Goal: Task Accomplishment & Management: Manage account settings

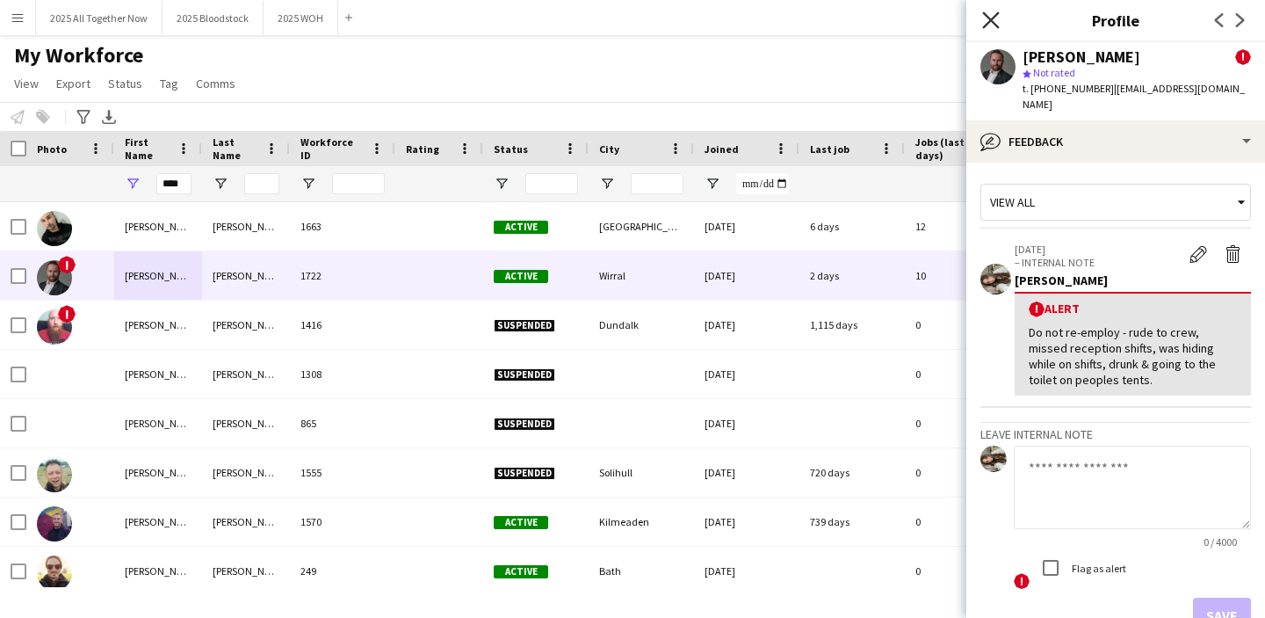
click at [990, 18] on icon "Close pop-in" at bounding box center [990, 19] width 17 height 17
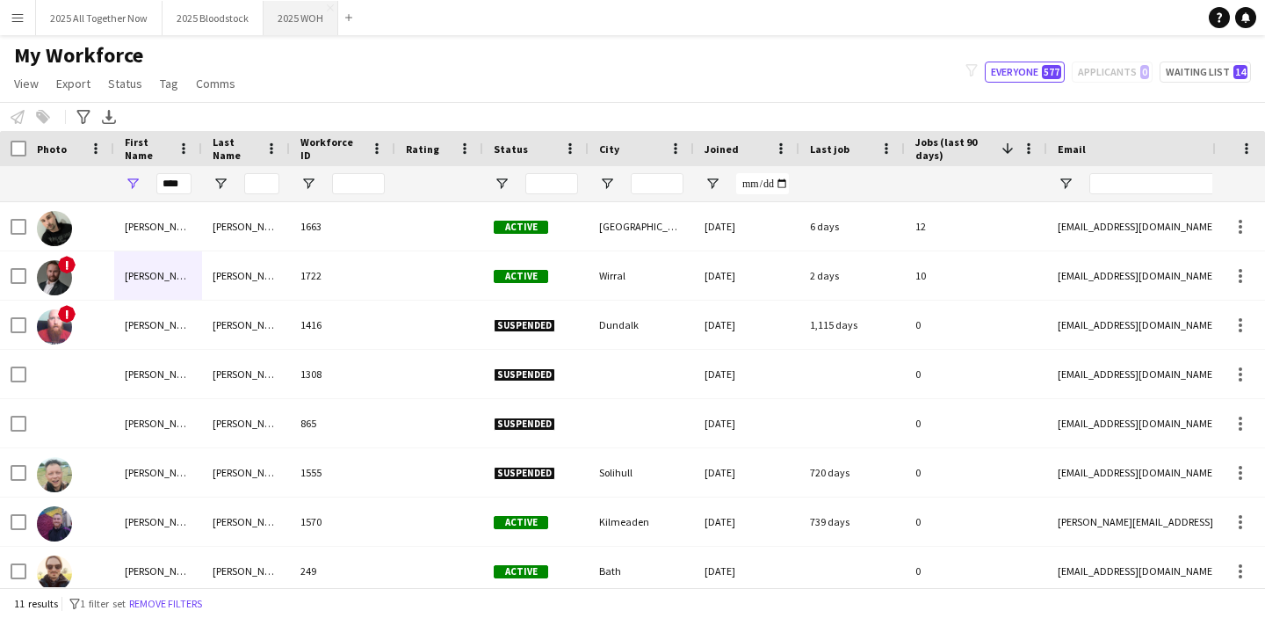
click at [291, 22] on button "2025 WOH Close" at bounding box center [301, 18] width 75 height 34
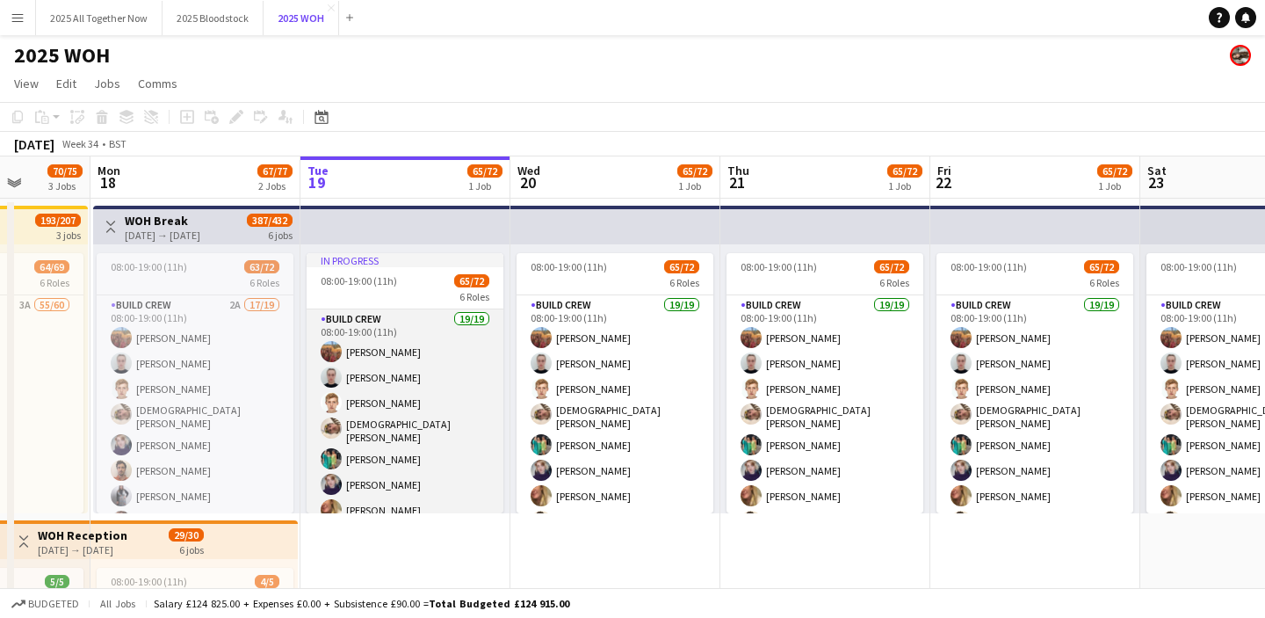
scroll to position [0, 537]
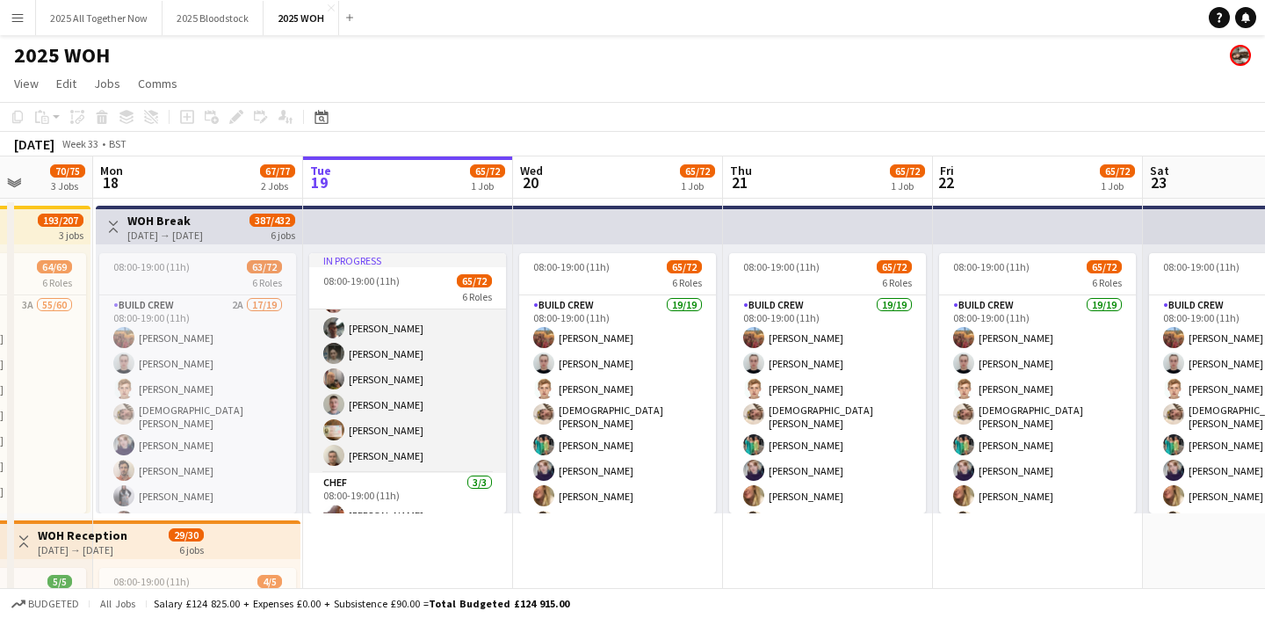
click at [375, 388] on app-card-role "Build Crew 19/19 08:00-19:00 (11h) [PERSON_NAME] [PERSON_NAME] [PERSON_NAME] [P…" at bounding box center [407, 211] width 197 height 524
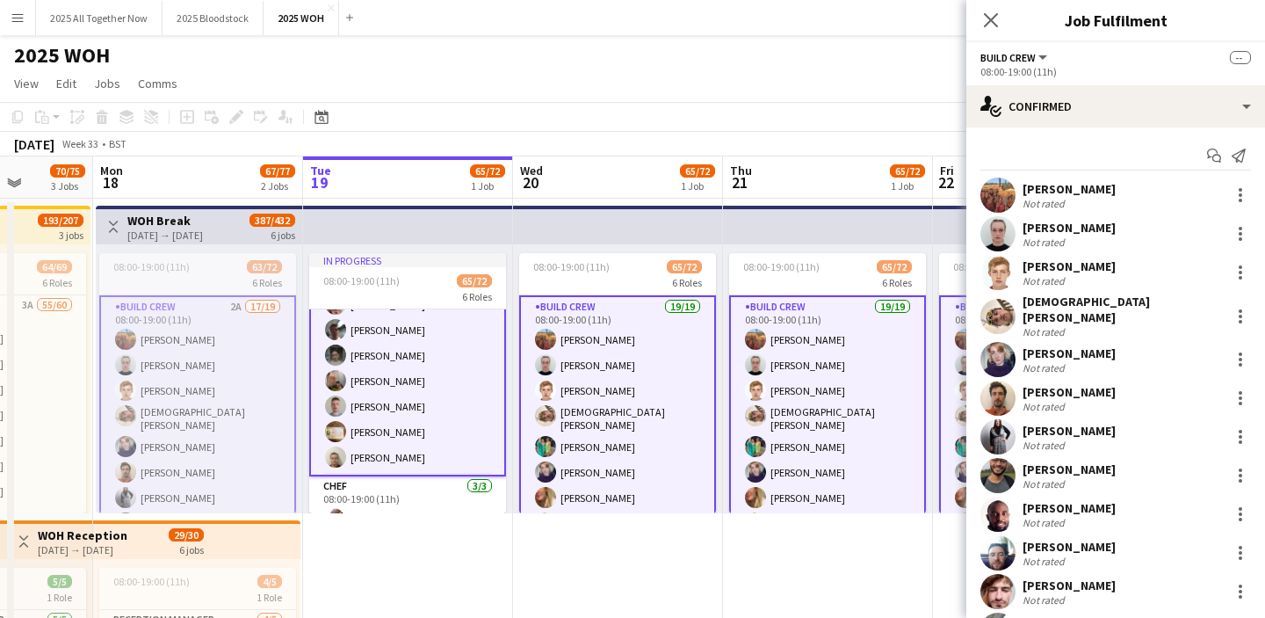
scroll to position [362, 0]
click at [466, 401] on app-card-role "Build Crew 19/19 08:00-19:00 (11h) [PERSON_NAME] [PERSON_NAME] [PERSON_NAME] [P…" at bounding box center [407, 210] width 197 height 527
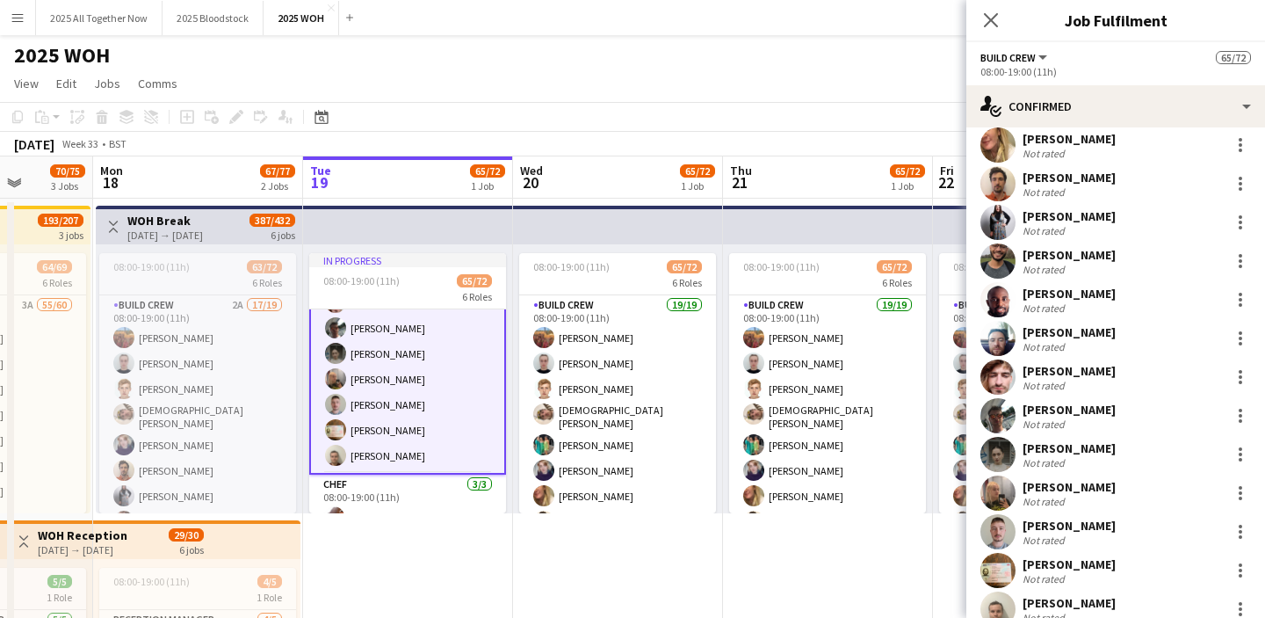
scroll to position [285, 0]
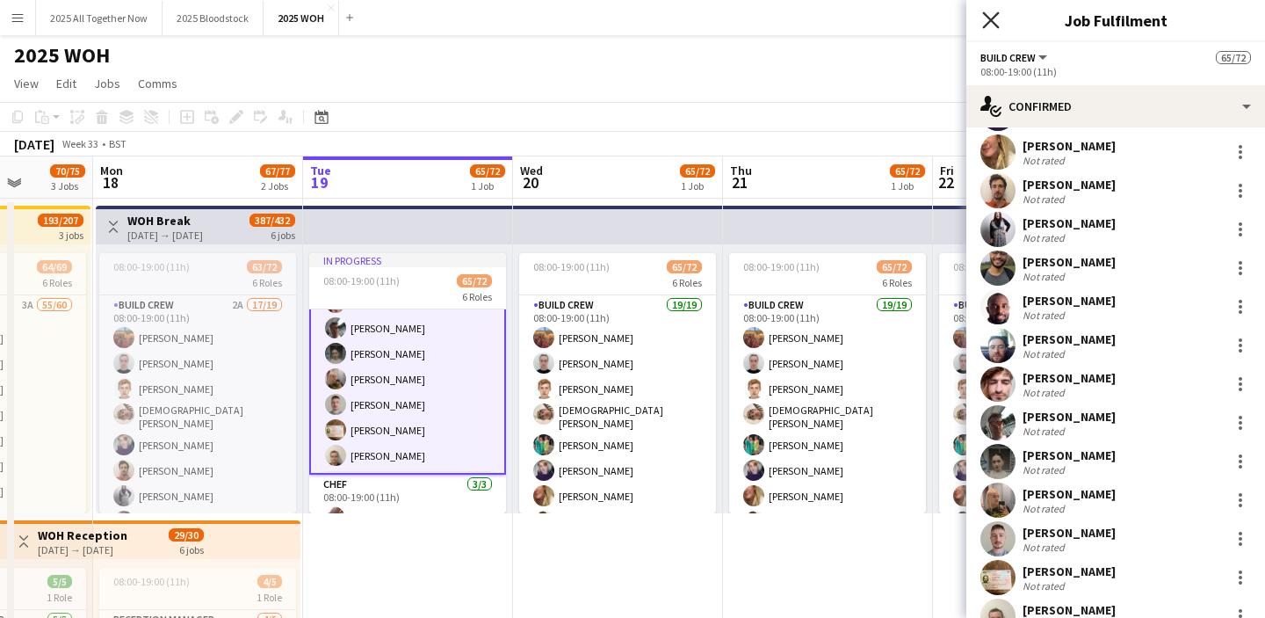
click at [991, 20] on icon at bounding box center [990, 19] width 17 height 17
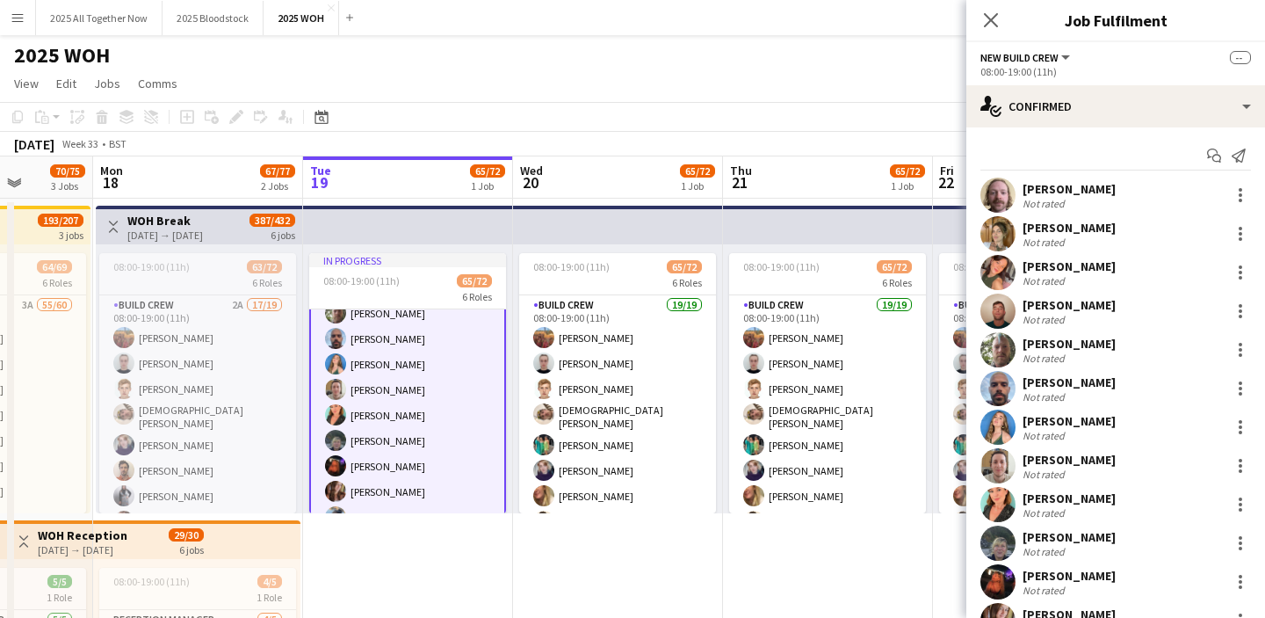
scroll to position [886, 0]
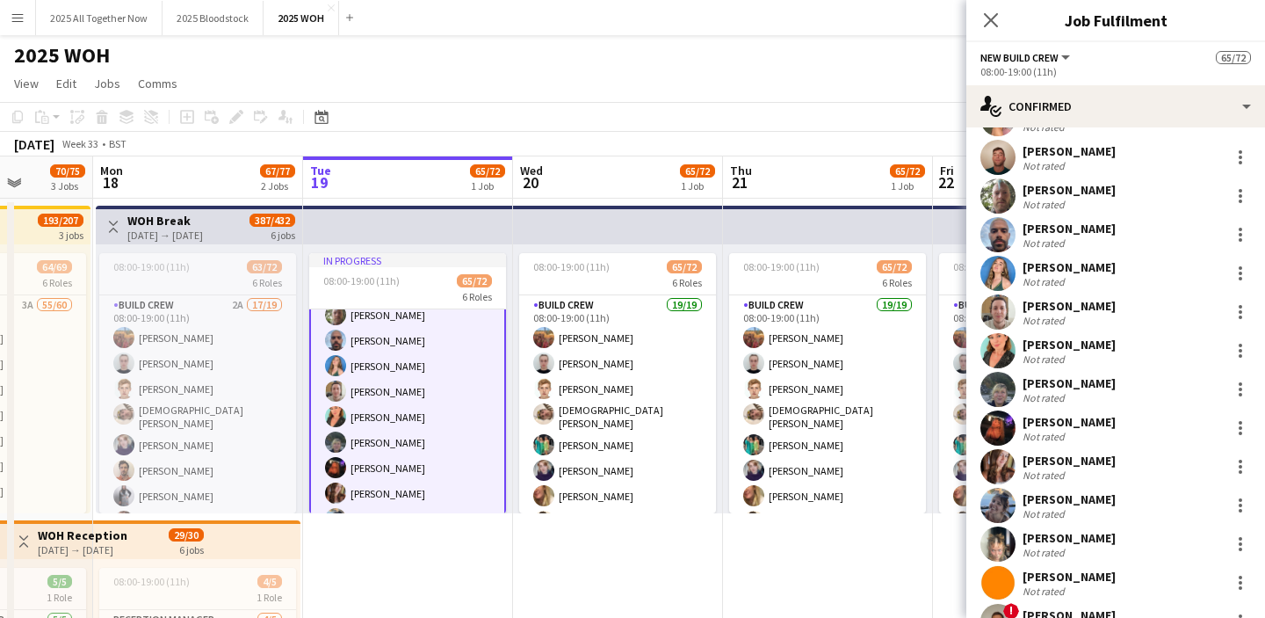
scroll to position [155, 0]
click at [433, 560] on app-date-cell "In progress 08:00-19:00 (11h) 65/72 6 Roles Build Crew 19/19 08:00-19:00 (11h) …" at bounding box center [408, 609] width 210 height 820
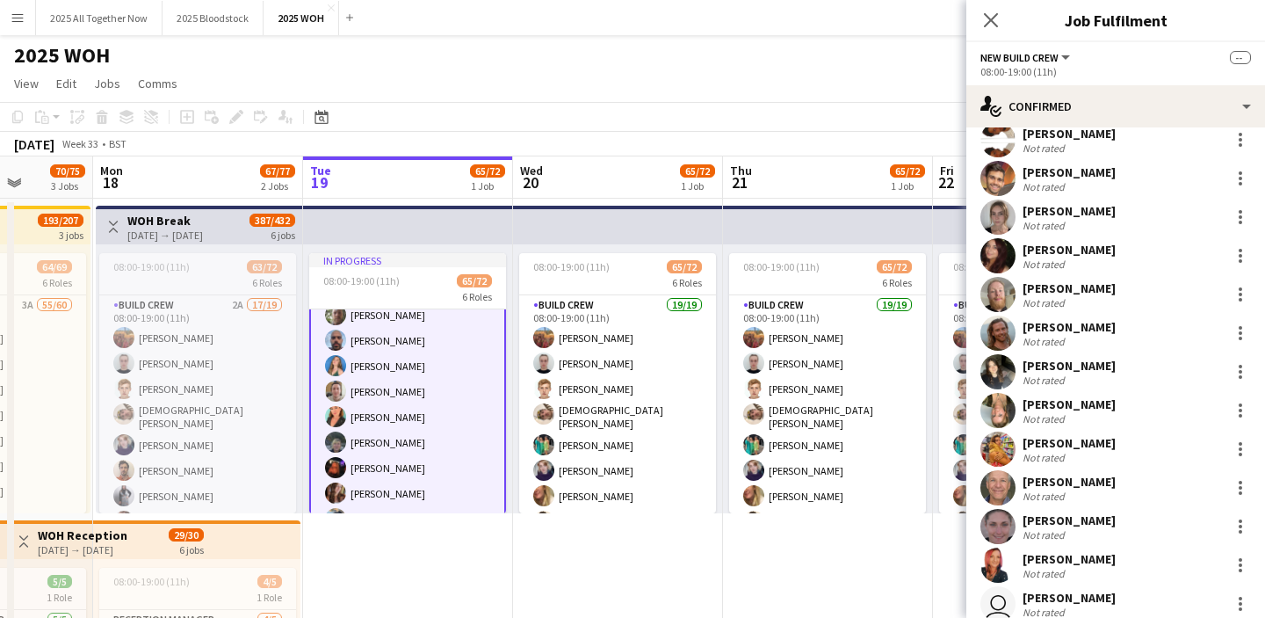
scroll to position [782, 0]
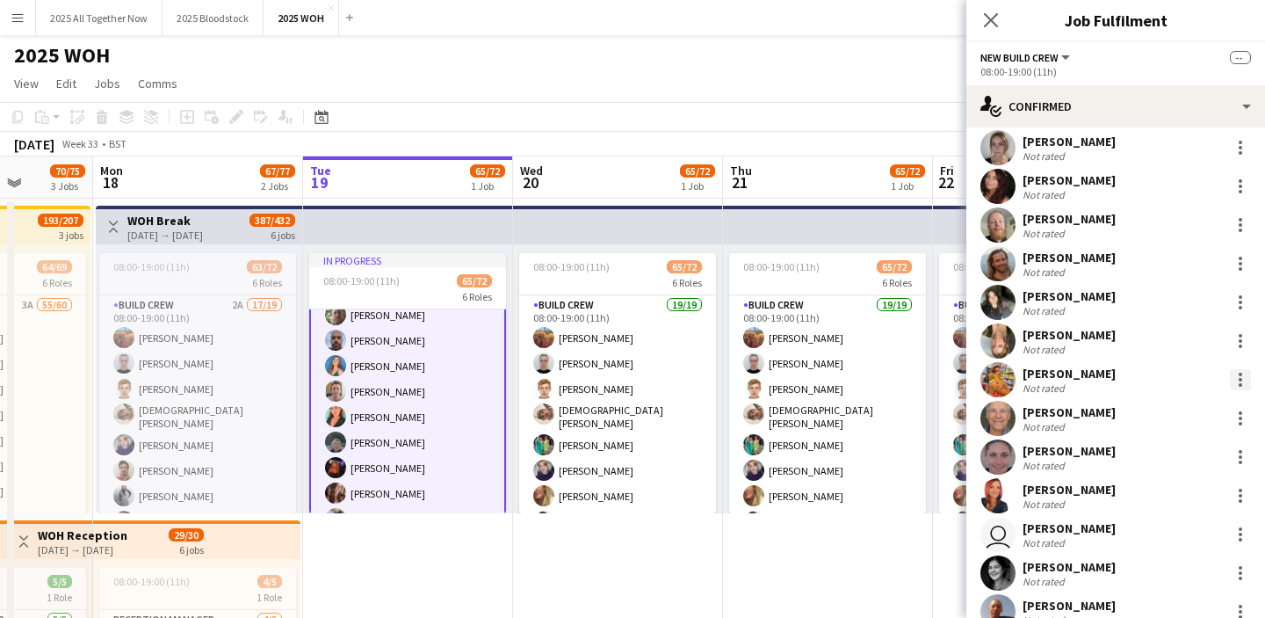
click at [1240, 376] on div at bounding box center [1240, 379] width 21 height 21
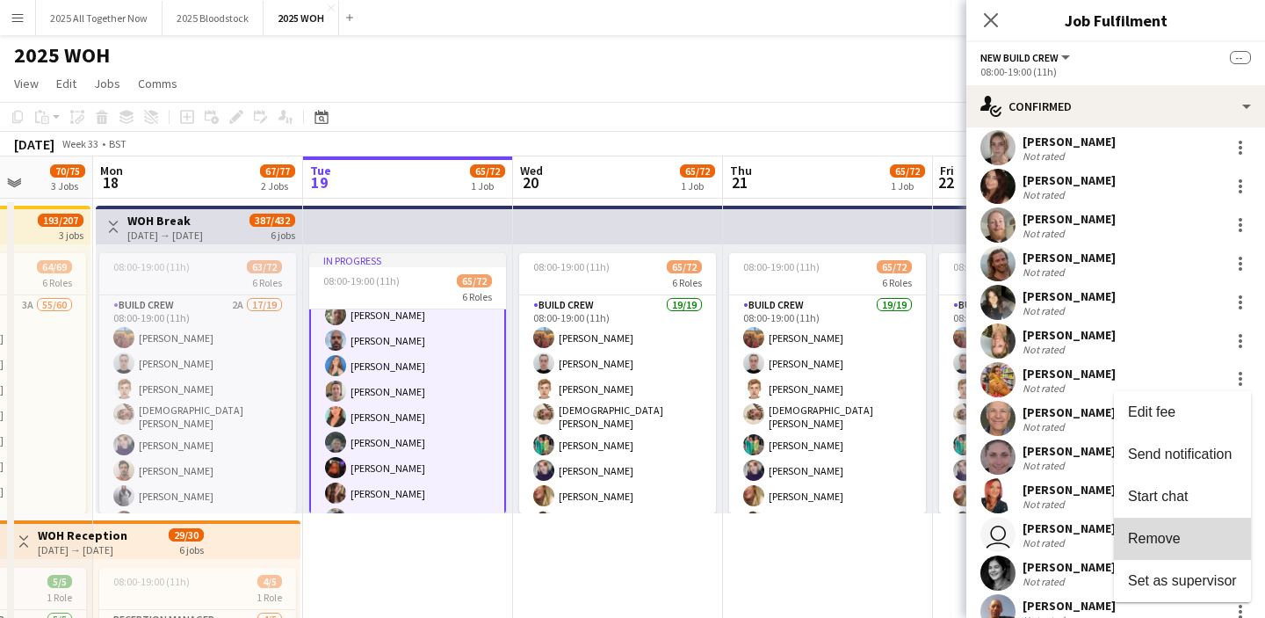
click at [1168, 535] on span "Remove" at bounding box center [1154, 538] width 53 height 15
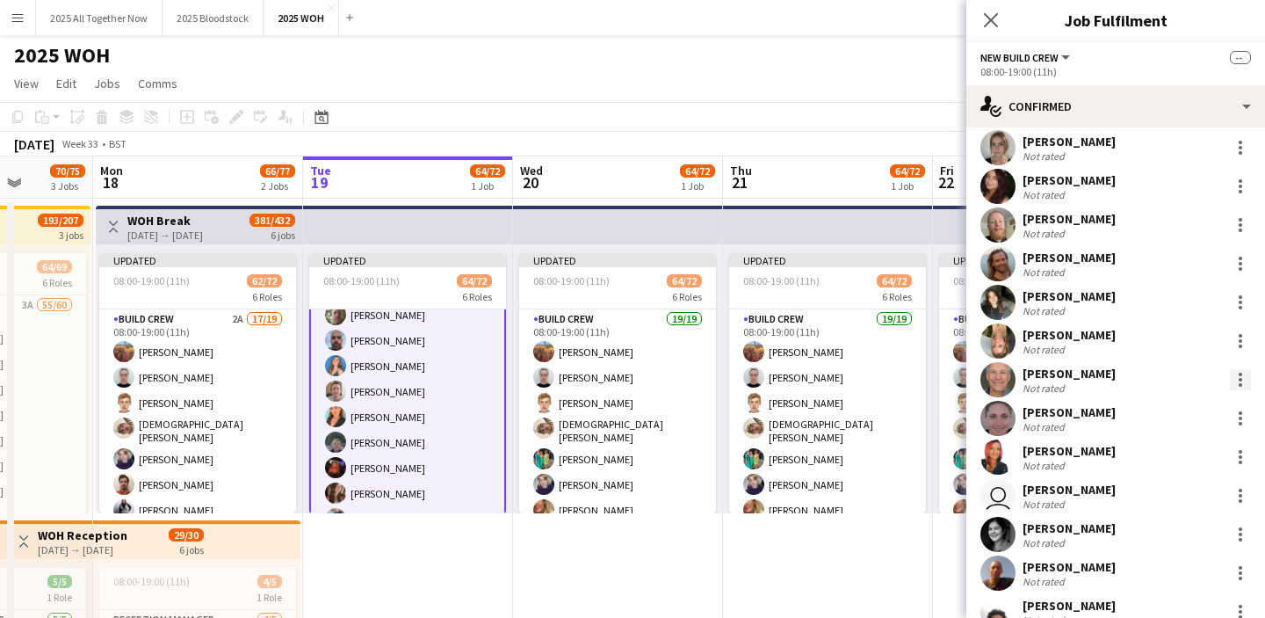
click at [1241, 380] on div at bounding box center [1240, 379] width 21 height 21
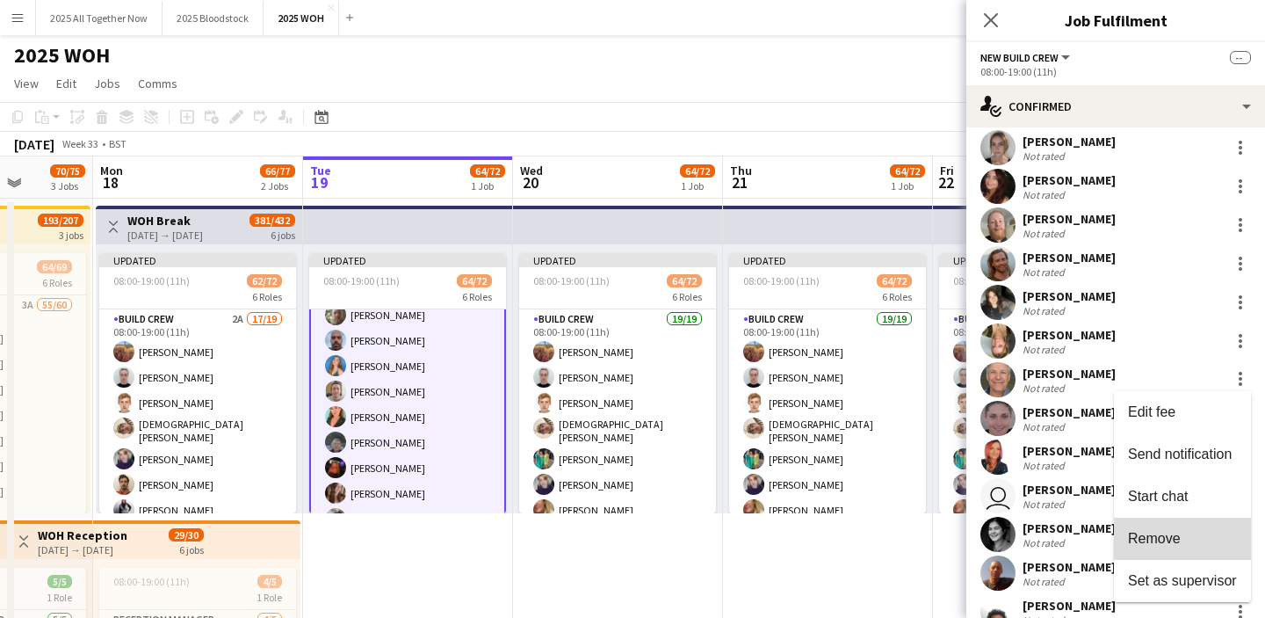
click at [1183, 537] on span "Remove" at bounding box center [1182, 539] width 109 height 16
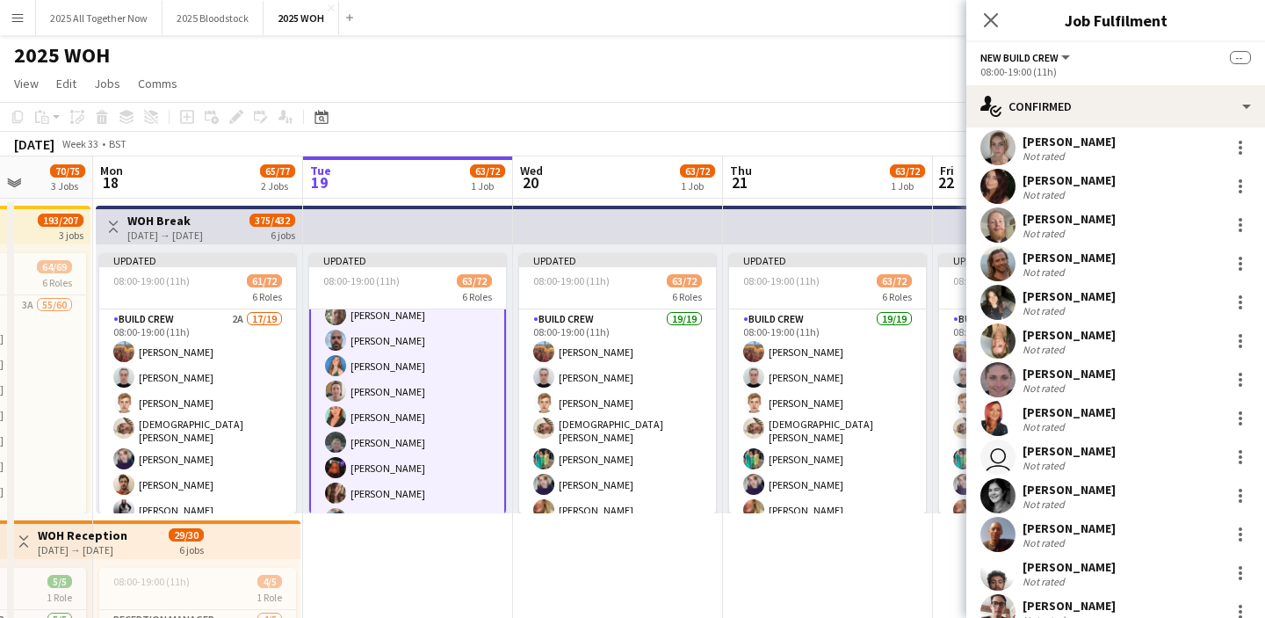
click at [860, 547] on app-date-cell "Updated 08:00-19:00 (11h) 63/72 6 Roles Build Crew 19/19 08:00-19:00 (11h) [PER…" at bounding box center [828, 609] width 210 height 820
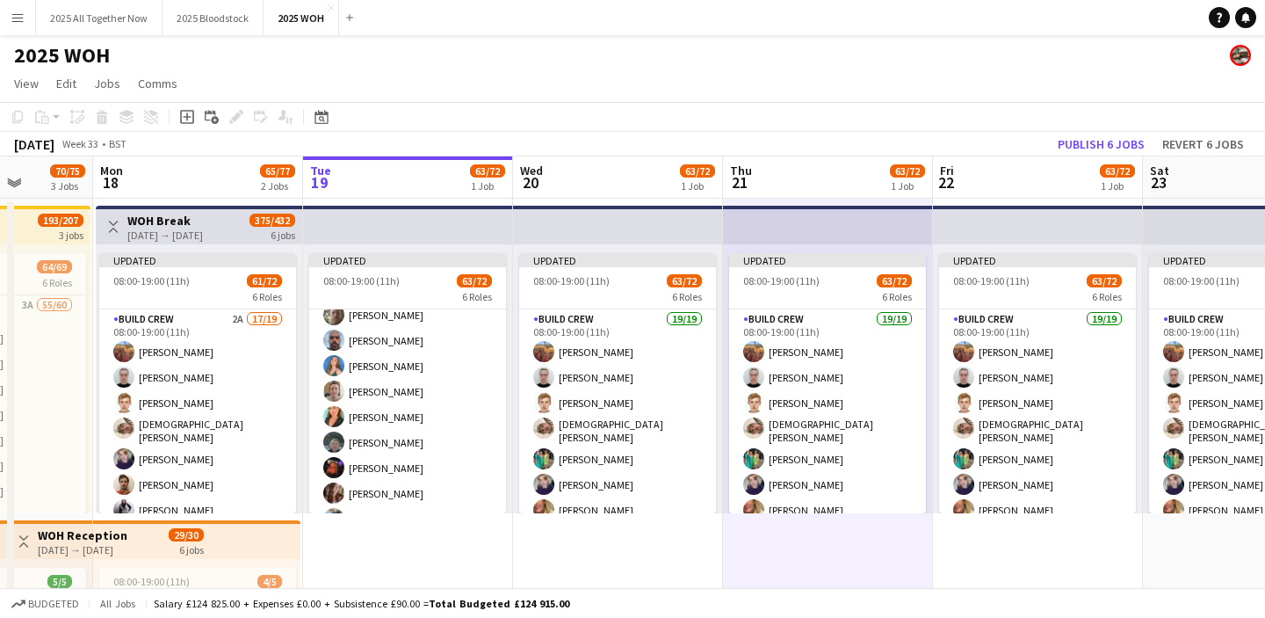
click at [1162, 87] on app-page-menu "View Day view expanded Day view collapsed Month view Date picker Jump to [DATE]…" at bounding box center [632, 85] width 1265 height 33
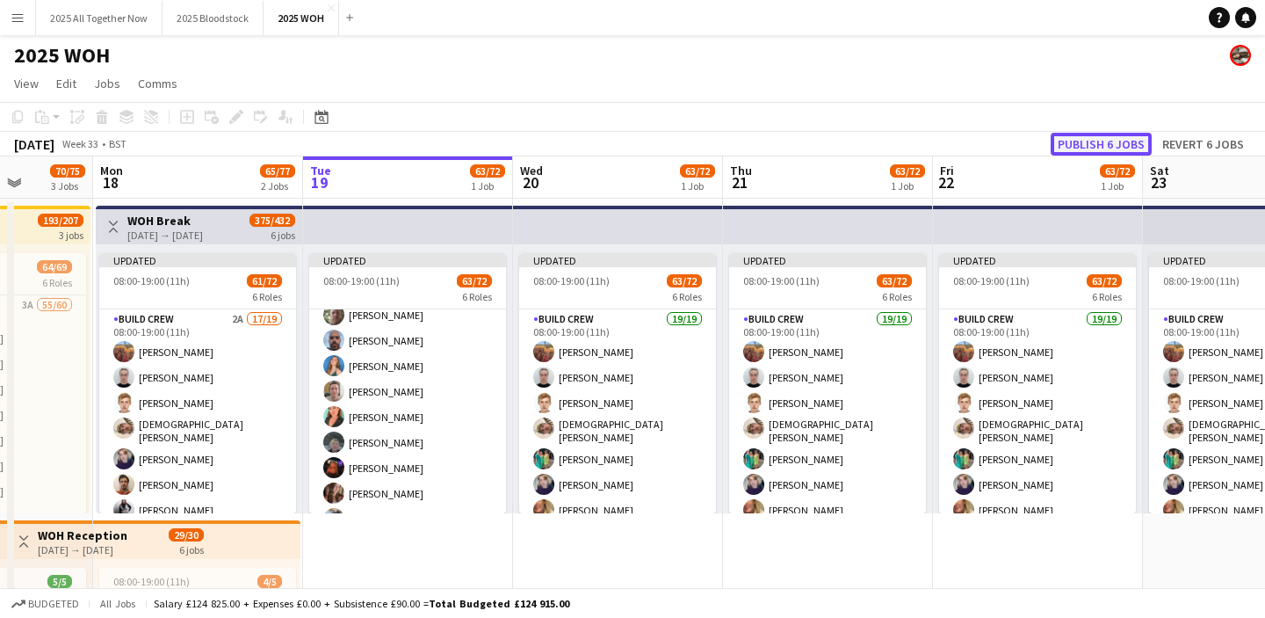
click at [1112, 136] on button "Publish 6 jobs" at bounding box center [1101, 144] width 101 height 23
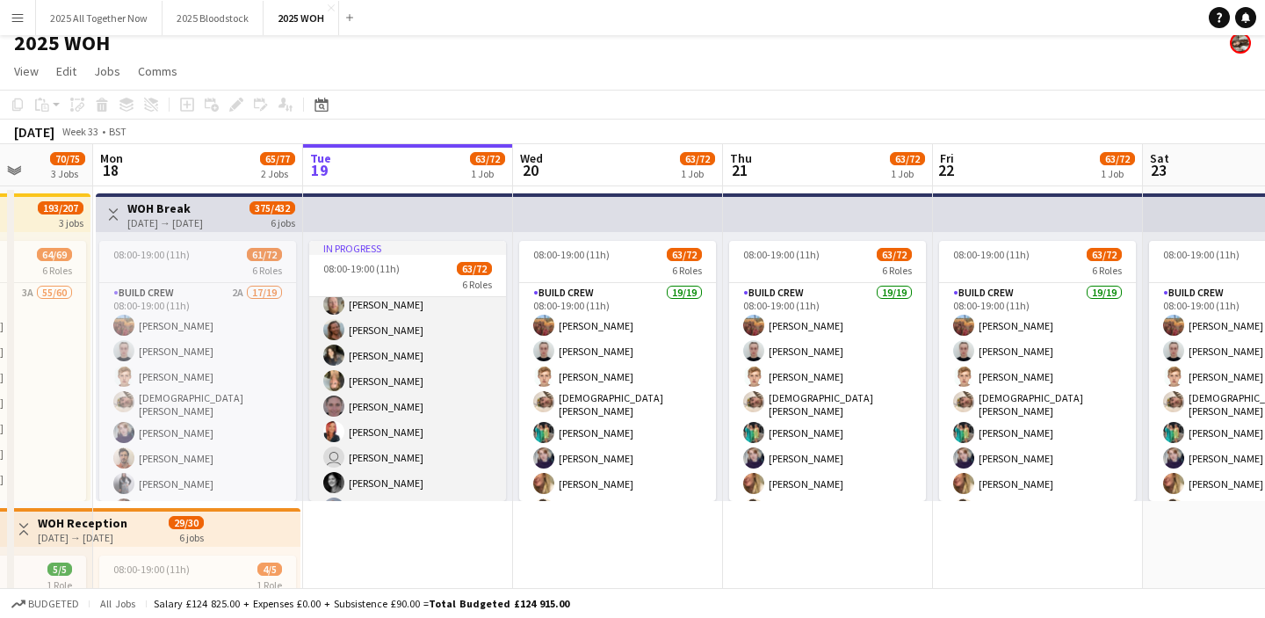
scroll to position [1316, 0]
click at [431, 441] on app-card-role "New Build Crew 4A 35/44 08:00-19:00 (11h) [PERSON_NAME] [PERSON_NAME] [PERSON_N…" at bounding box center [407, 303] width 197 height 1155
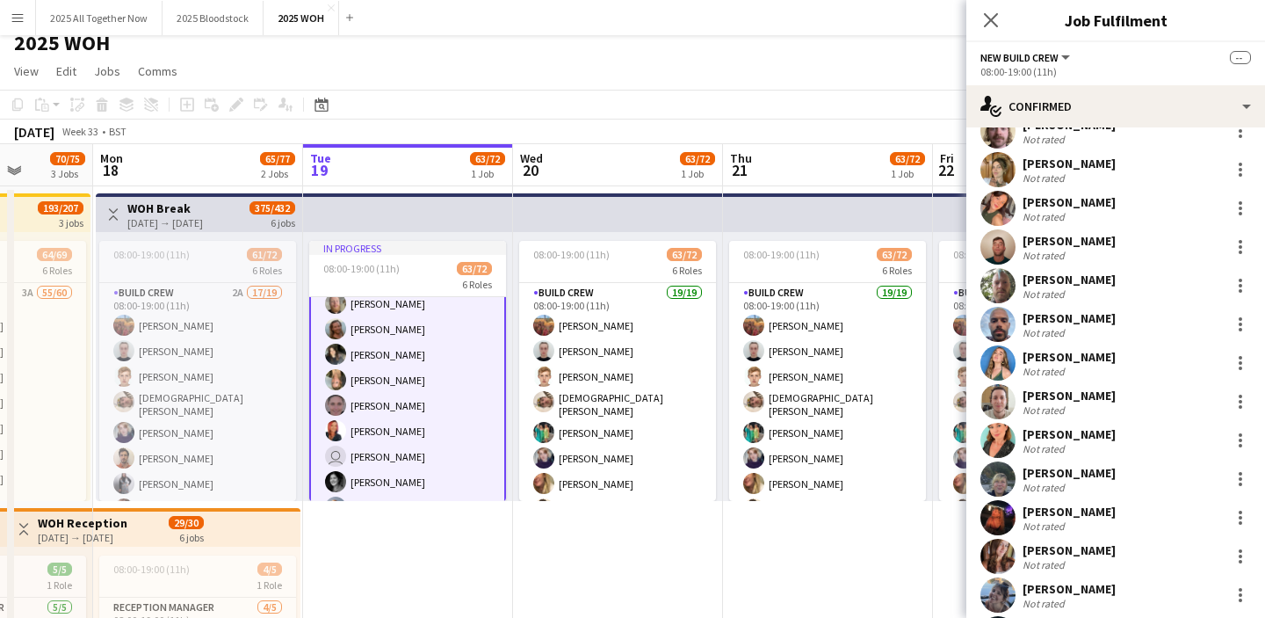
scroll to position [0, 0]
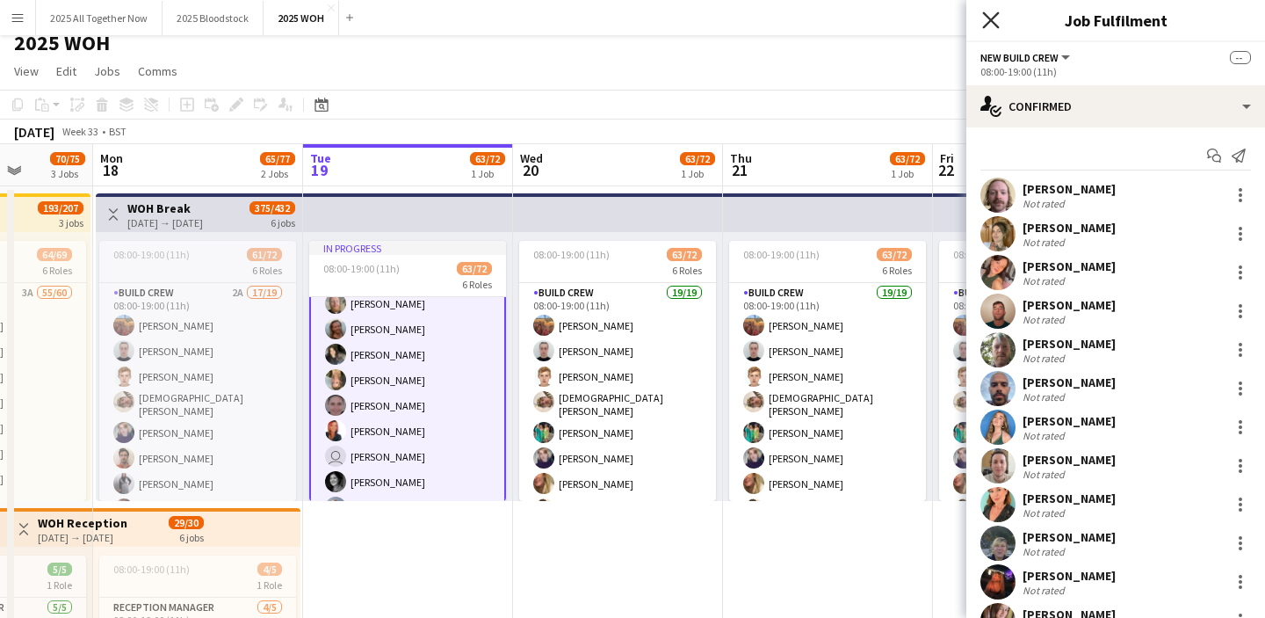
click at [994, 18] on icon at bounding box center [990, 19] width 17 height 17
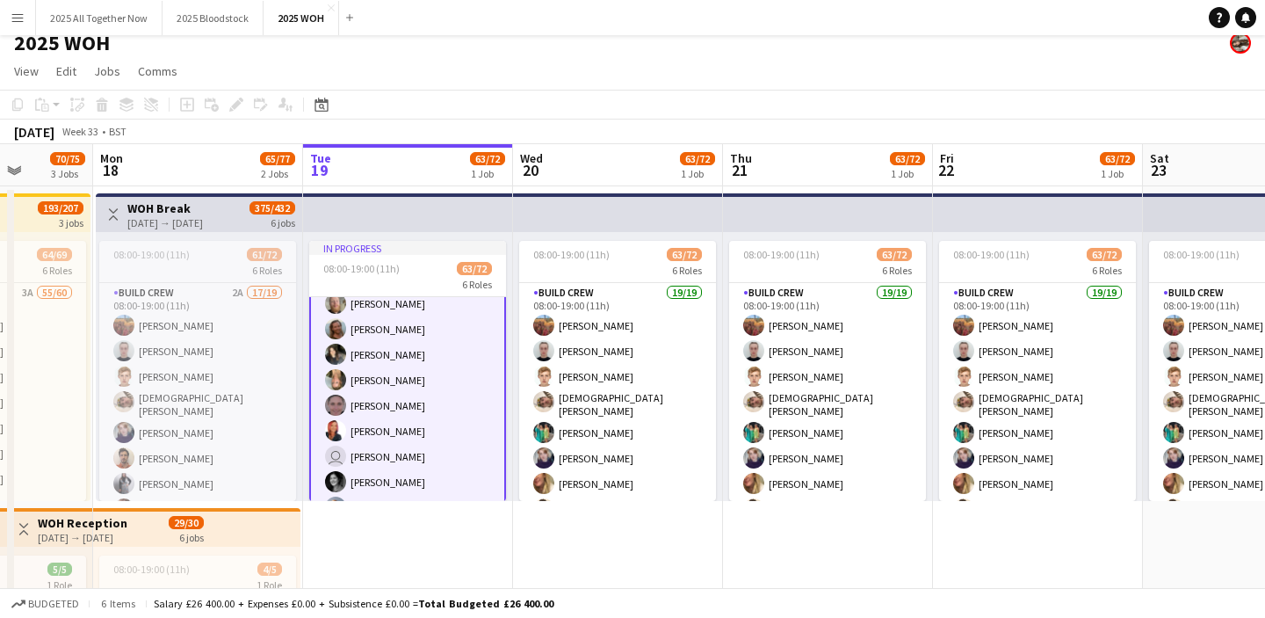
click at [409, 536] on app-date-cell "In progress 08:00-19:00 (11h) 63/72 6 Roles Build Crew 19/19 08:00-19:00 (11h) …" at bounding box center [408, 596] width 210 height 820
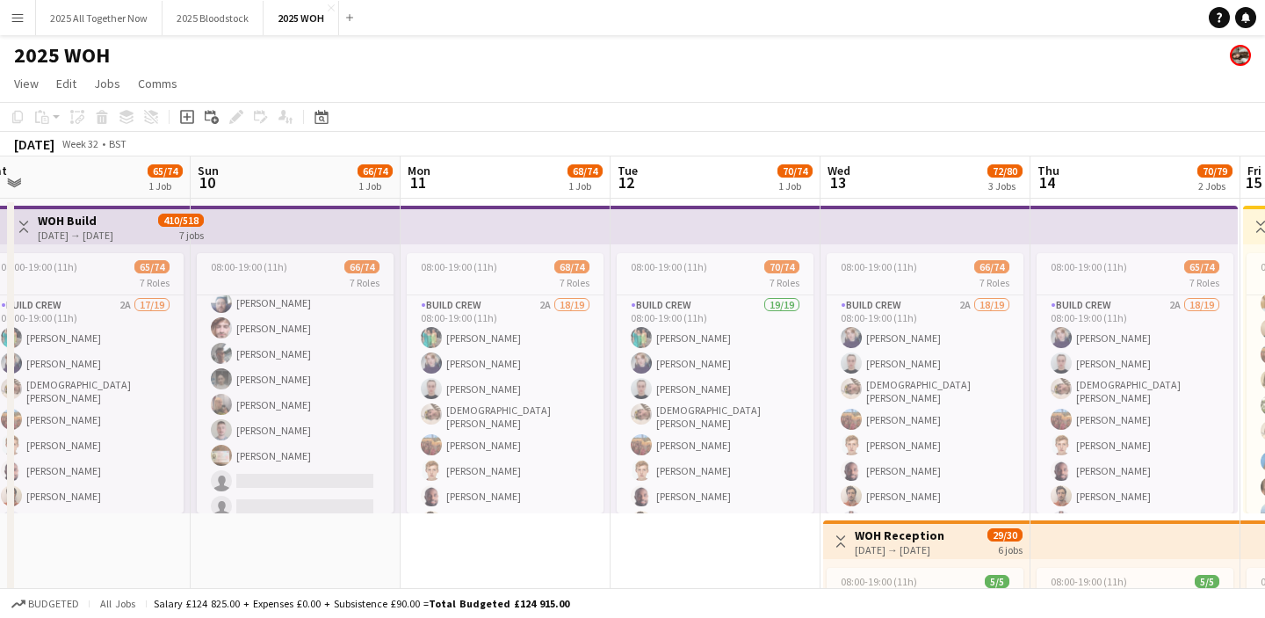
scroll to position [301, 0]
click at [337, 427] on app-card-role "Build Crew 2A 17/19 08:00-19:00 (11h) [PERSON_NAME] [PERSON_NAME] [PERSON_NAME]…" at bounding box center [295, 258] width 197 height 529
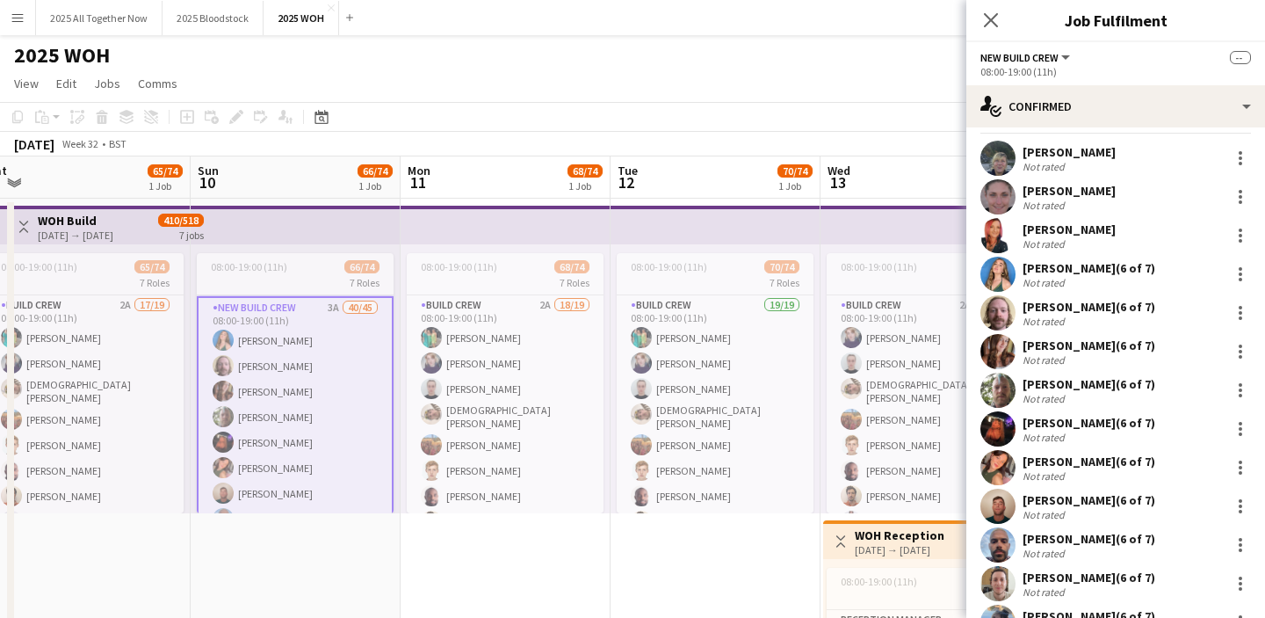
scroll to position [0, 0]
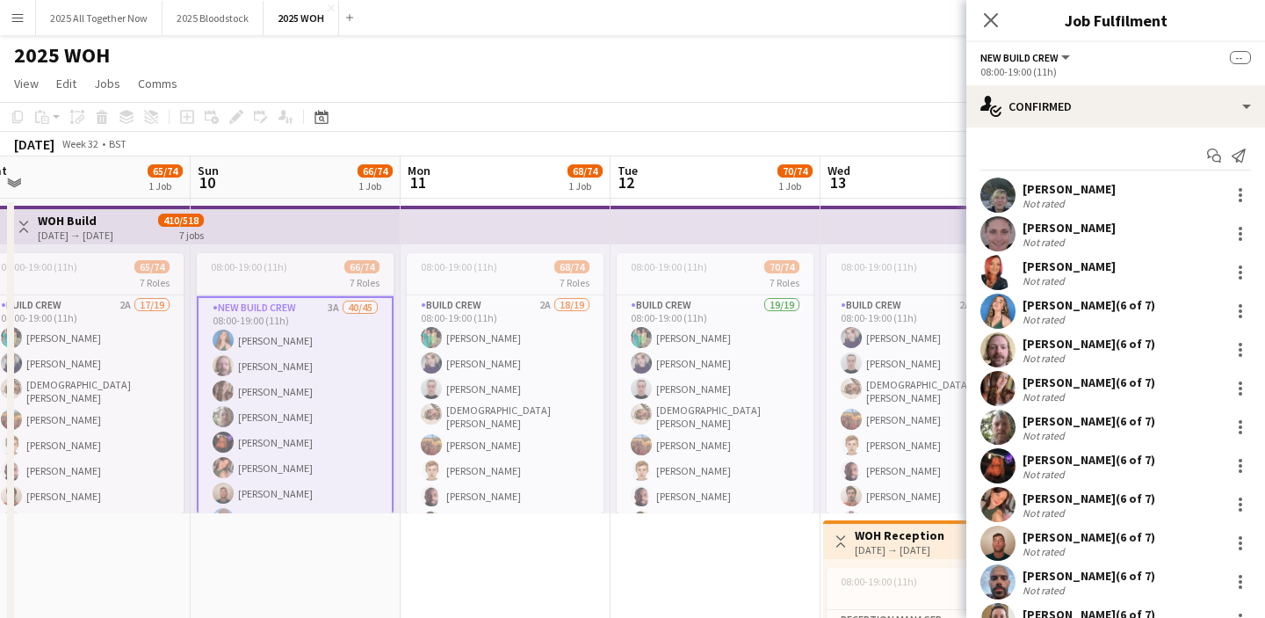
click at [6, 19] on button "Menu" at bounding box center [17, 17] width 35 height 35
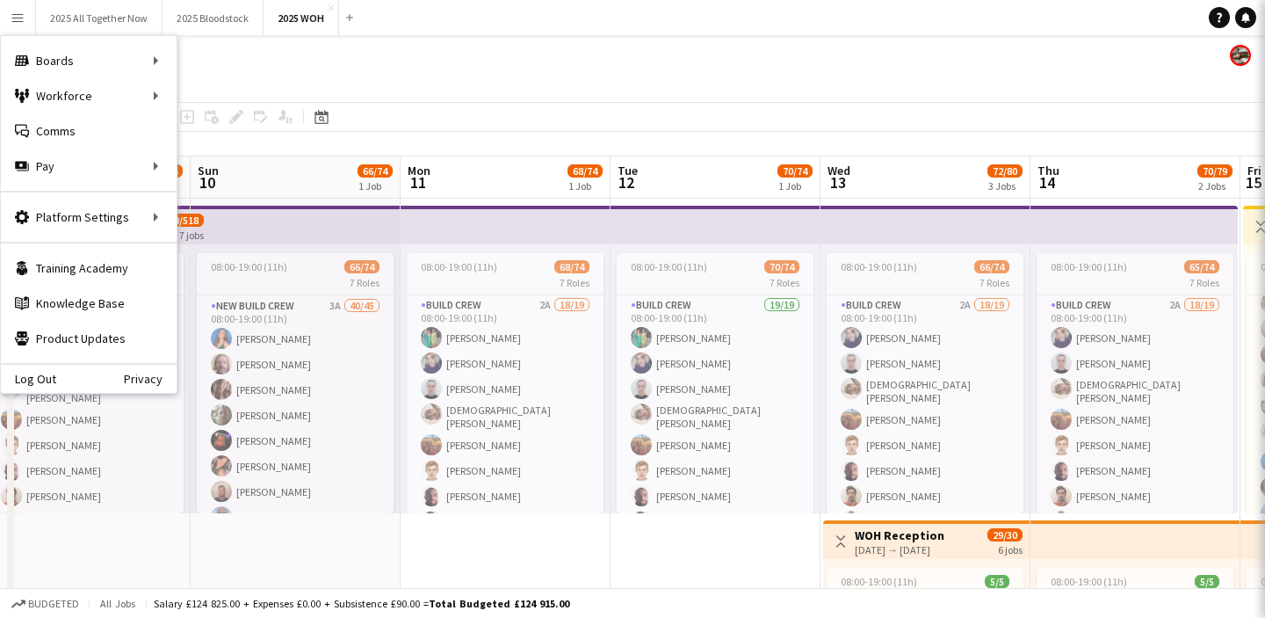
scroll to position [808, 0]
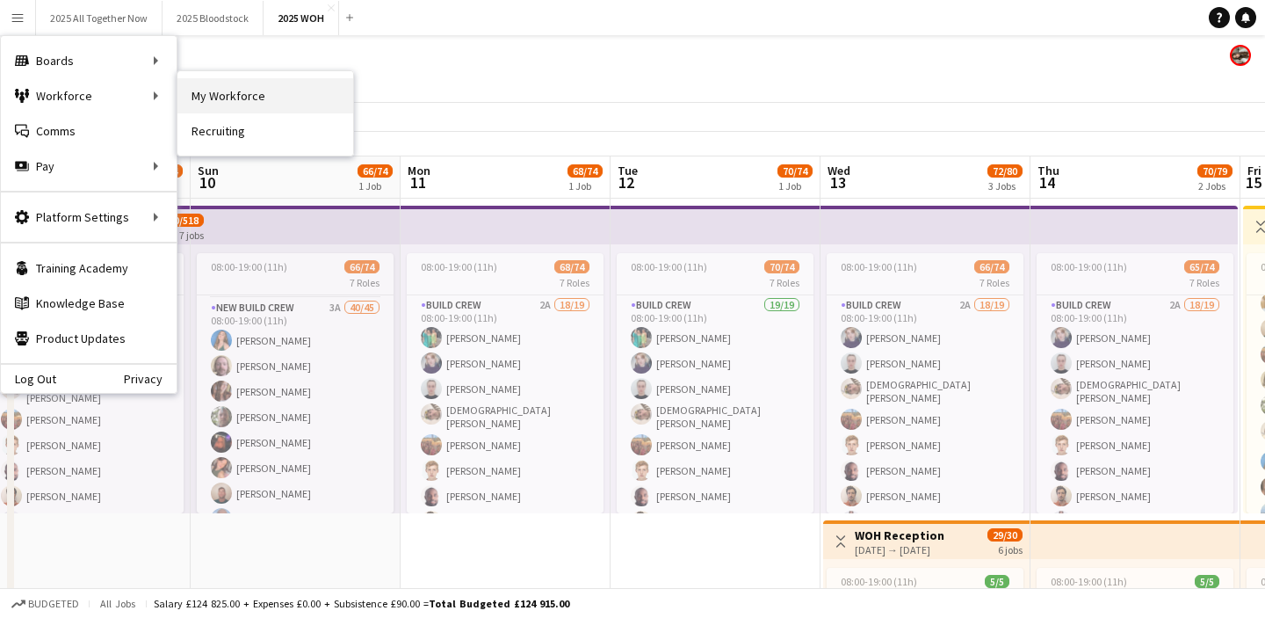
click at [214, 98] on link "My Workforce" at bounding box center [265, 95] width 176 height 35
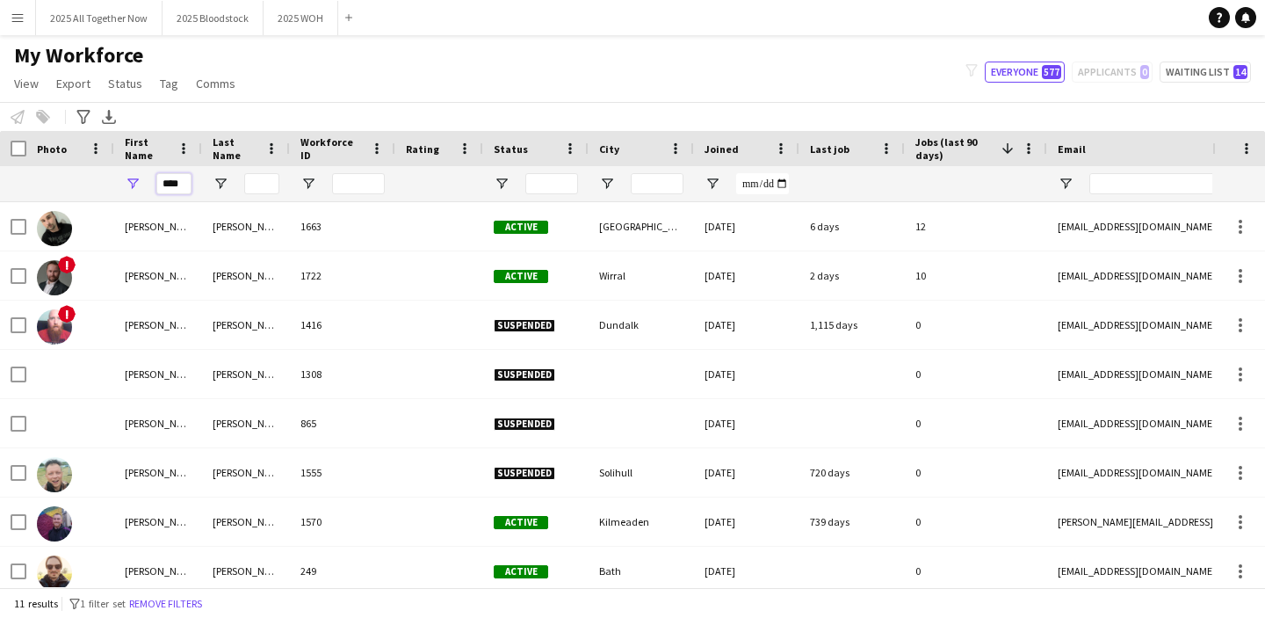
click at [174, 178] on input "****" at bounding box center [173, 183] width 35 height 21
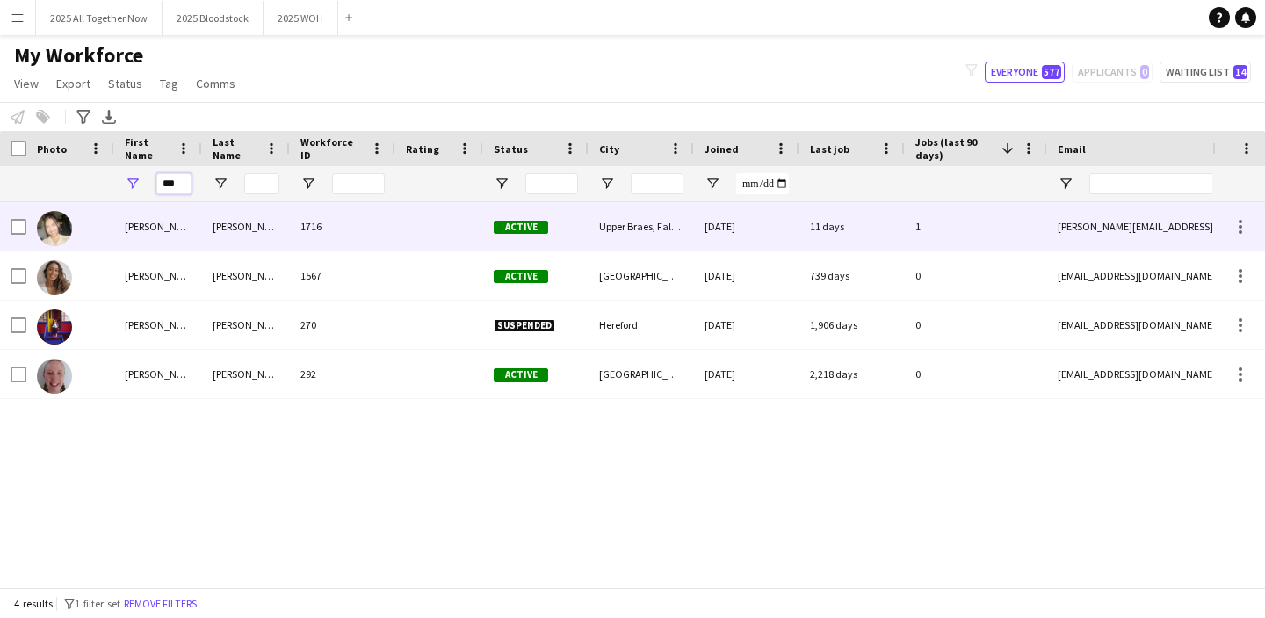
type input "***"
click at [181, 228] on div "[PERSON_NAME]" at bounding box center [158, 226] width 88 height 48
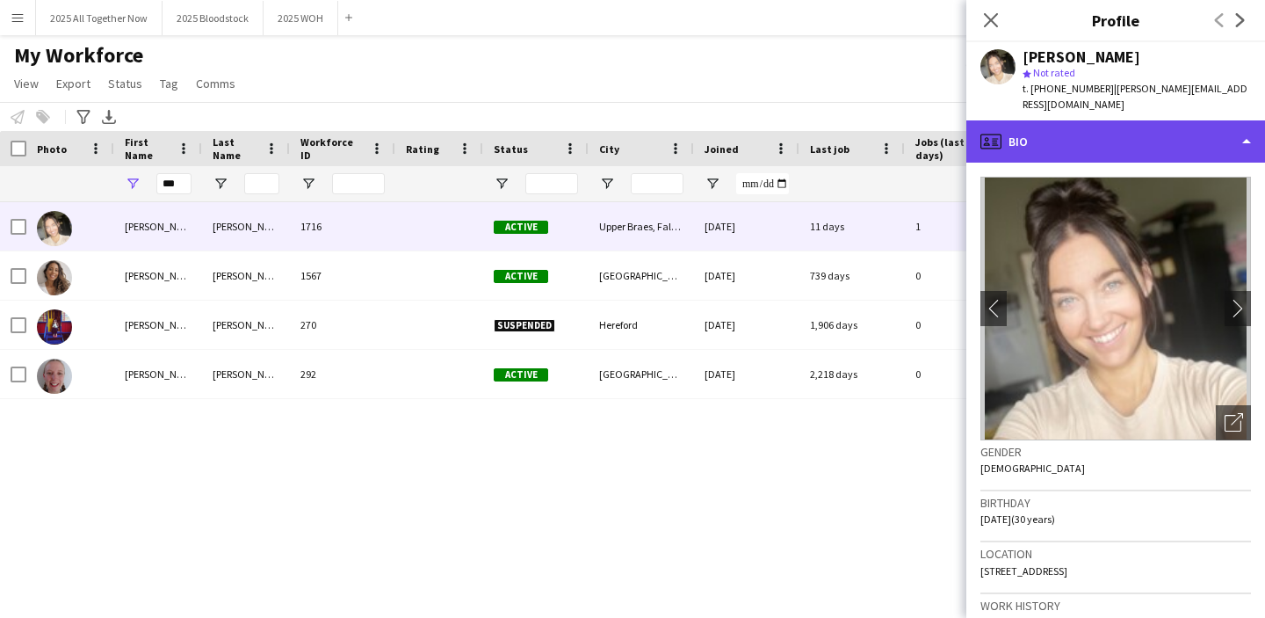
click at [1221, 128] on div "profile Bio" at bounding box center [1116, 141] width 299 height 42
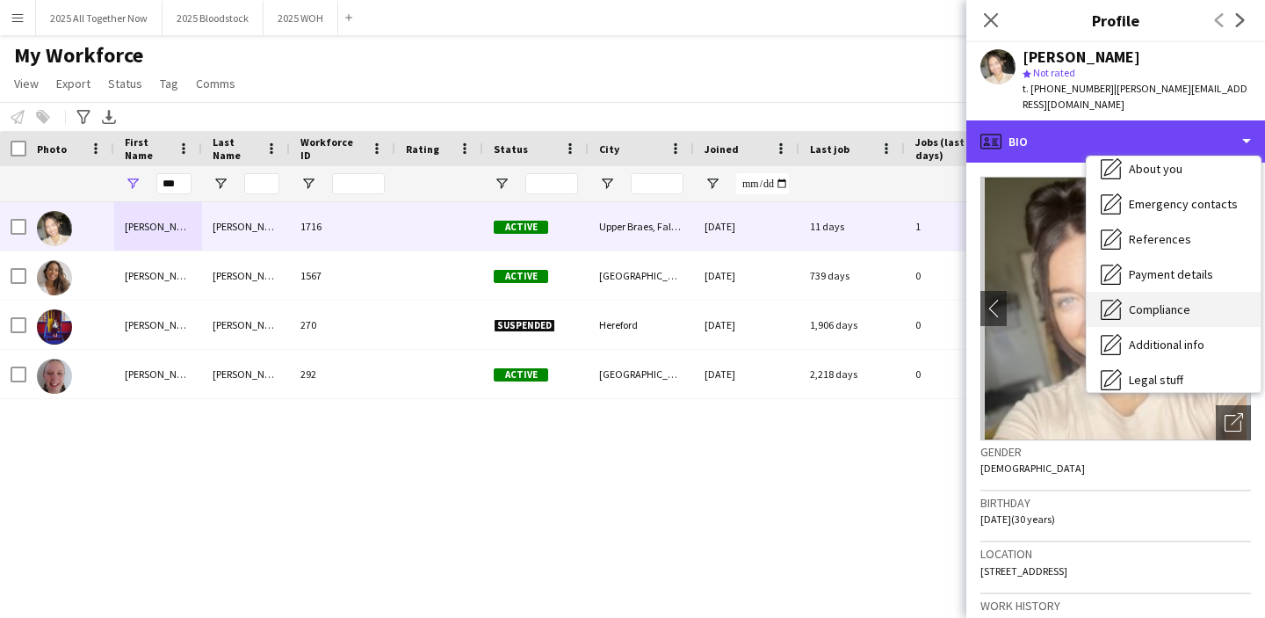
scroll to position [200, 0]
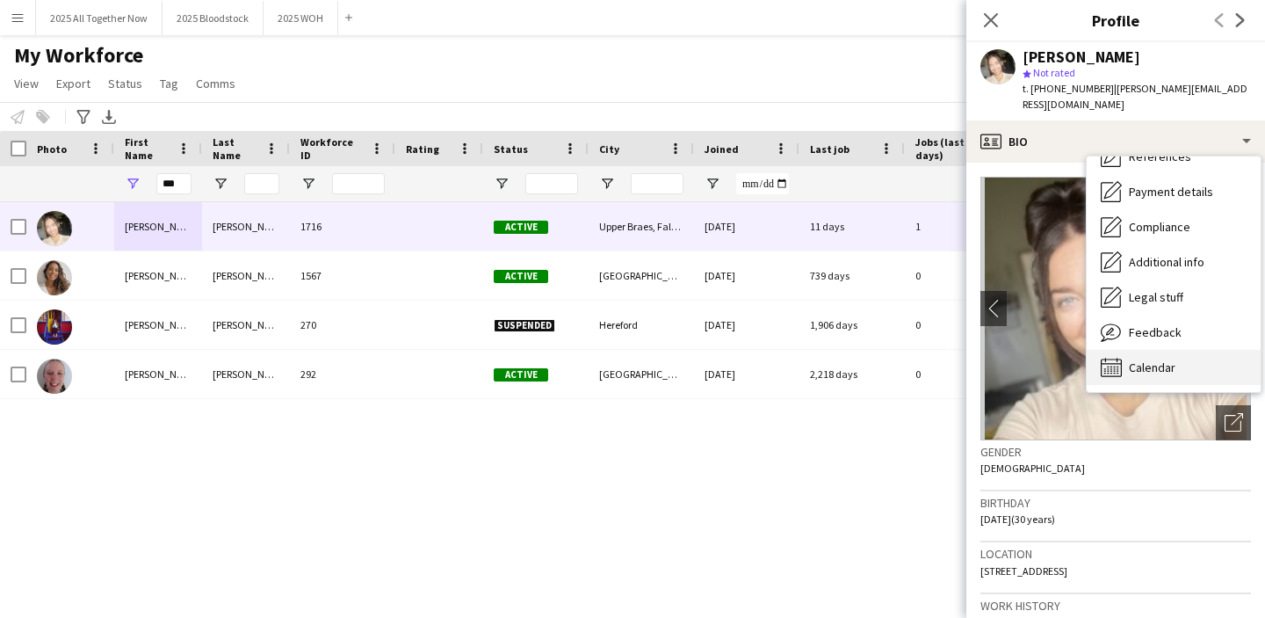
click at [1148, 359] on span "Calendar" at bounding box center [1152, 367] width 47 height 16
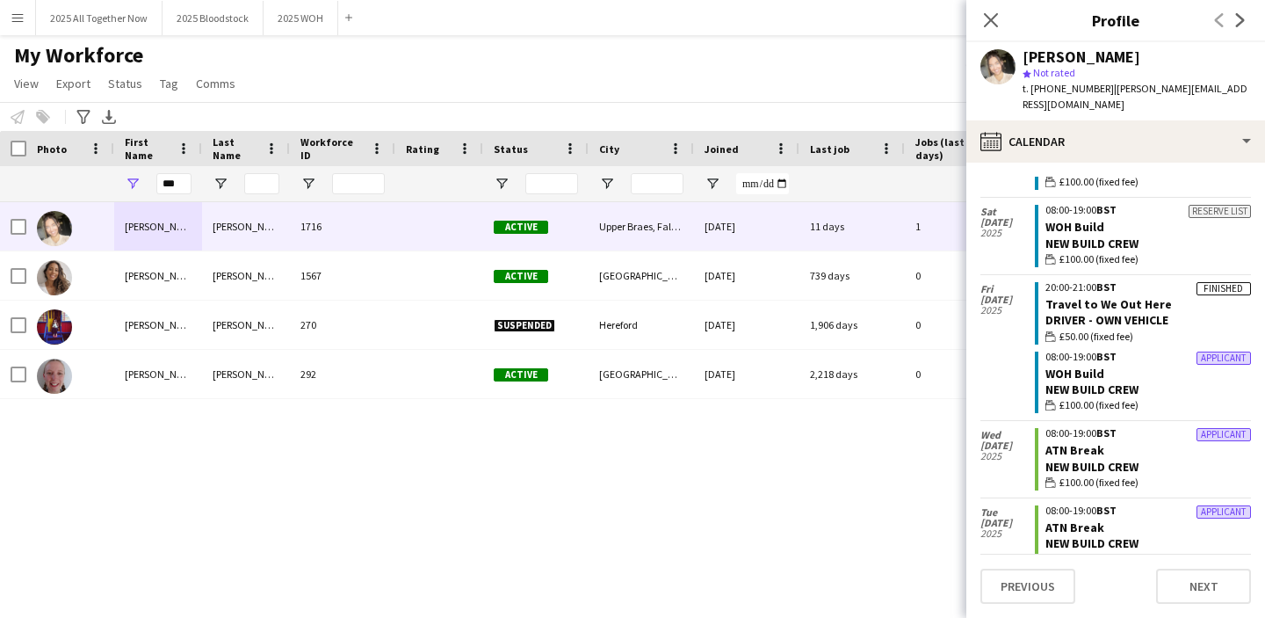
scroll to position [647, 0]
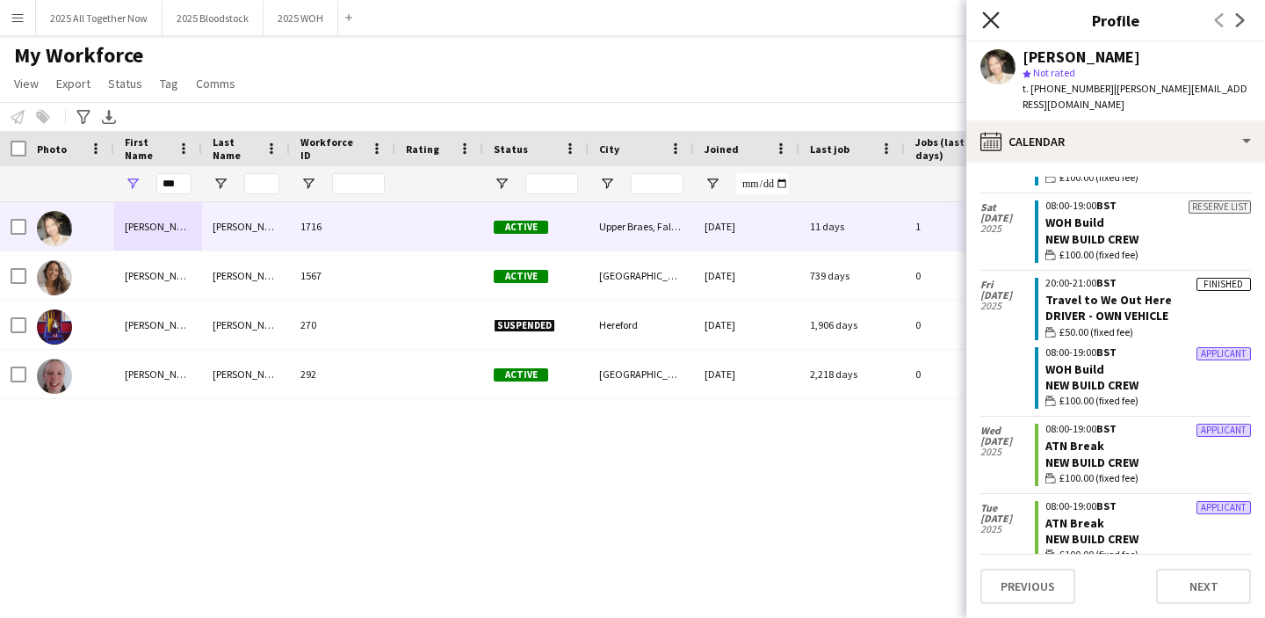
click at [993, 17] on icon at bounding box center [990, 19] width 17 height 17
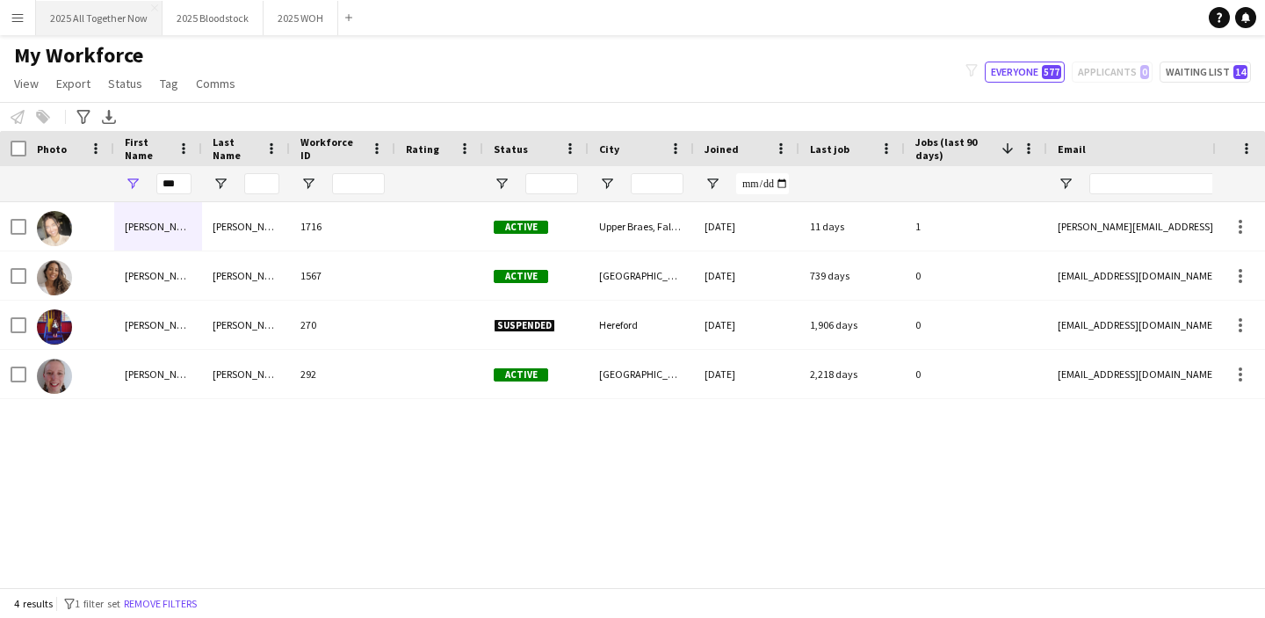
click at [111, 25] on button "2025 All Together Now Close" at bounding box center [99, 18] width 127 height 34
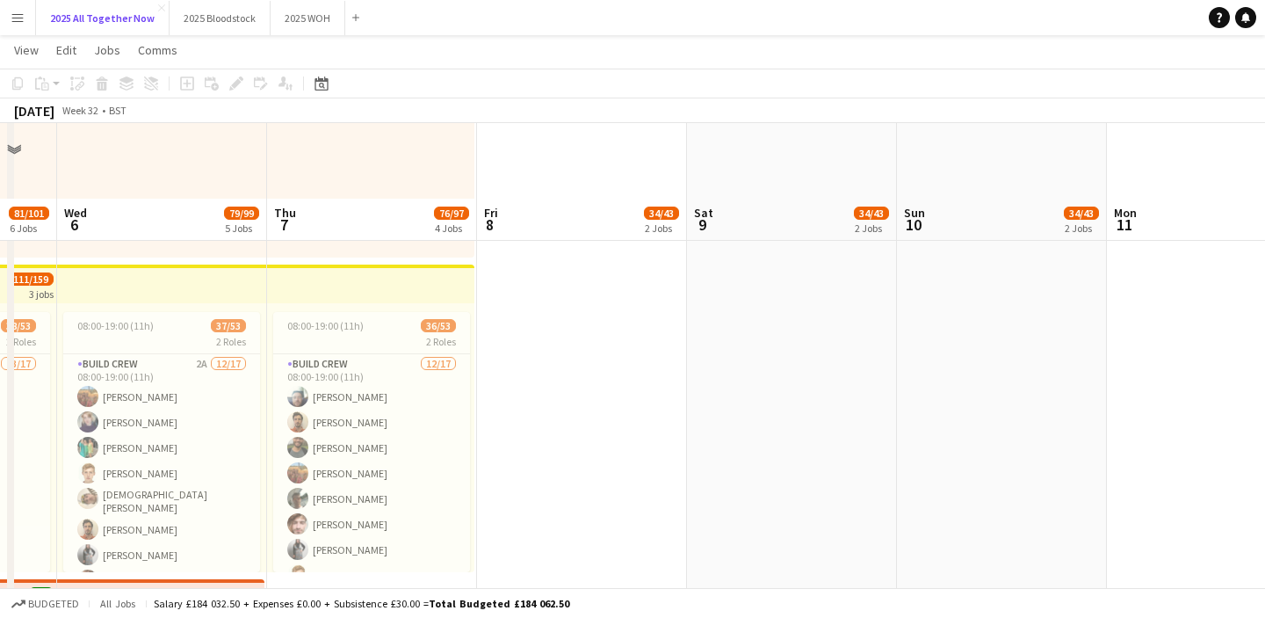
scroll to position [989, 0]
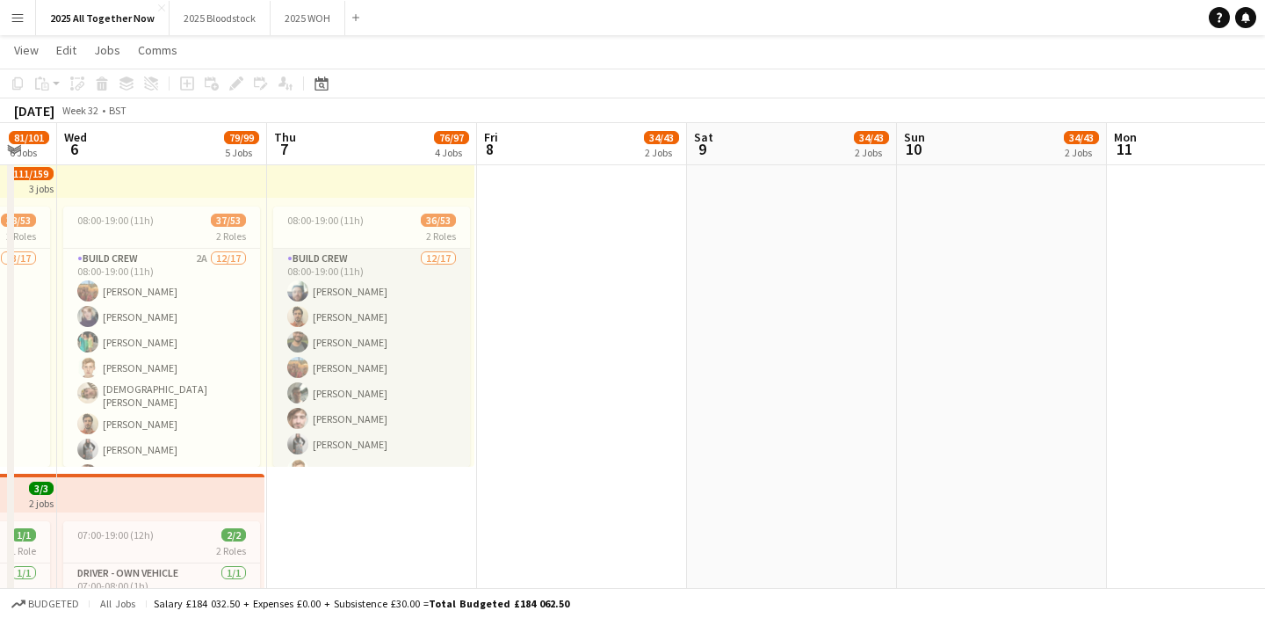
click at [444, 386] on app-card-role "Build Crew [DATE] 08:00-19:00 (11h) [PERSON_NAME] [PERSON_NAME] [PERSON_NAME] S…" at bounding box center [371, 488] width 197 height 478
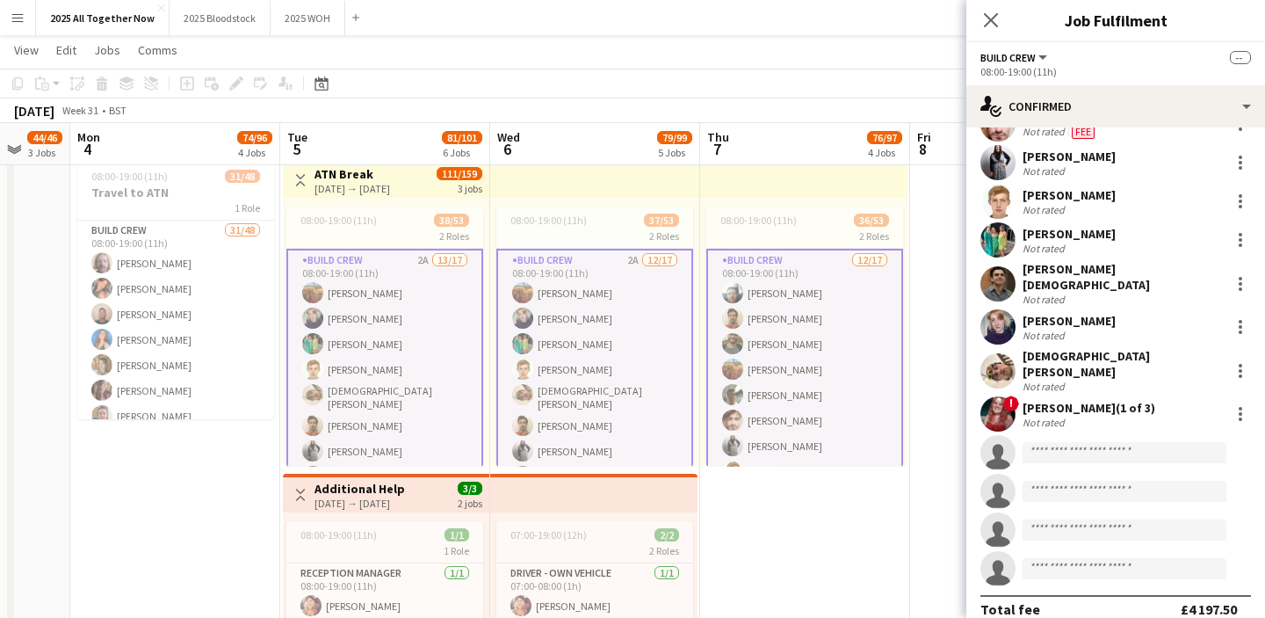
scroll to position [0, 558]
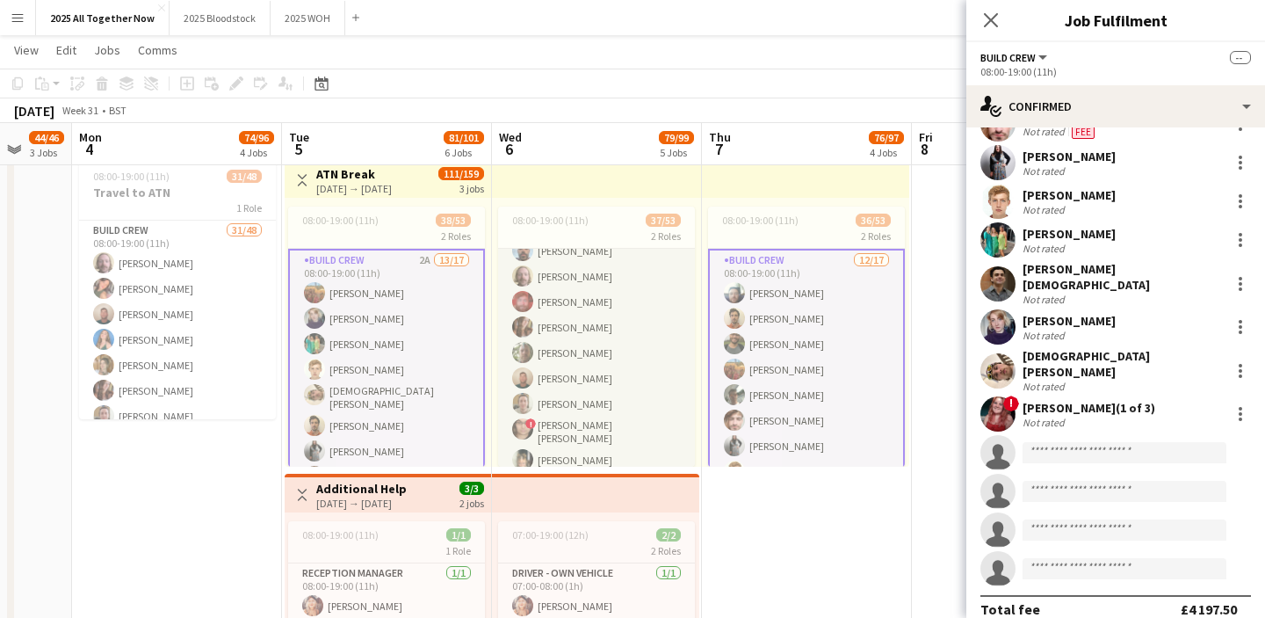
click at [628, 372] on app-card-role "New Build Crew 3A 25/36 08:00-19:00 (11h) [PERSON_NAME] [PERSON_NAME] [PERSON_N…" at bounding box center [596, 533] width 197 height 957
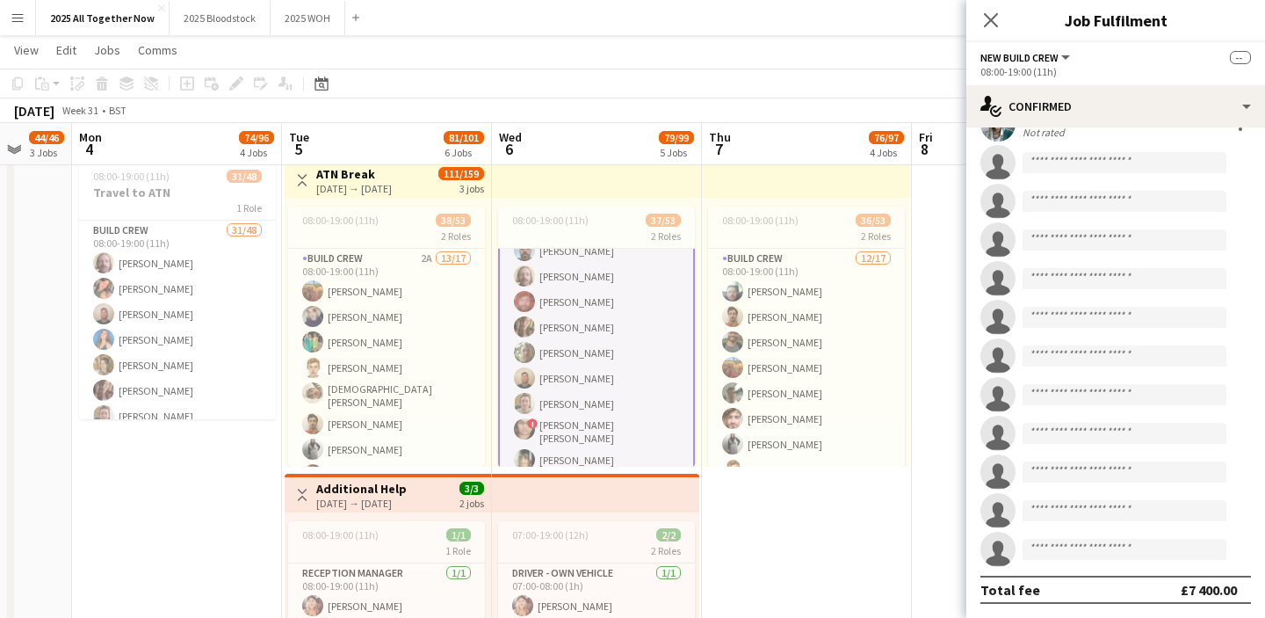
scroll to position [804, 0]
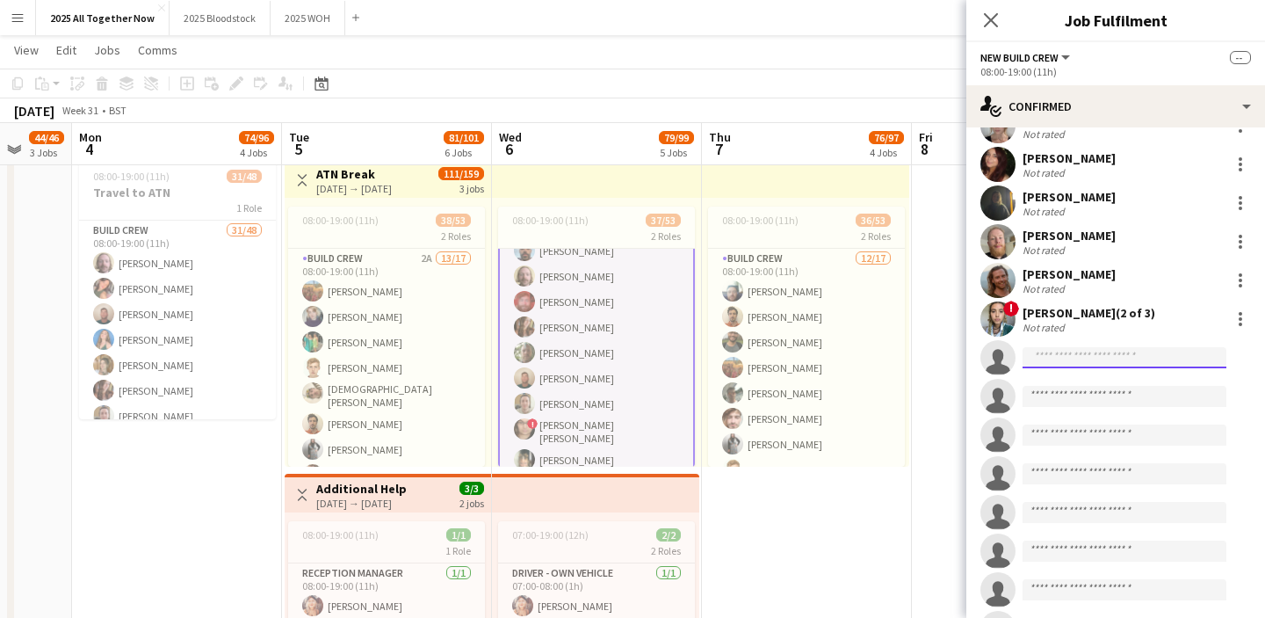
click at [1064, 350] on input at bounding box center [1125, 357] width 204 height 21
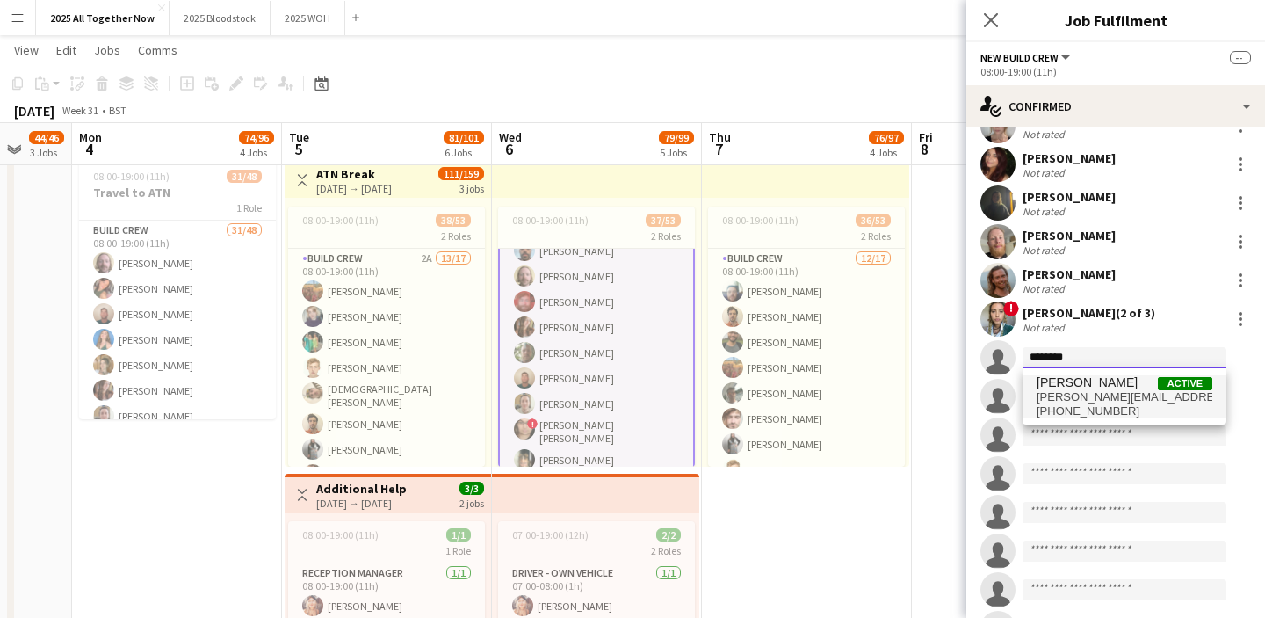
type input "********"
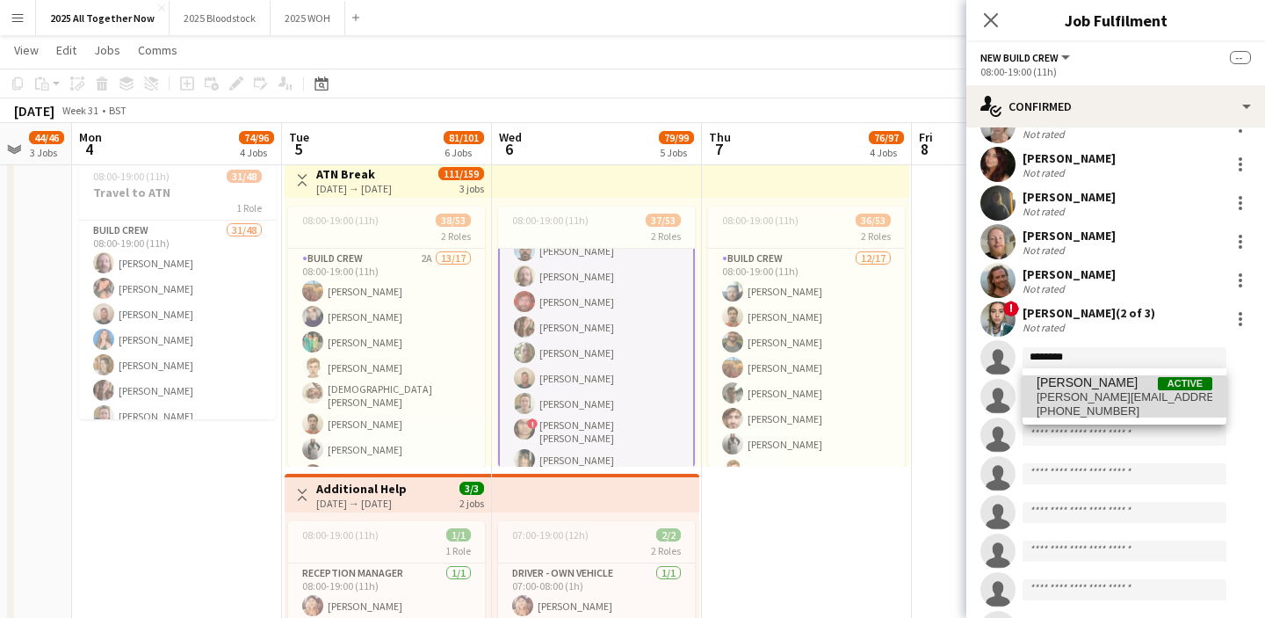
click at [1141, 395] on span "[PERSON_NAME][EMAIL_ADDRESS][DOMAIN_NAME]" at bounding box center [1125, 397] width 176 height 14
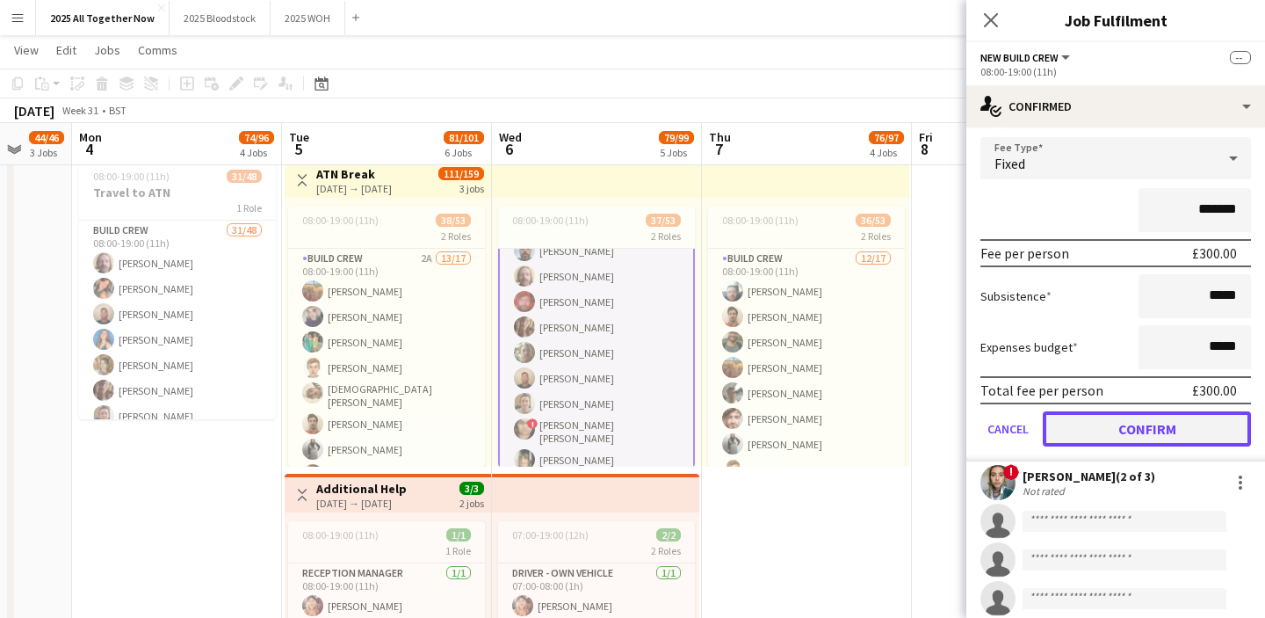
click at [1128, 427] on button "Confirm" at bounding box center [1147, 428] width 208 height 35
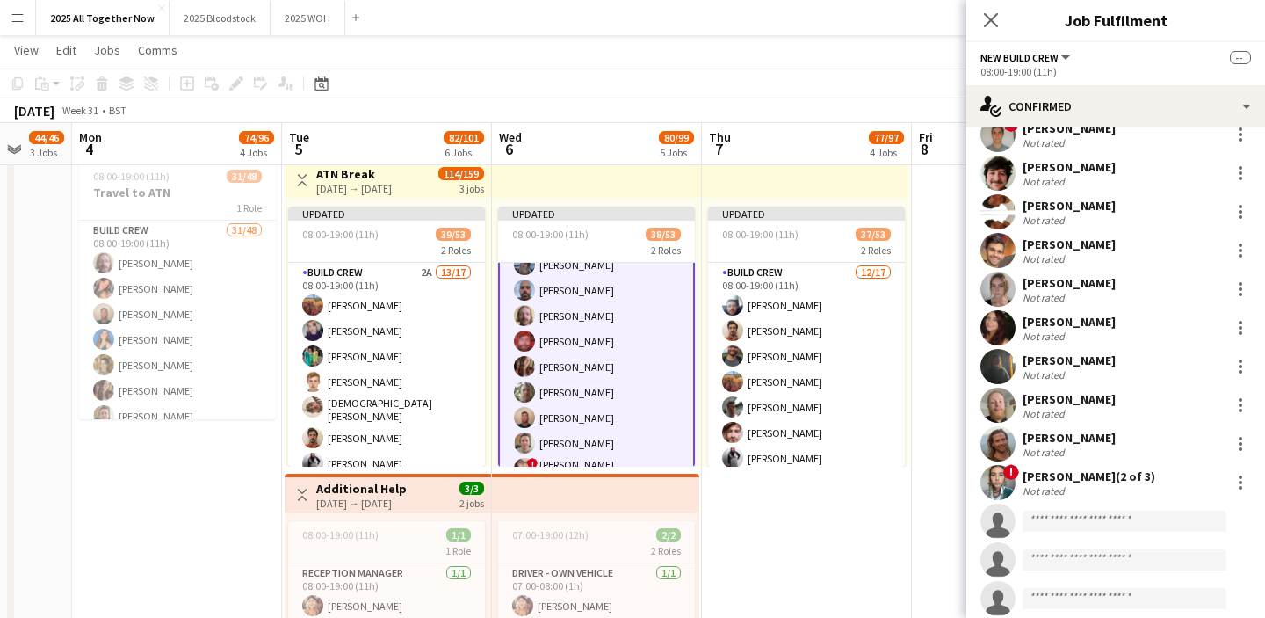
click at [861, 489] on app-date-cell "08:00-19:00 (11h) 36/40 7 Roles Build Crew 18/19 08:00-19:00 (11h) [PERSON_NAME…" at bounding box center [807, 102] width 210 height 1789
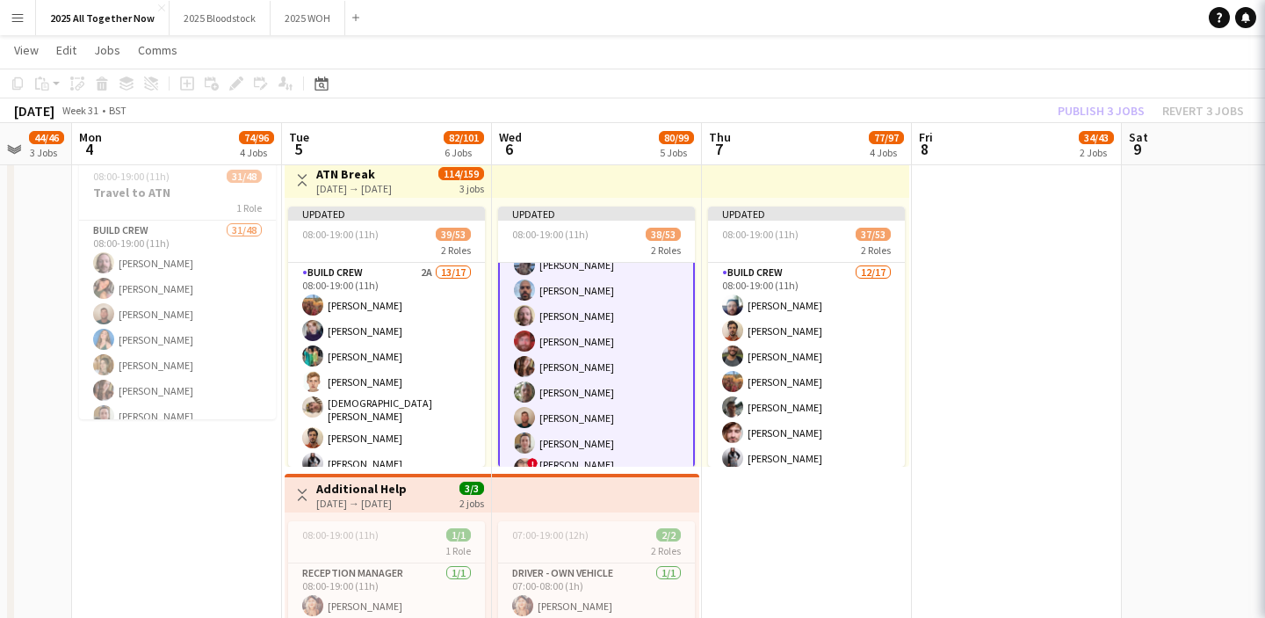
scroll to position [671, 0]
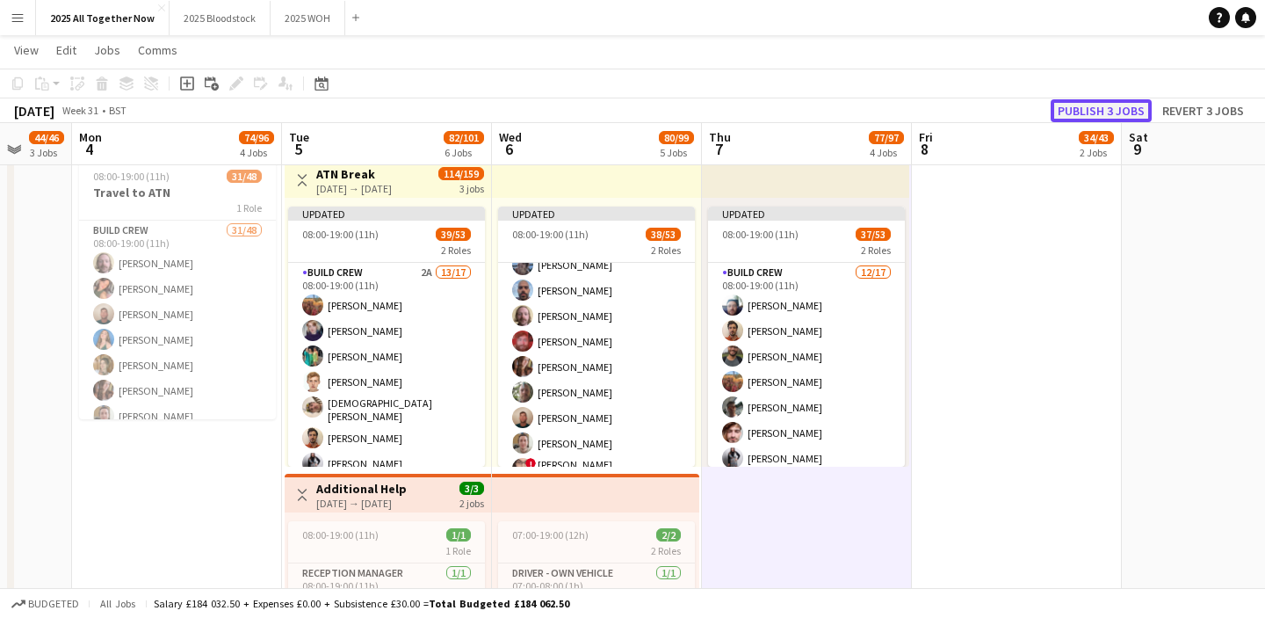
click at [1089, 107] on button "Publish 3 jobs" at bounding box center [1101, 110] width 101 height 23
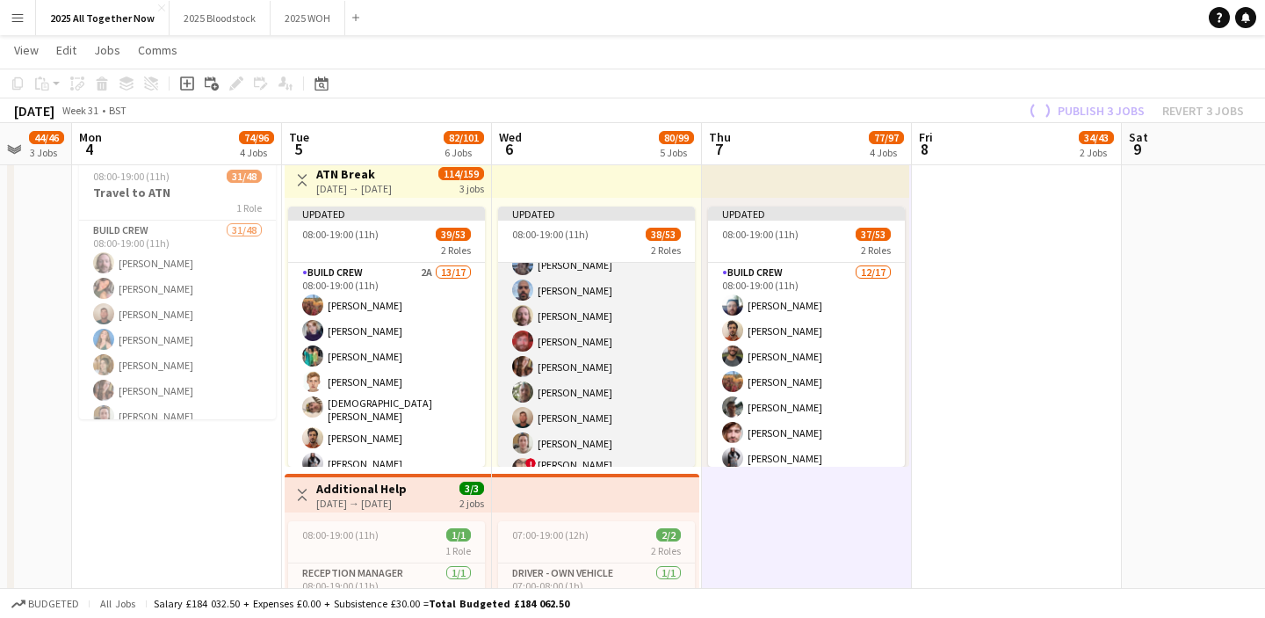
click at [671, 431] on app-card-role "New Build Crew 2A 26/36 08:00-19:00 (11h) [PERSON_NAME] [PERSON_NAME] [PERSON_N…" at bounding box center [596, 547] width 197 height 957
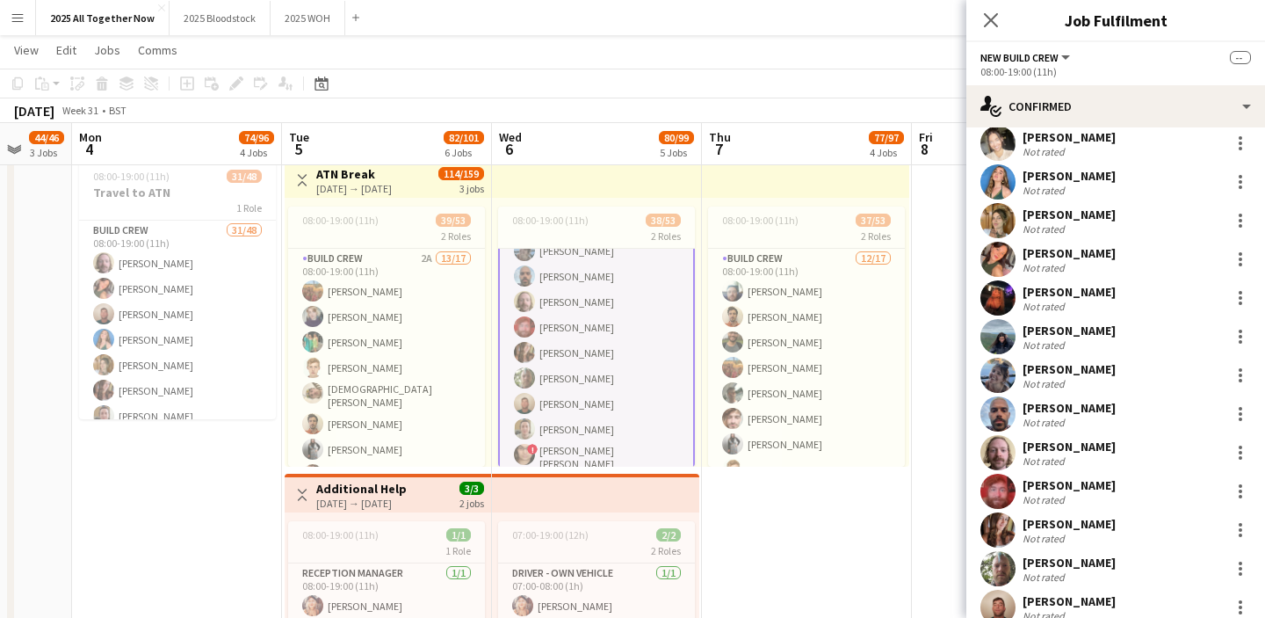
scroll to position [0, 0]
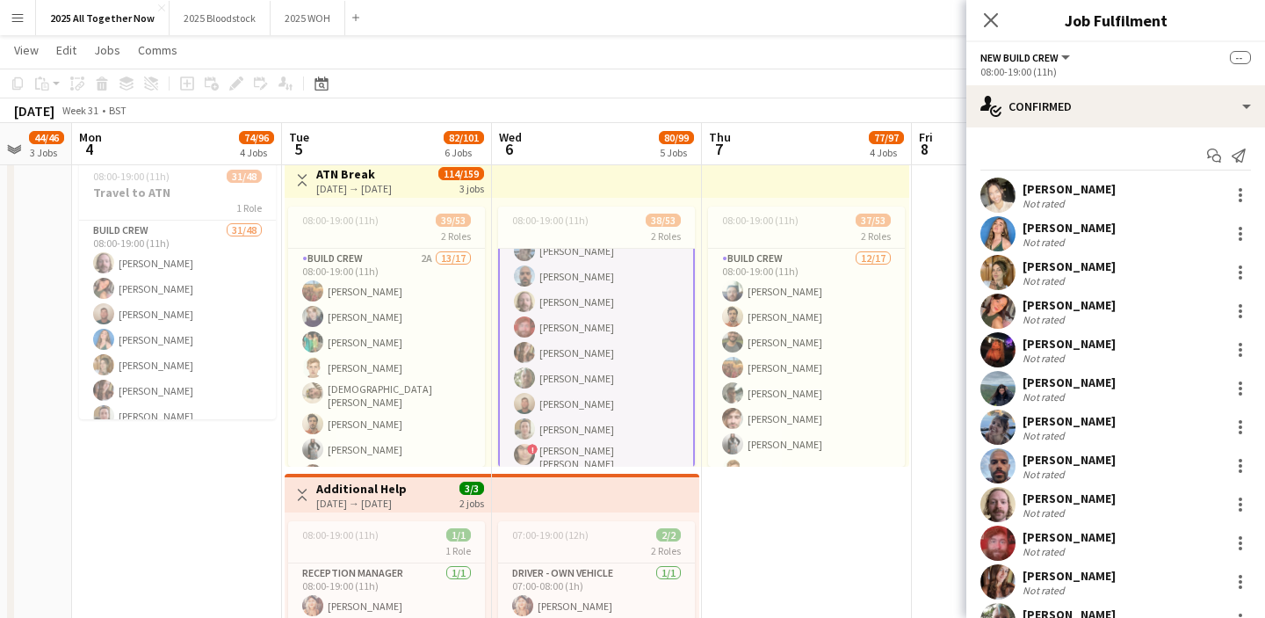
click at [1063, 191] on div "[PERSON_NAME]" at bounding box center [1069, 189] width 93 height 16
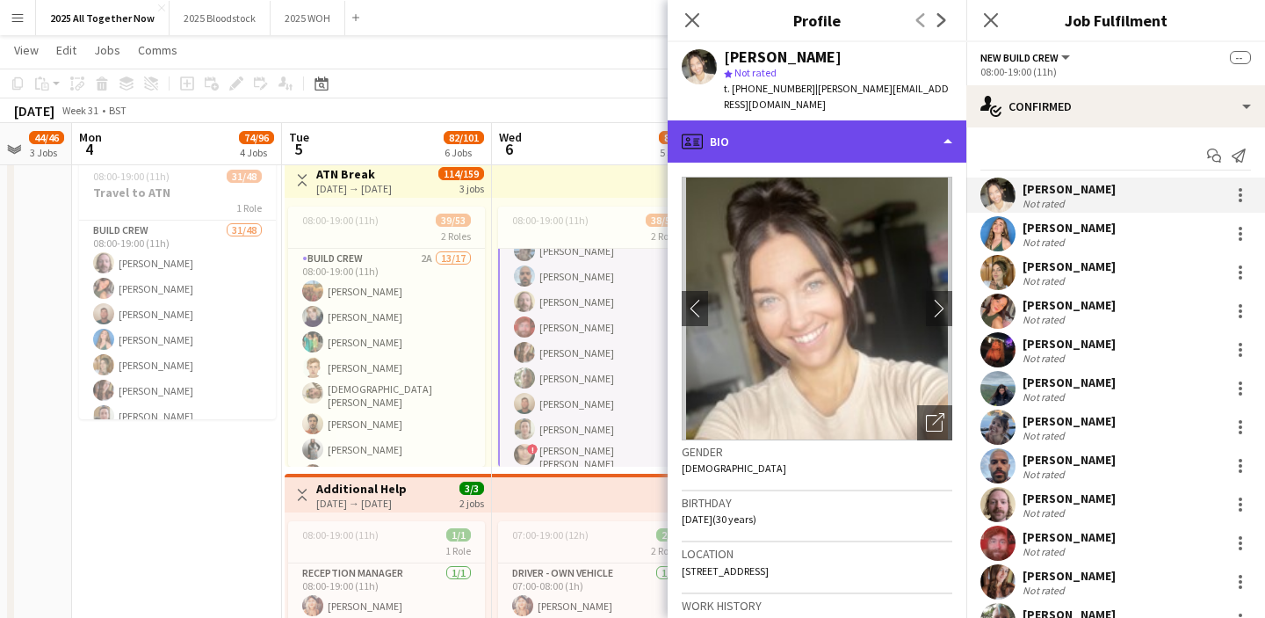
click at [817, 131] on div "profile Bio" at bounding box center [817, 141] width 299 height 42
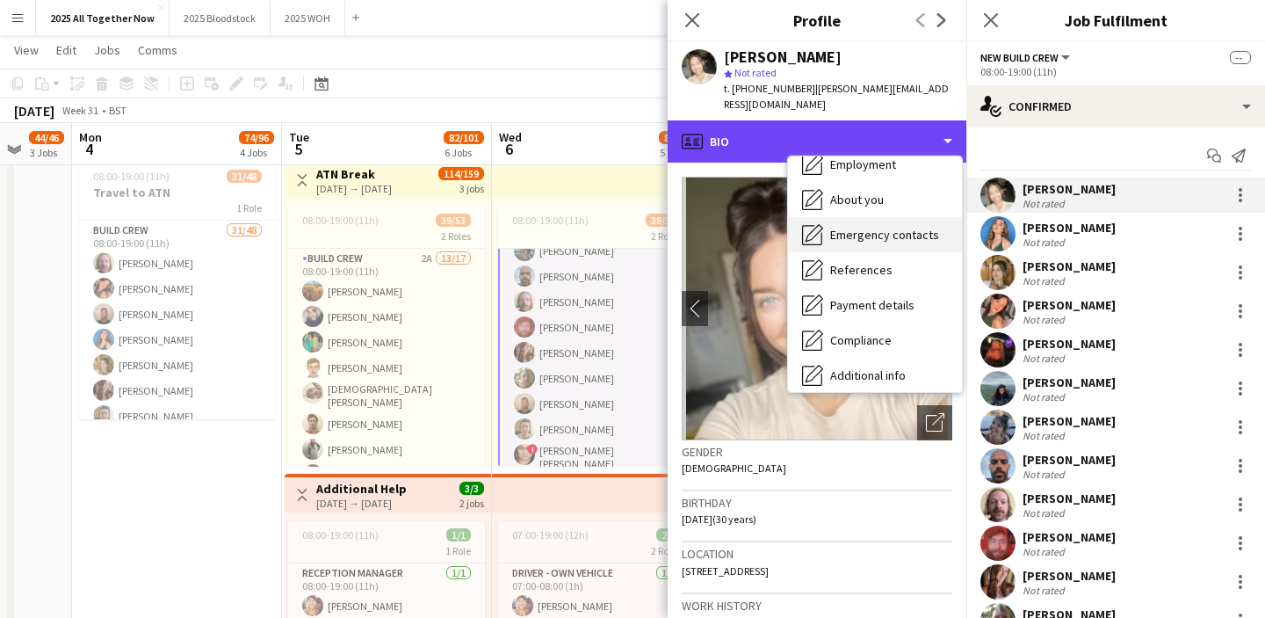
scroll to position [91, 0]
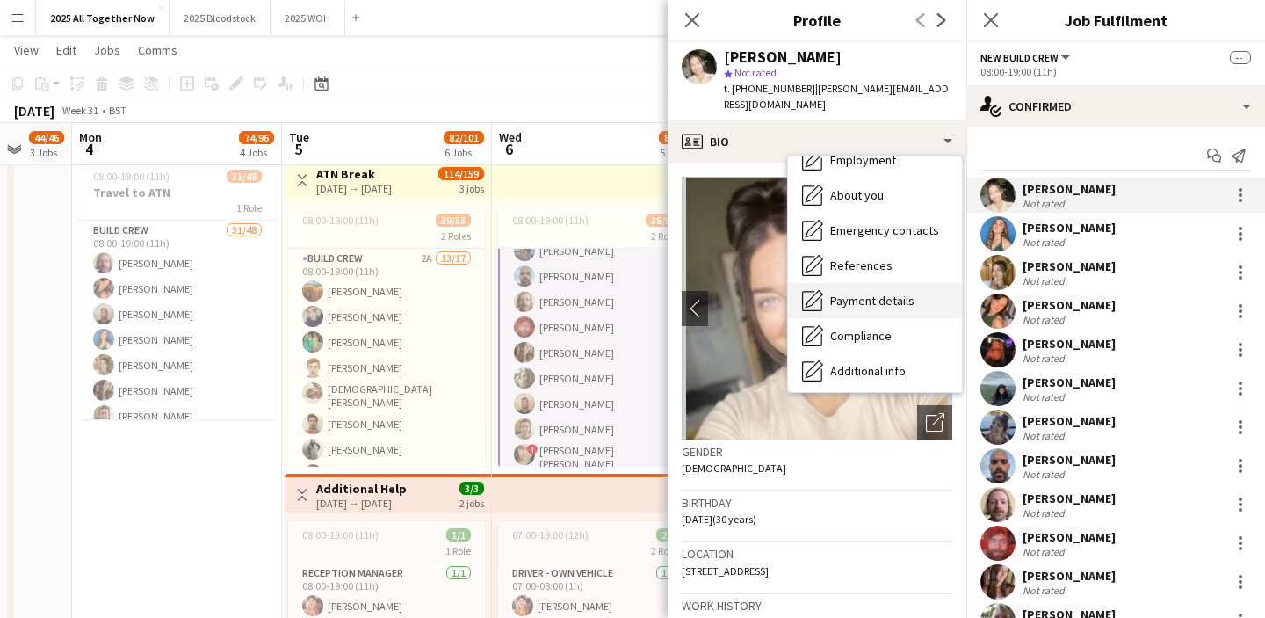
click at [841, 292] on div "Payment details Payment details" at bounding box center [875, 300] width 174 height 35
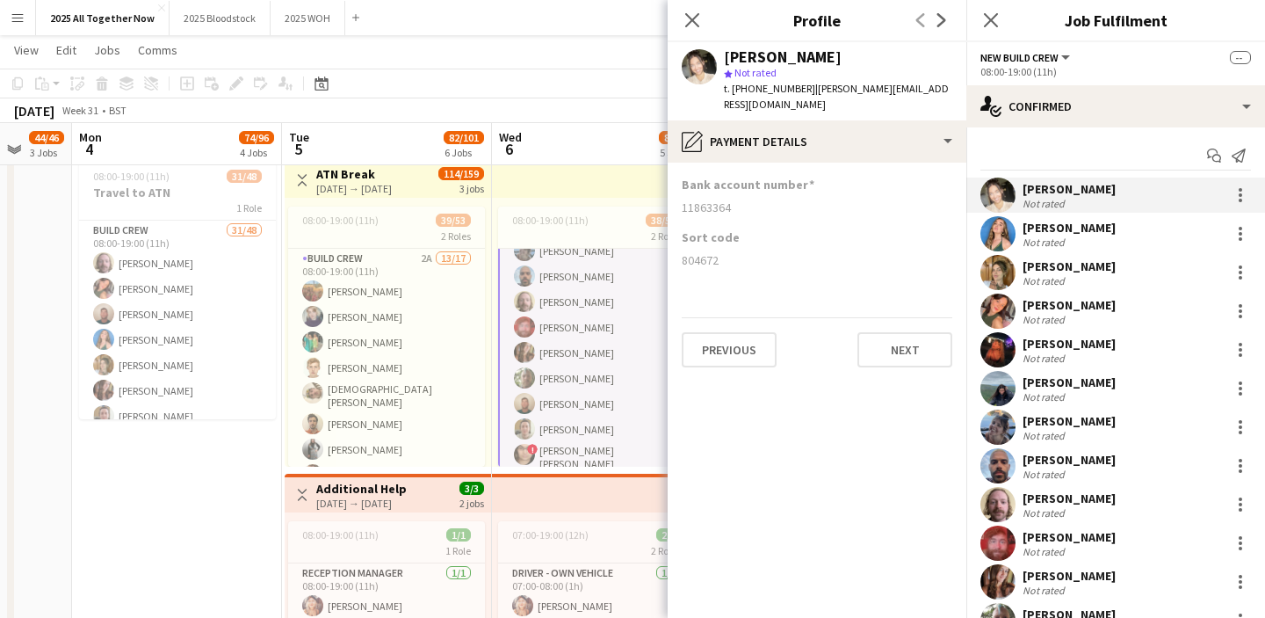
drag, startPoint x: 683, startPoint y: 192, endPoint x: 733, endPoint y: 194, distance: 50.2
click at [733, 199] on div "11863364" at bounding box center [817, 207] width 271 height 16
copy div "11863364"
drag, startPoint x: 683, startPoint y: 248, endPoint x: 732, endPoint y: 248, distance: 49.2
click at [732, 252] on div "804672" at bounding box center [817, 260] width 271 height 16
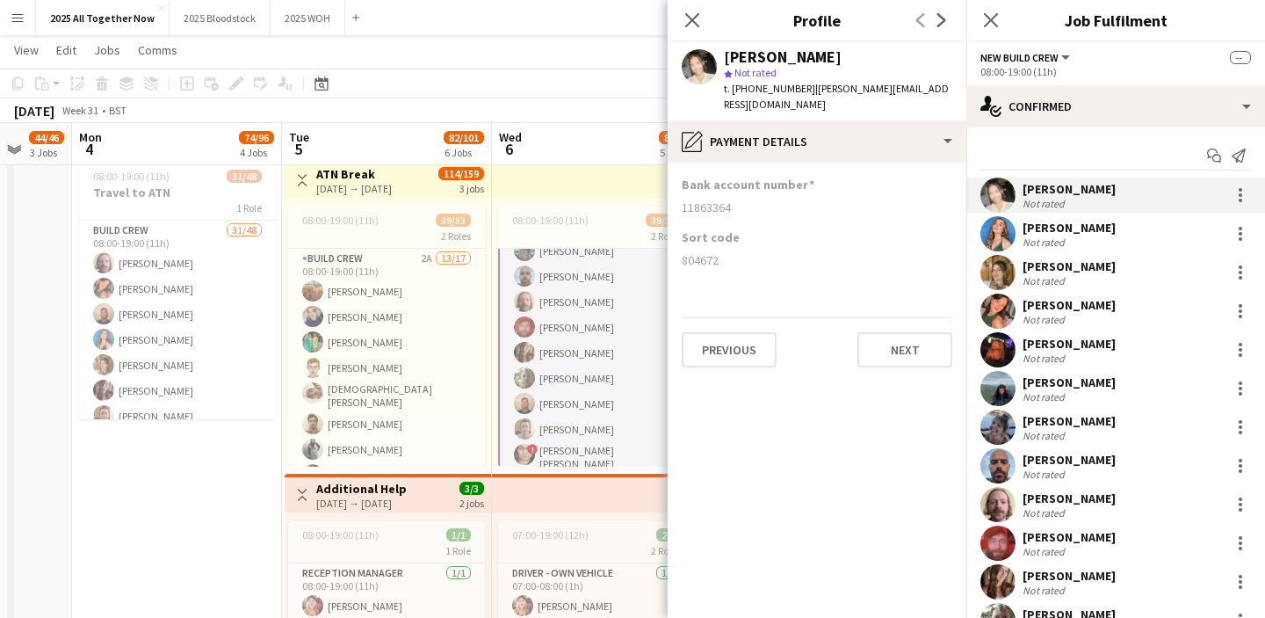
copy div "804672"
click at [989, 25] on icon "Close pop-in" at bounding box center [990, 19] width 17 height 17
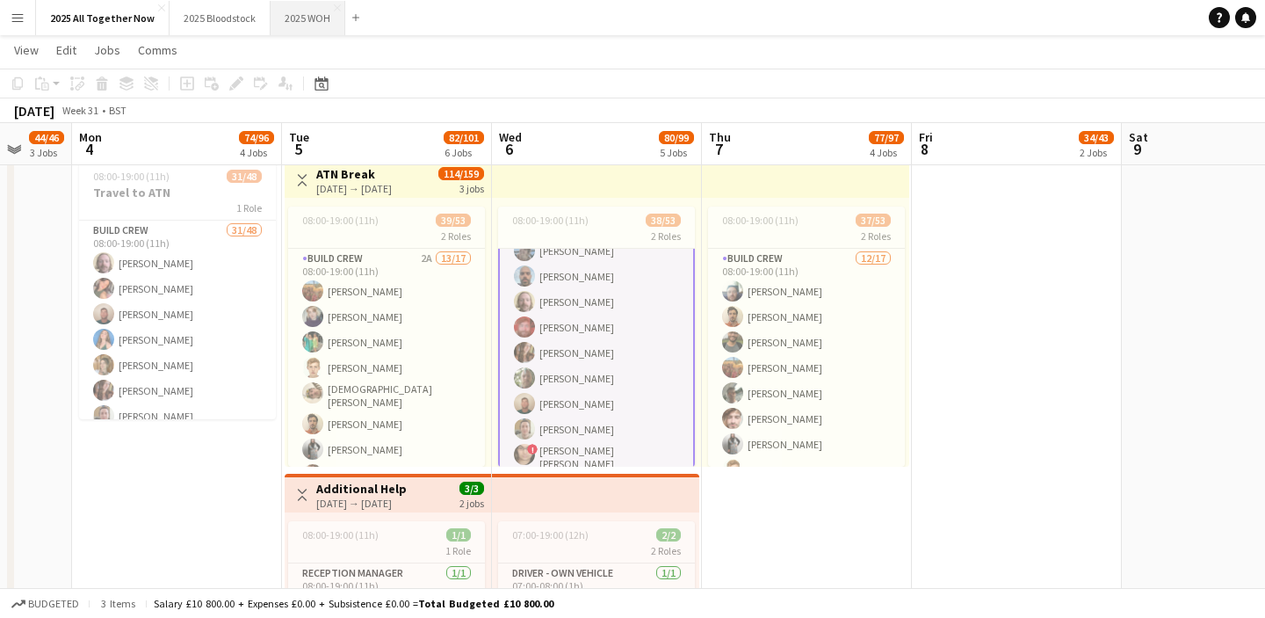
click at [309, 19] on button "2025 WOH Close" at bounding box center [308, 18] width 75 height 34
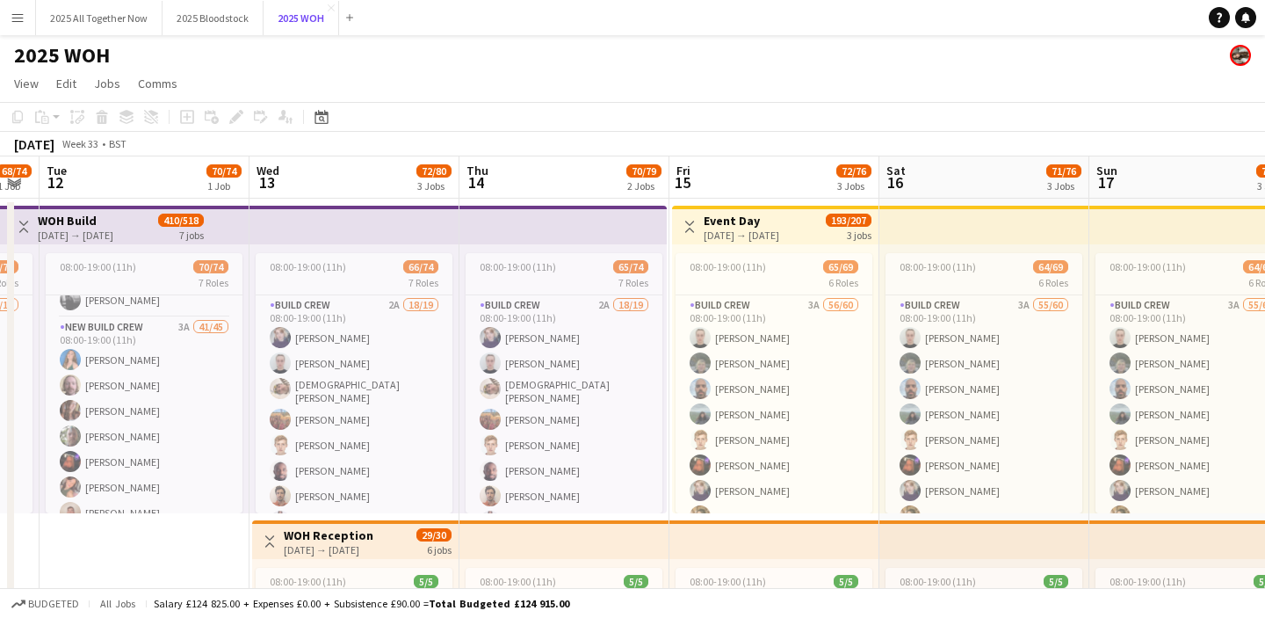
scroll to position [790, 0]
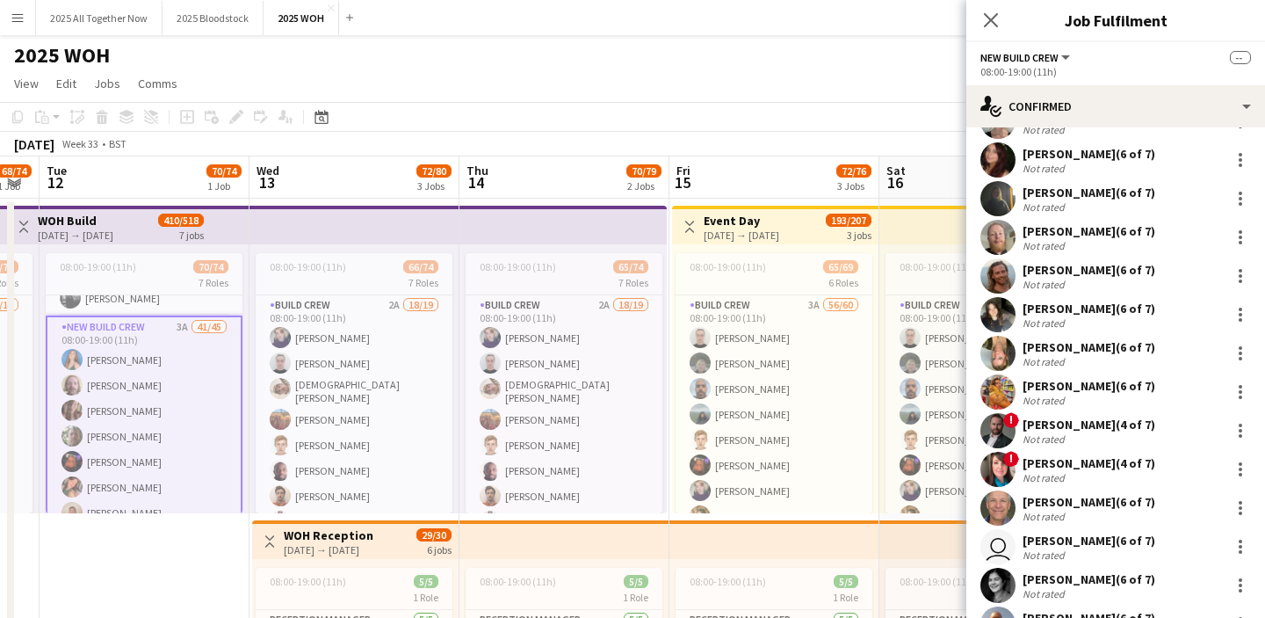
scroll to position [1229, 0]
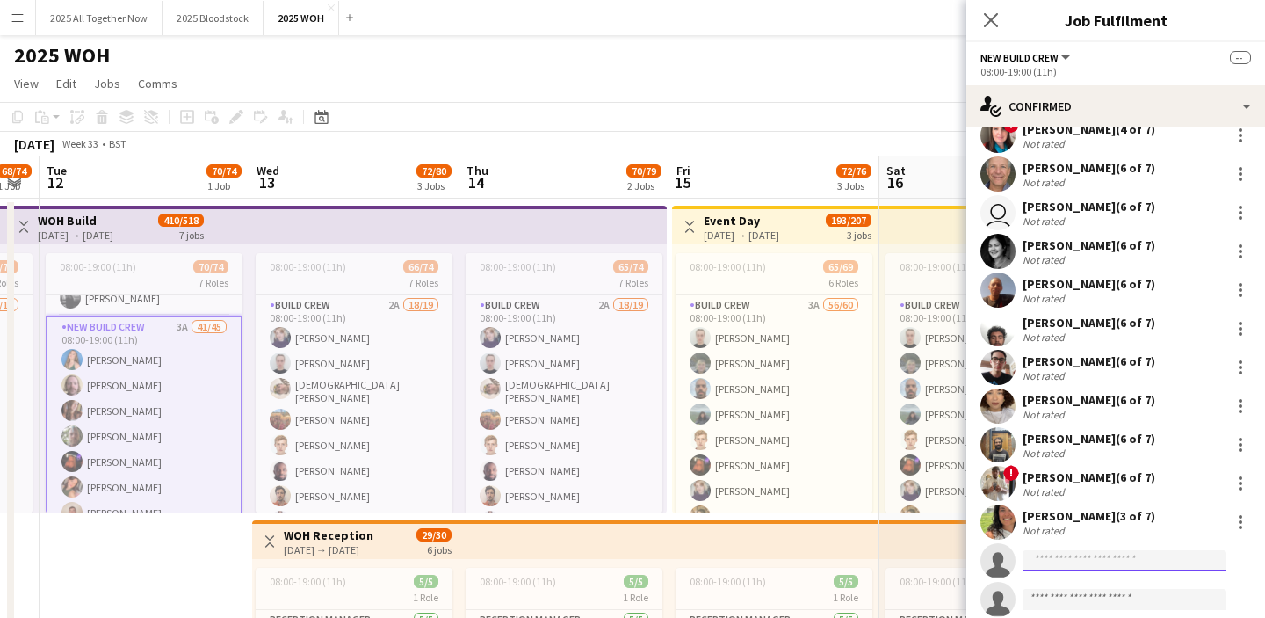
click at [1058, 552] on input at bounding box center [1125, 560] width 204 height 21
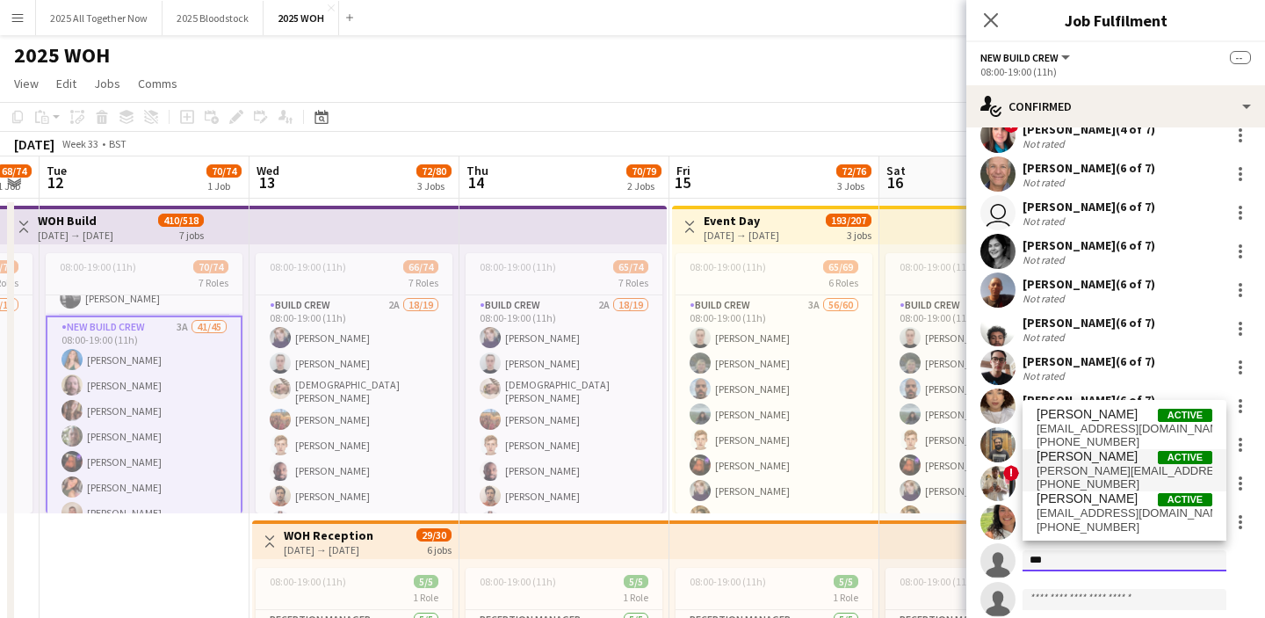
type input "***"
click at [1106, 459] on span "[PERSON_NAME] Active" at bounding box center [1125, 456] width 176 height 15
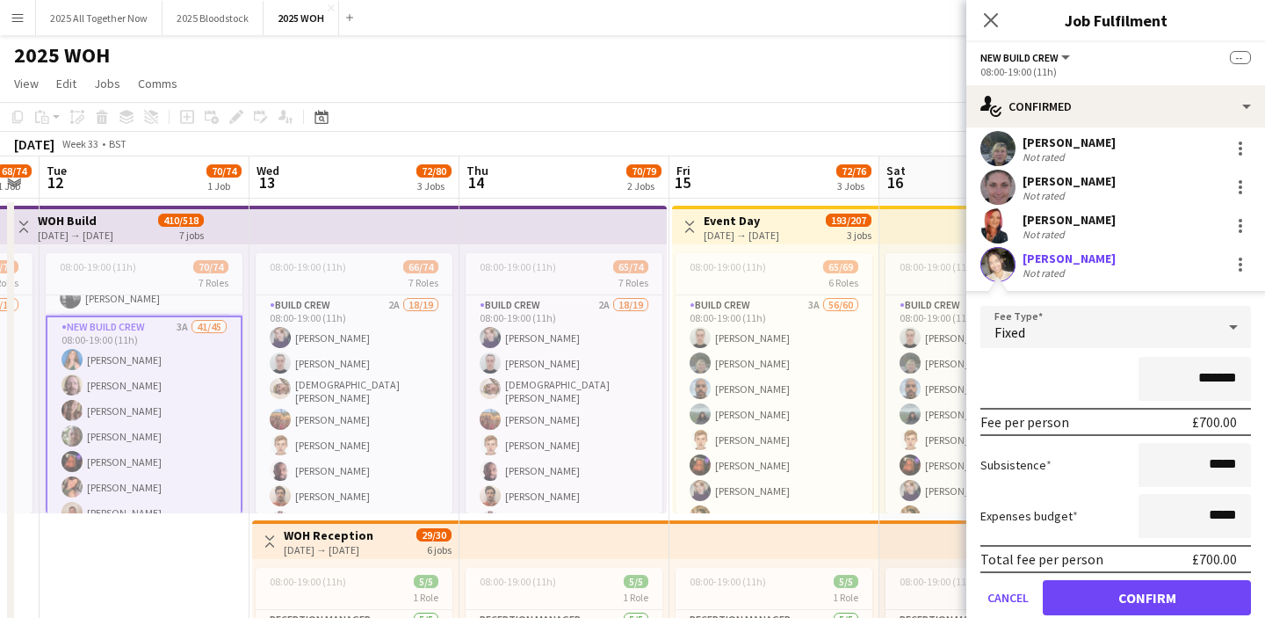
scroll to position [73, 0]
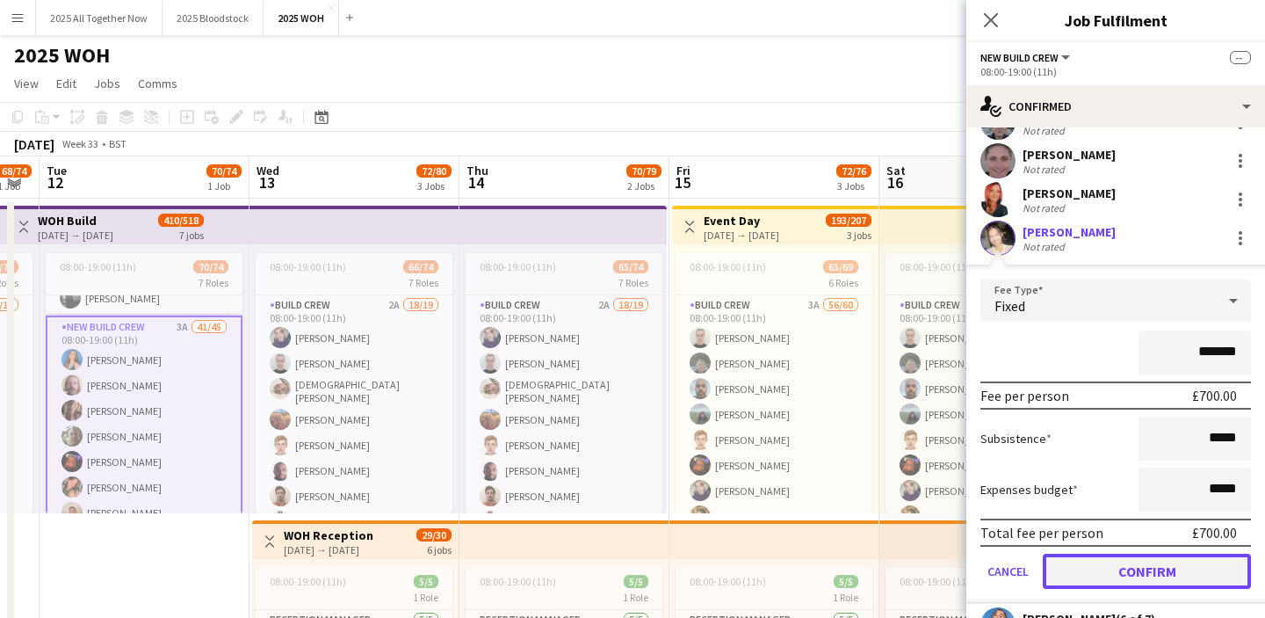
click at [1133, 567] on button "Confirm" at bounding box center [1147, 571] width 208 height 35
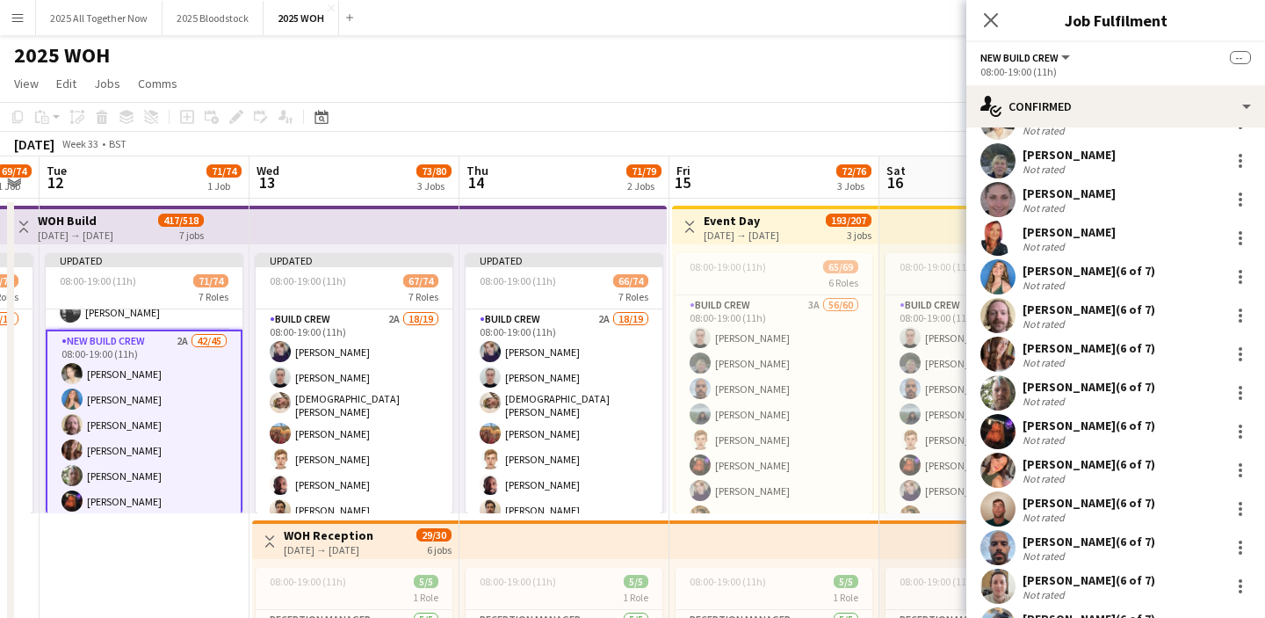
scroll to position [112, 0]
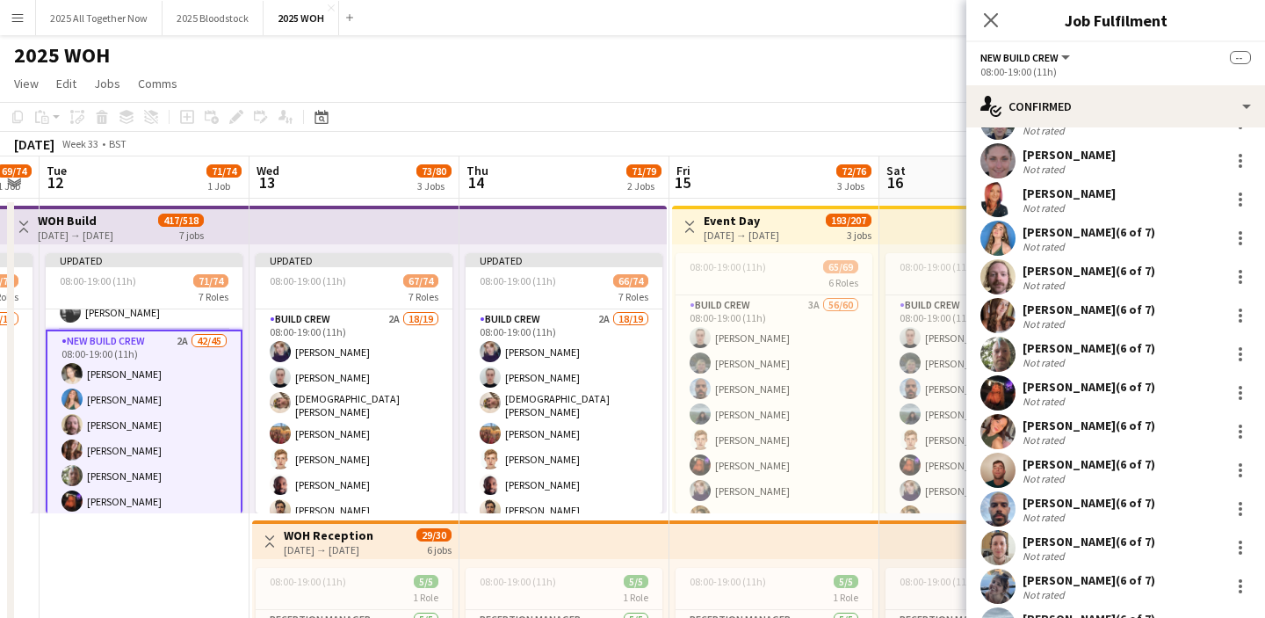
click at [150, 539] on app-date-cell "Updated 08:00-19:00 (11h) 71/74 7 Roles Build Crew 19/19 08:00-19:00 (11h) [PER…" at bounding box center [145, 609] width 210 height 820
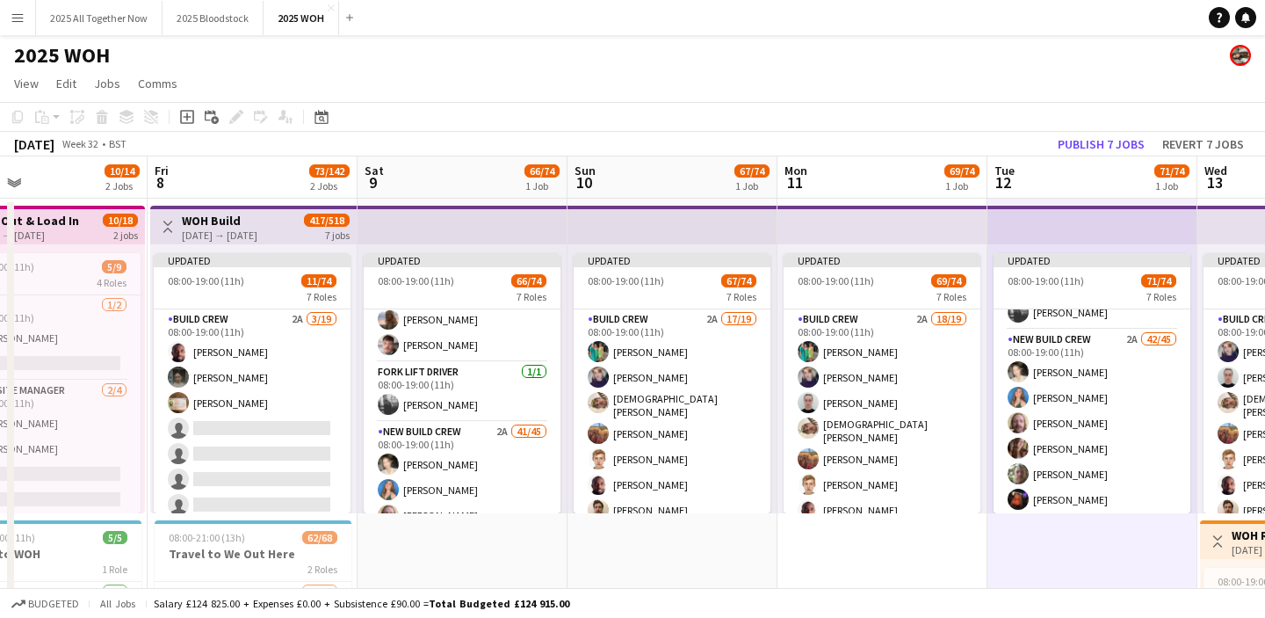
scroll to position [700, 0]
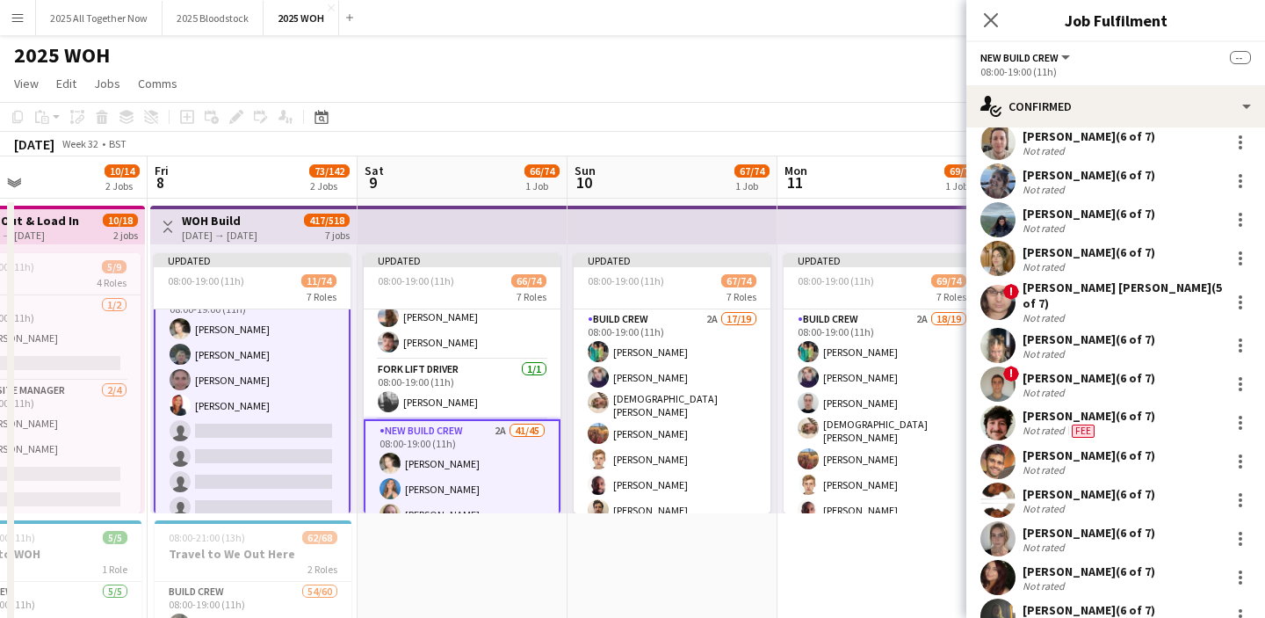
scroll to position [819, 0]
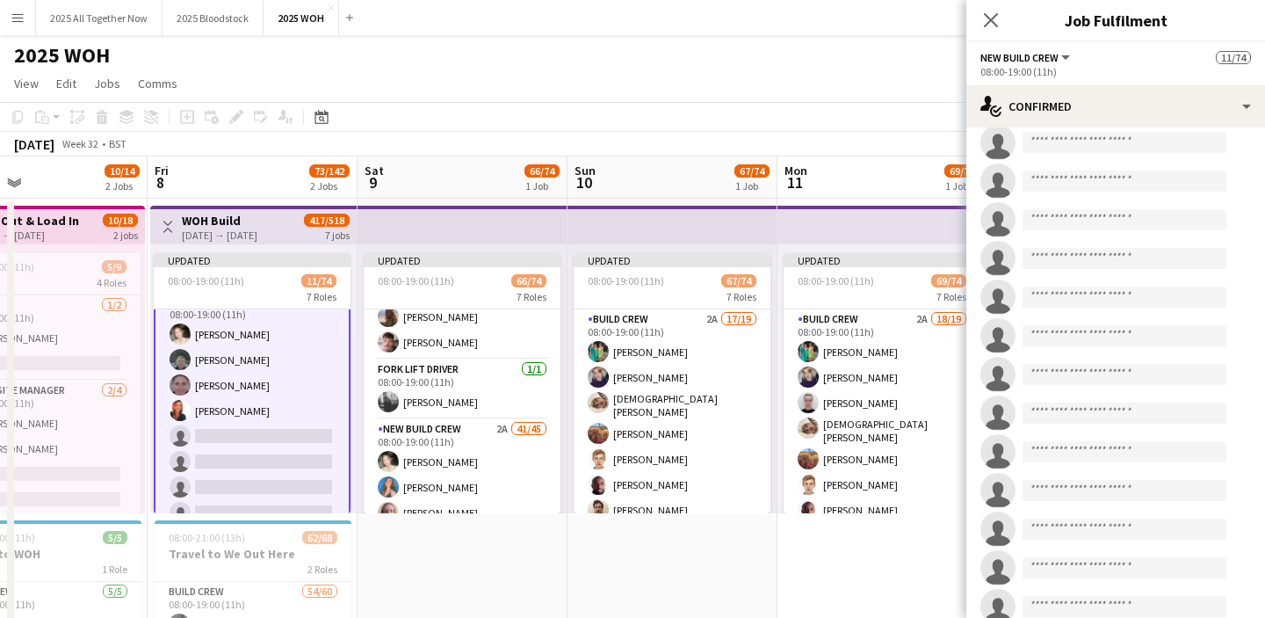
scroll to position [0, 0]
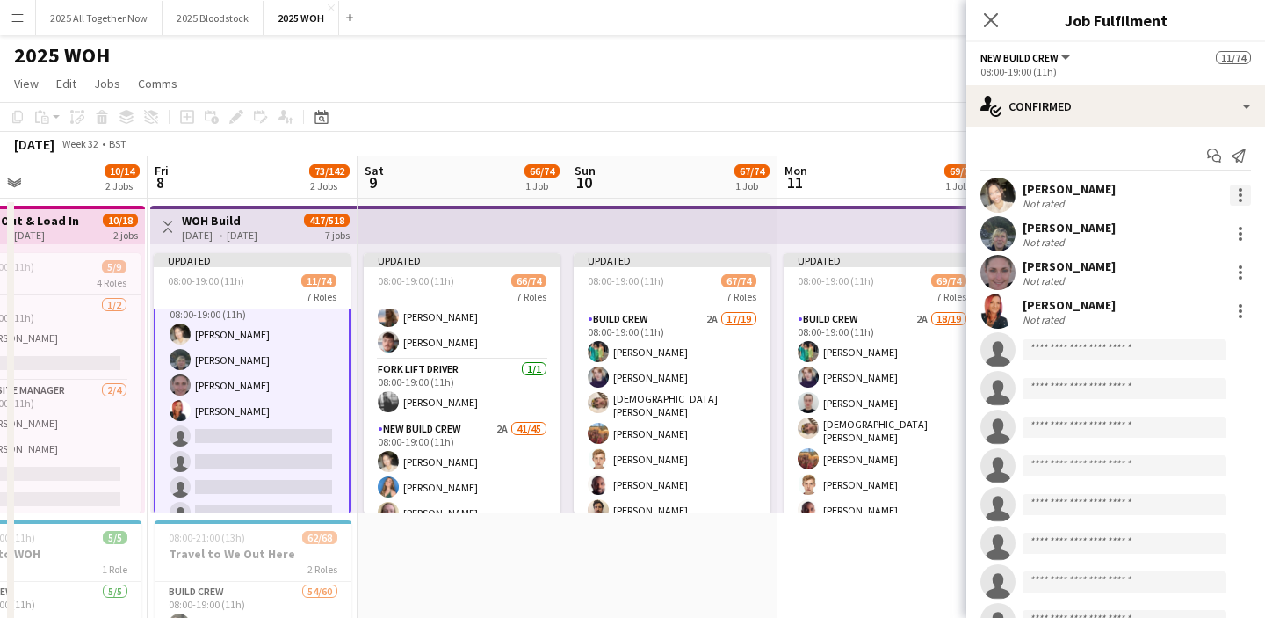
click at [1235, 196] on div at bounding box center [1240, 195] width 21 height 21
click at [1165, 353] on span "Remove" at bounding box center [1154, 353] width 53 height 15
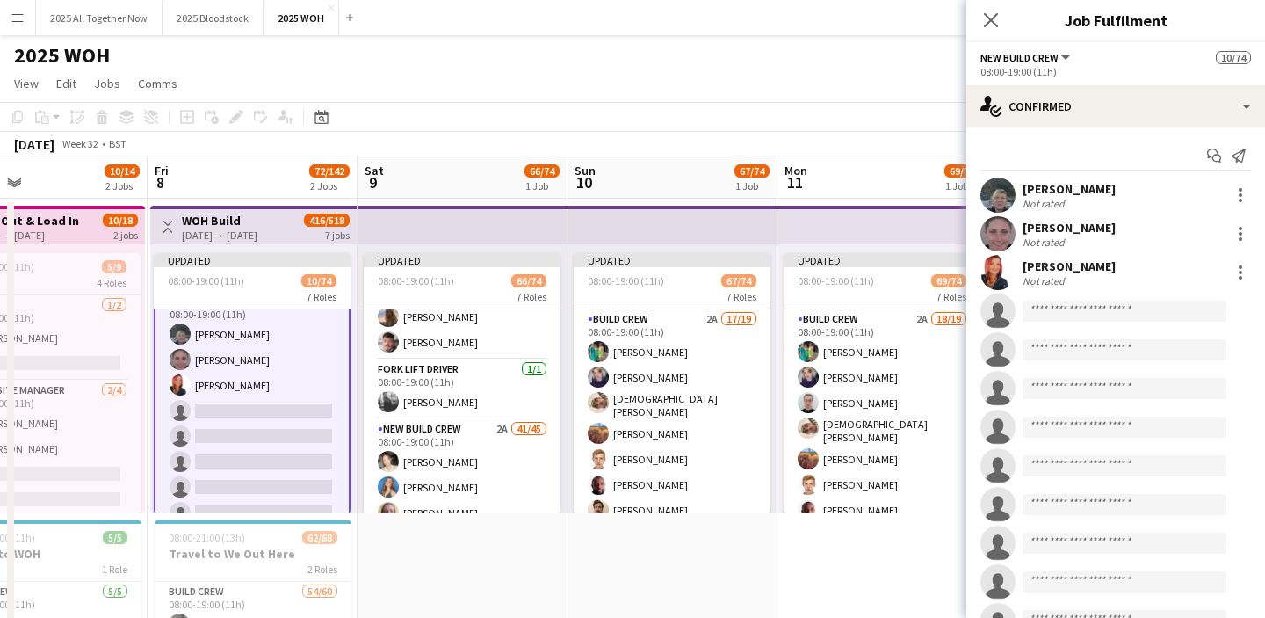
click at [520, 555] on app-date-cell "Updated 08:00-19:00 (11h) 66/74 7 Roles Build Crew 2A 17/19 08:00-19:00 (11h) […" at bounding box center [463, 609] width 210 height 820
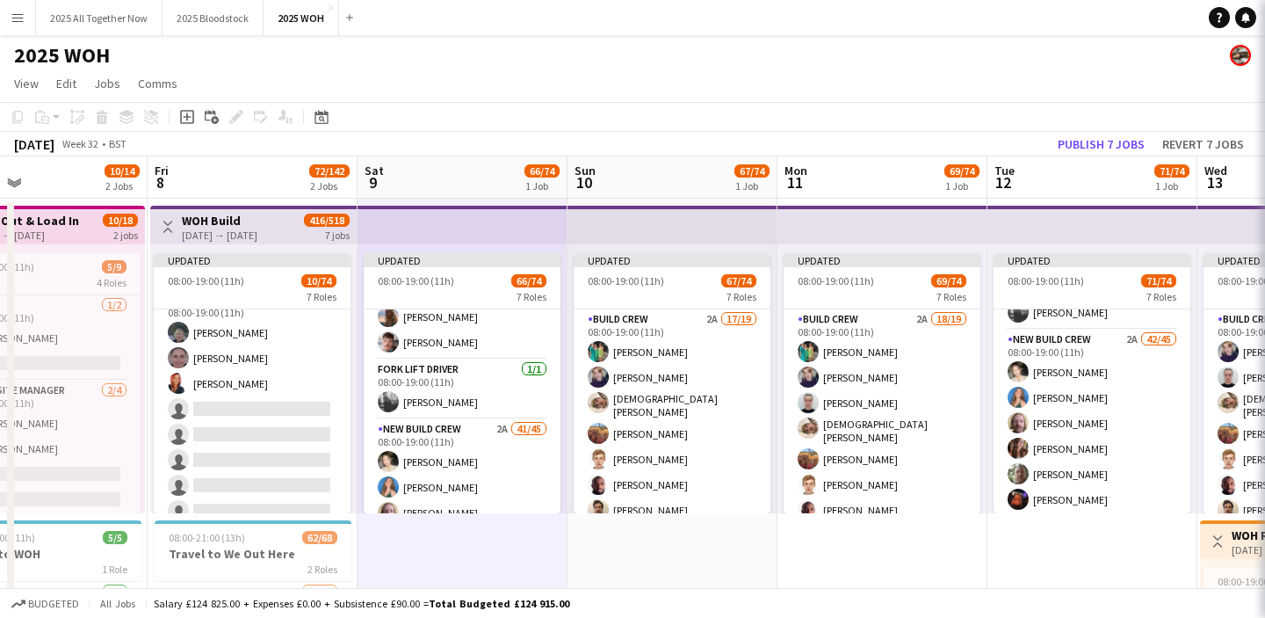
scroll to position [817, 0]
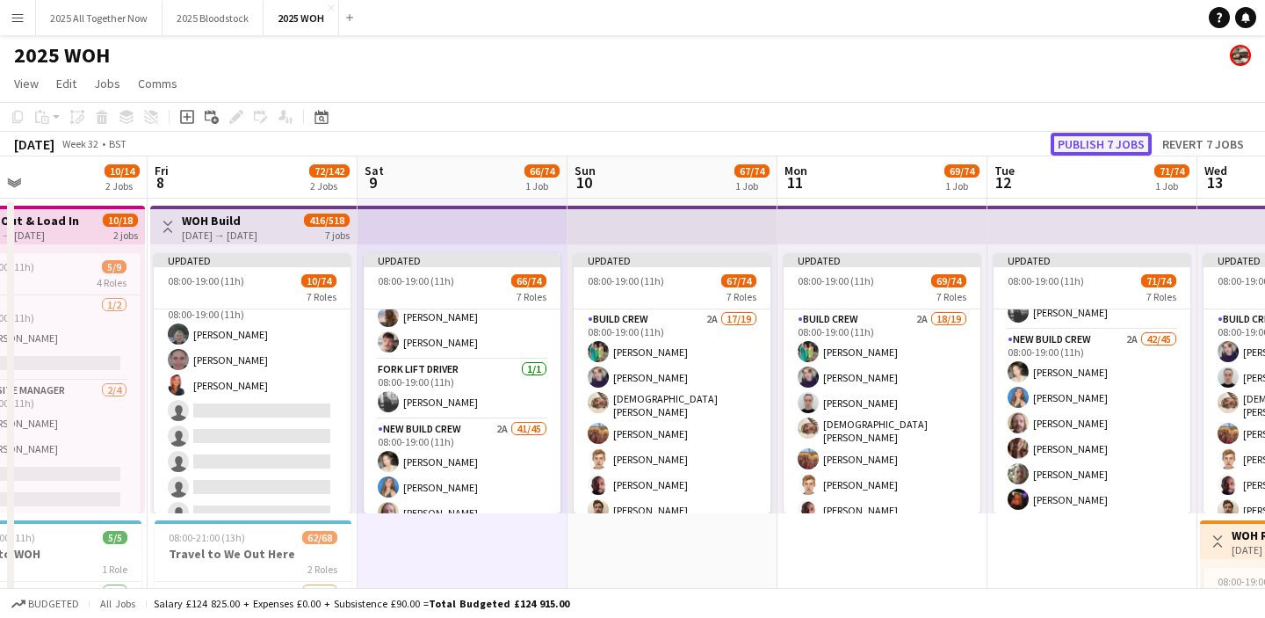
click at [1074, 146] on button "Publish 7 jobs" at bounding box center [1101, 144] width 101 height 23
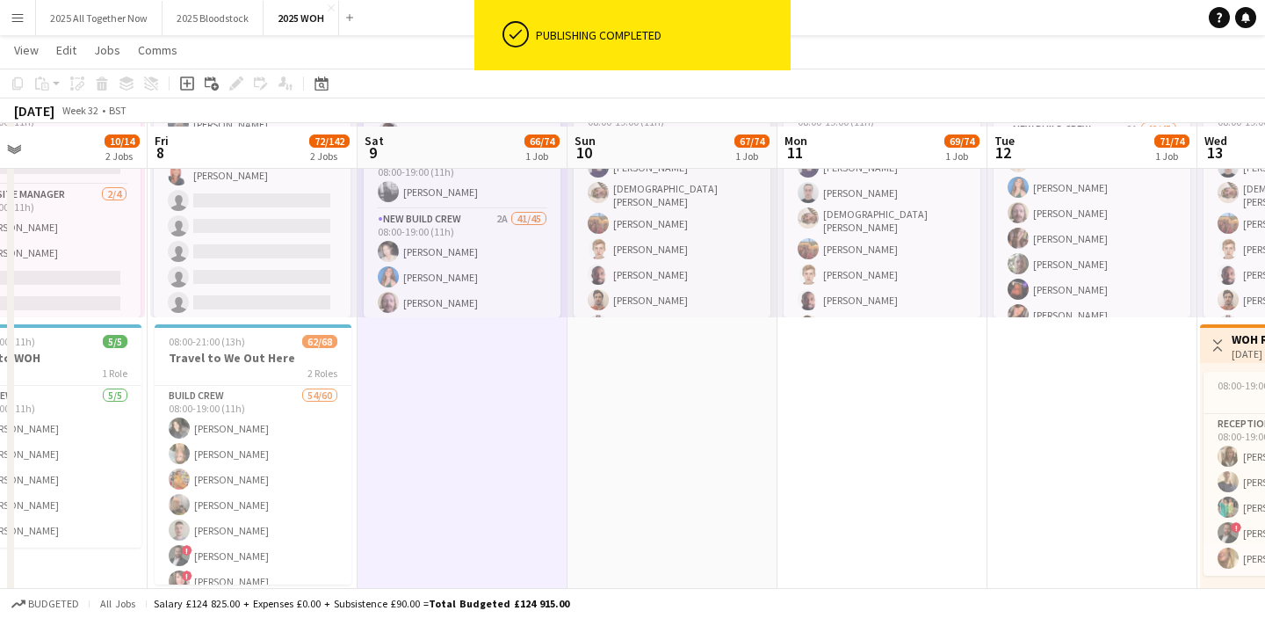
scroll to position [198, 0]
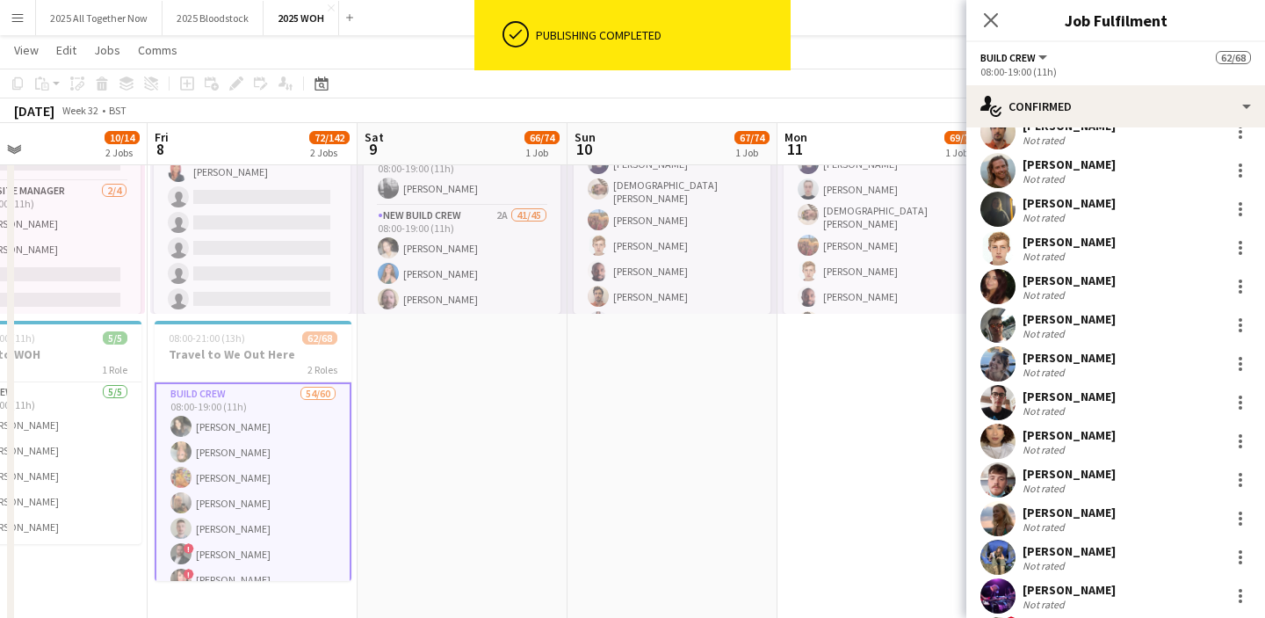
scroll to position [1927, 0]
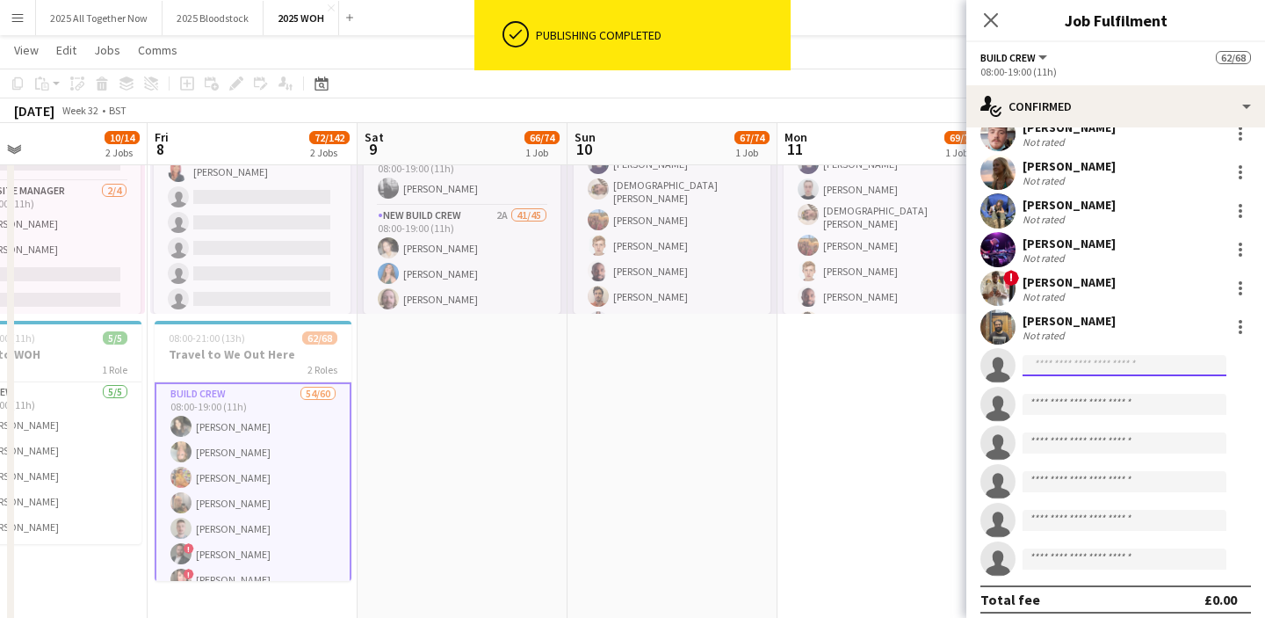
click at [1063, 355] on input at bounding box center [1125, 365] width 204 height 21
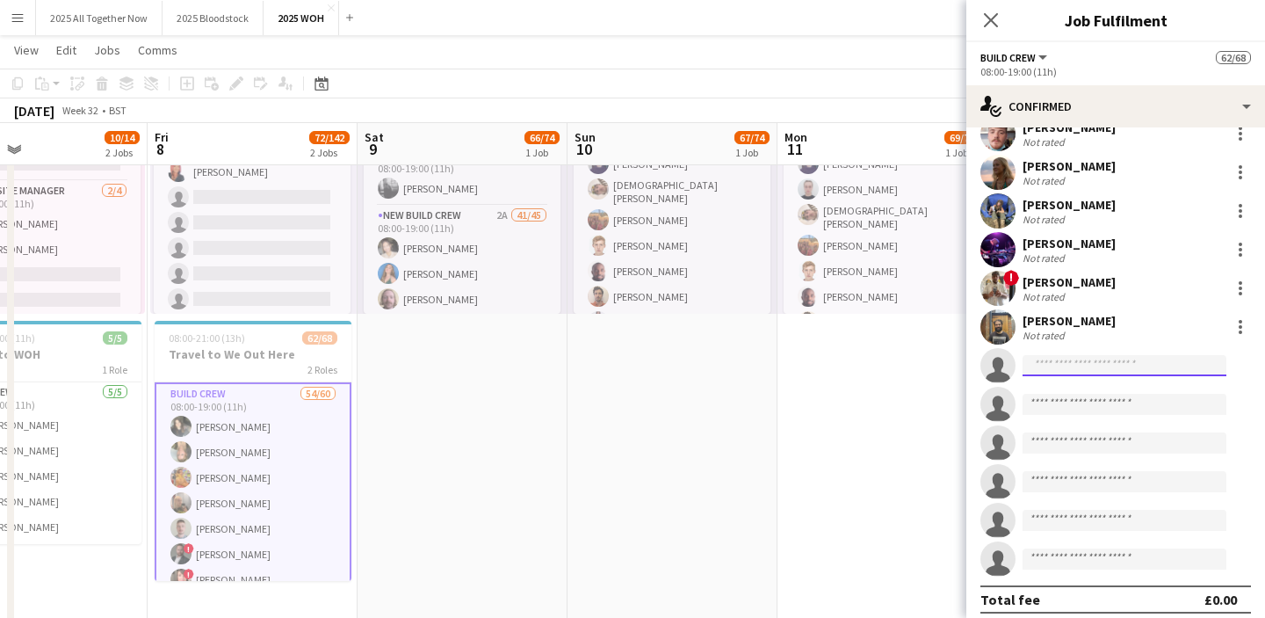
type input "*"
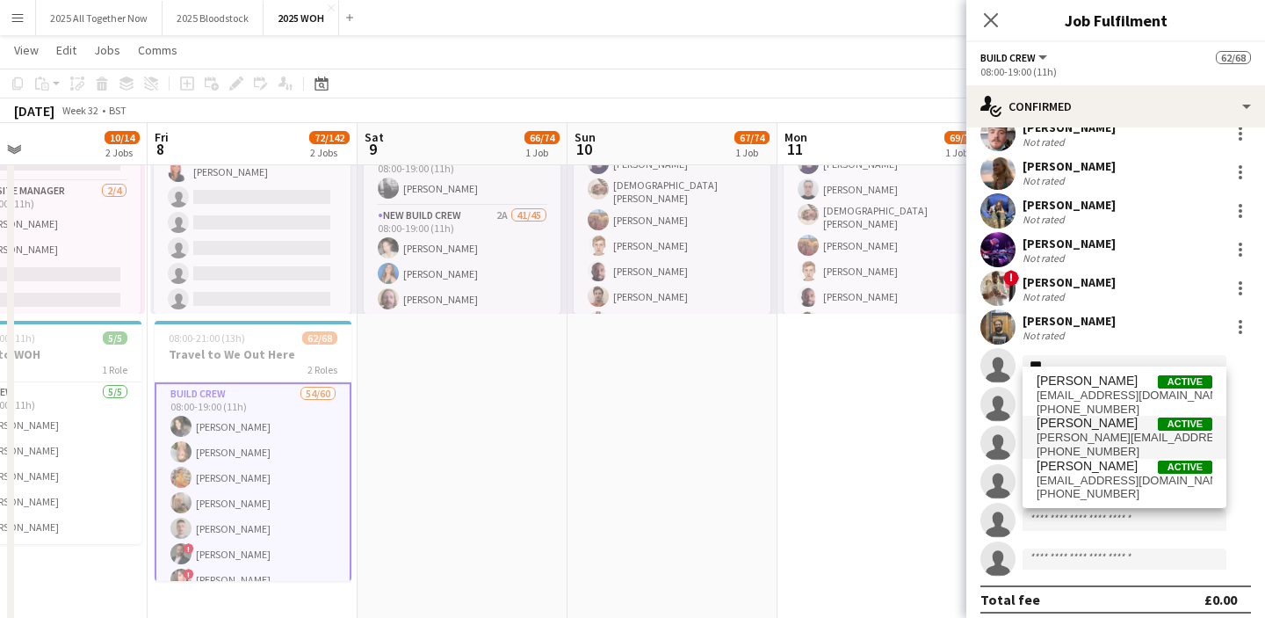
type input "***"
click at [1102, 437] on span "[PERSON_NAME][EMAIL_ADDRESS][DOMAIN_NAME]" at bounding box center [1125, 438] width 176 height 14
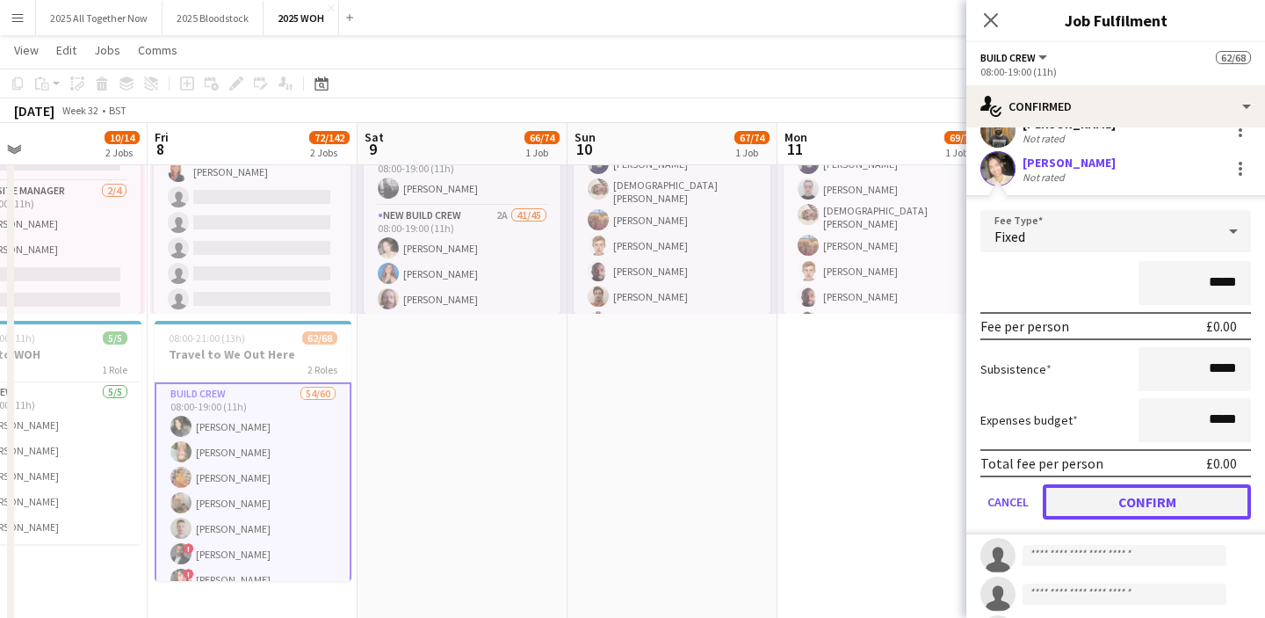
click at [1099, 501] on button "Confirm" at bounding box center [1147, 501] width 208 height 35
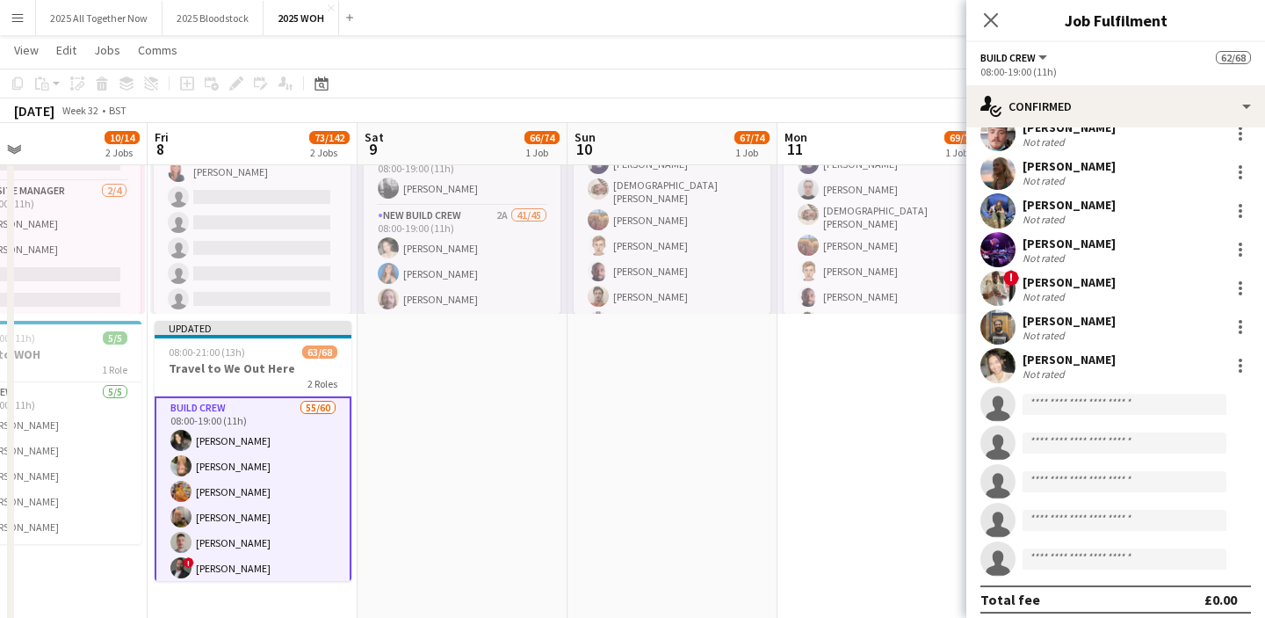
click at [850, 420] on app-date-cell "08:00-19:00 (11h) 69/74 7 Roles Build Crew 2A 18/19 08:00-19:00 (11h) [PERSON_N…" at bounding box center [883, 409] width 210 height 820
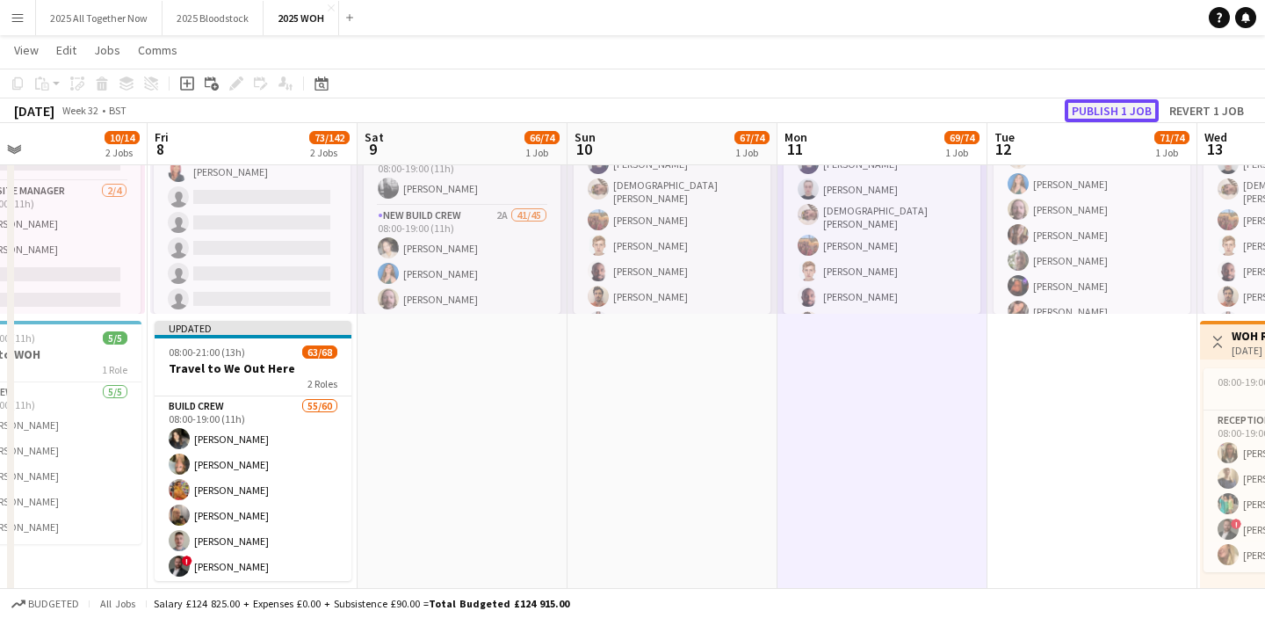
click at [1094, 112] on button "Publish 1 job" at bounding box center [1112, 110] width 94 height 23
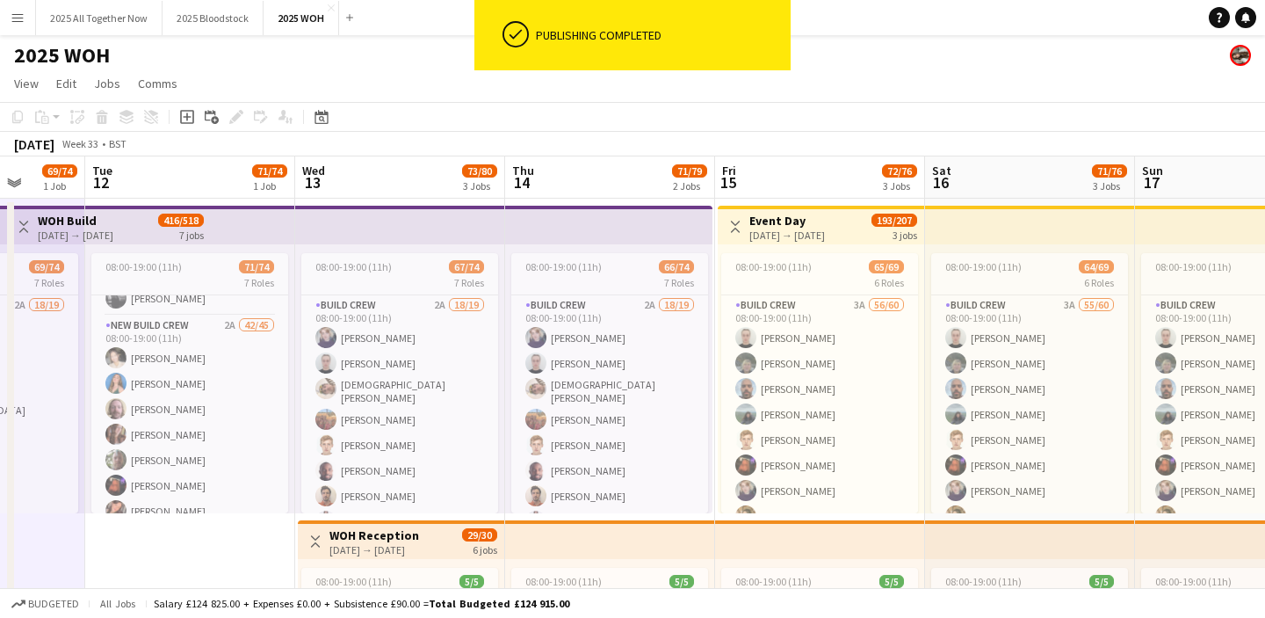
scroll to position [0, 546]
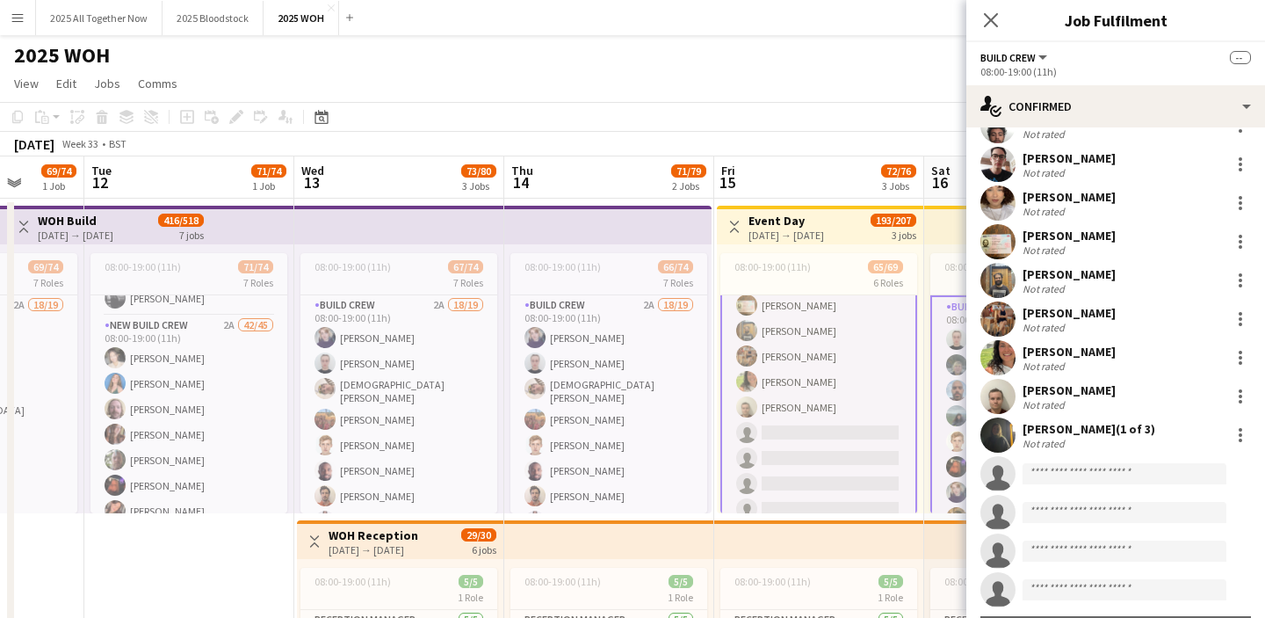
scroll to position [1927, 0]
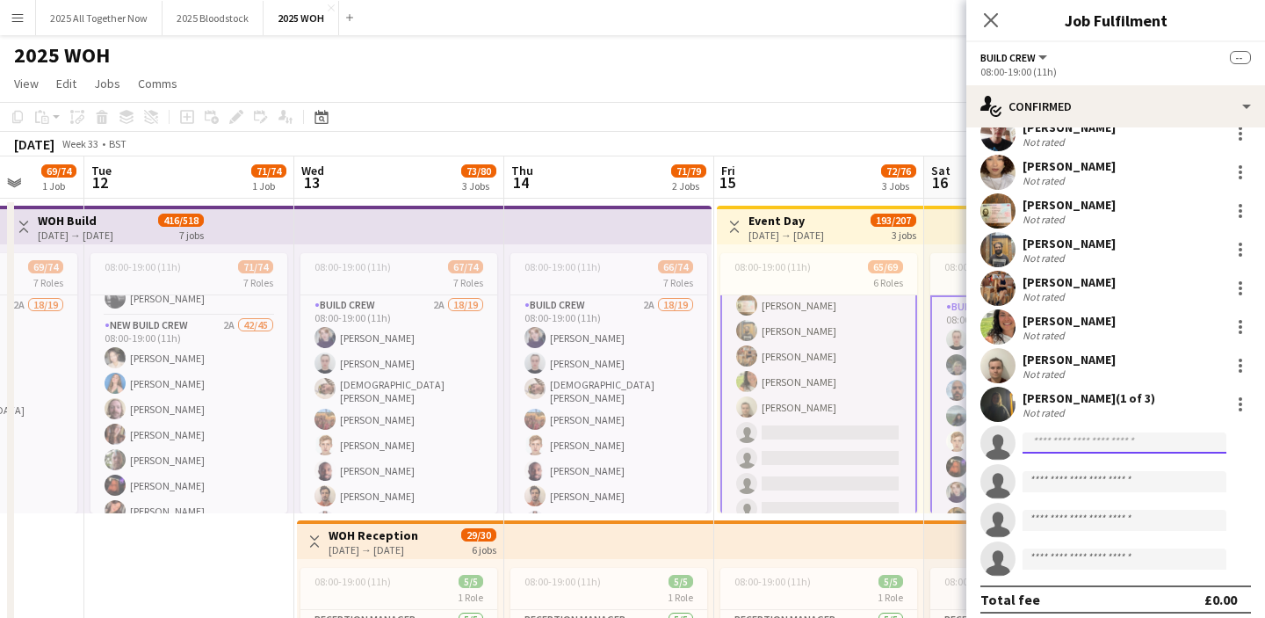
click at [1088, 432] on input at bounding box center [1125, 442] width 204 height 21
type input "*"
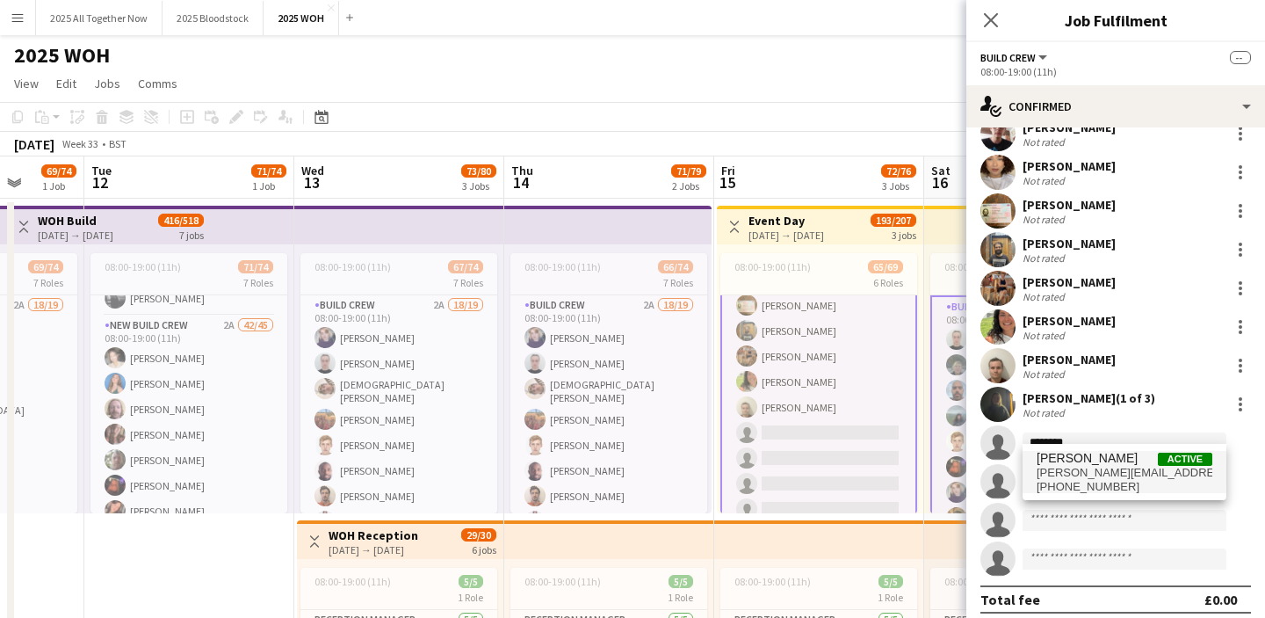
type input "********"
click at [1105, 482] on span "[PHONE_NUMBER]" at bounding box center [1125, 487] width 176 height 14
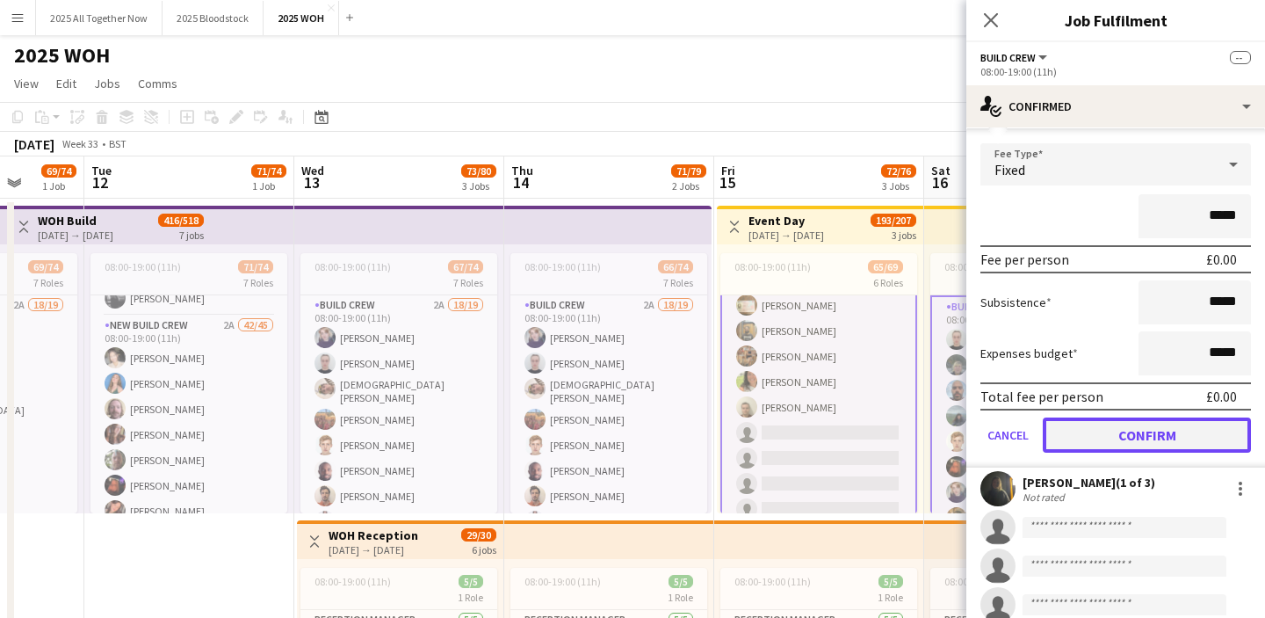
click at [1084, 433] on button "Confirm" at bounding box center [1147, 434] width 208 height 35
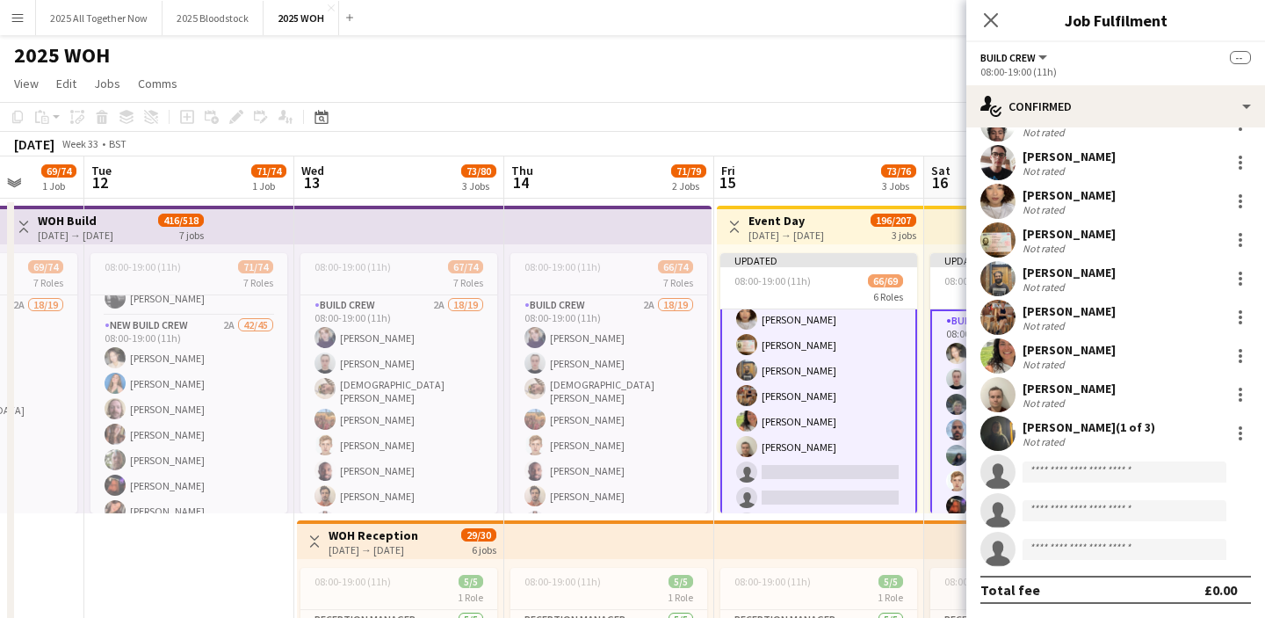
scroll to position [1881, 0]
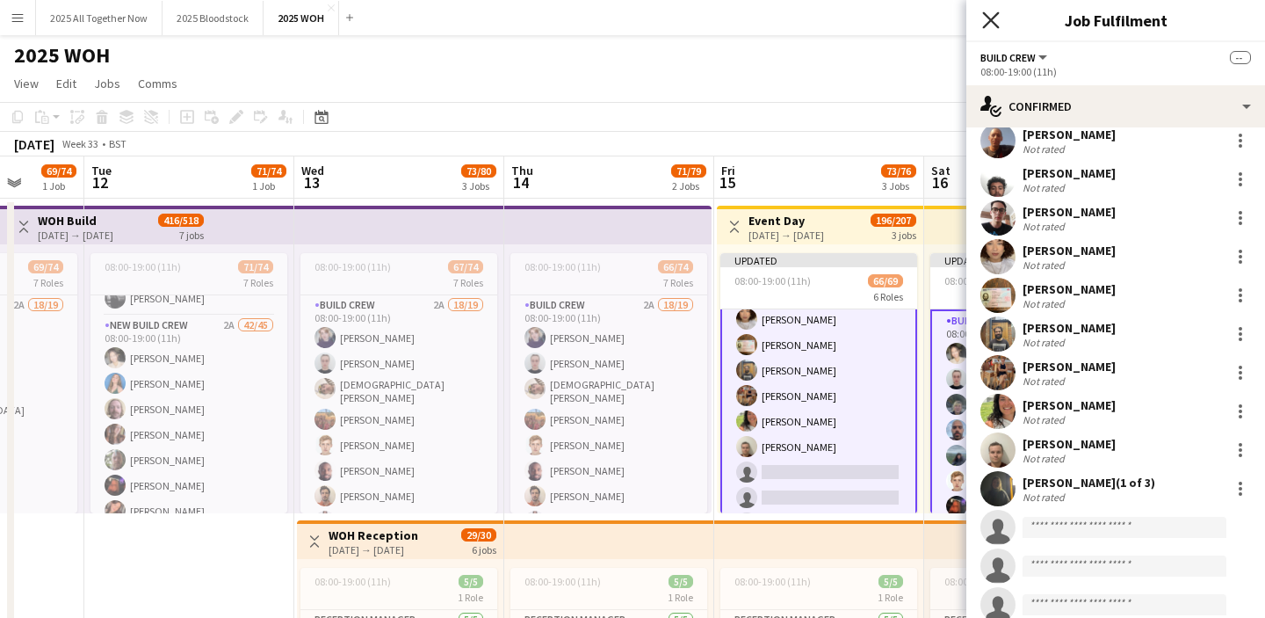
click at [994, 16] on icon at bounding box center [990, 19] width 17 height 17
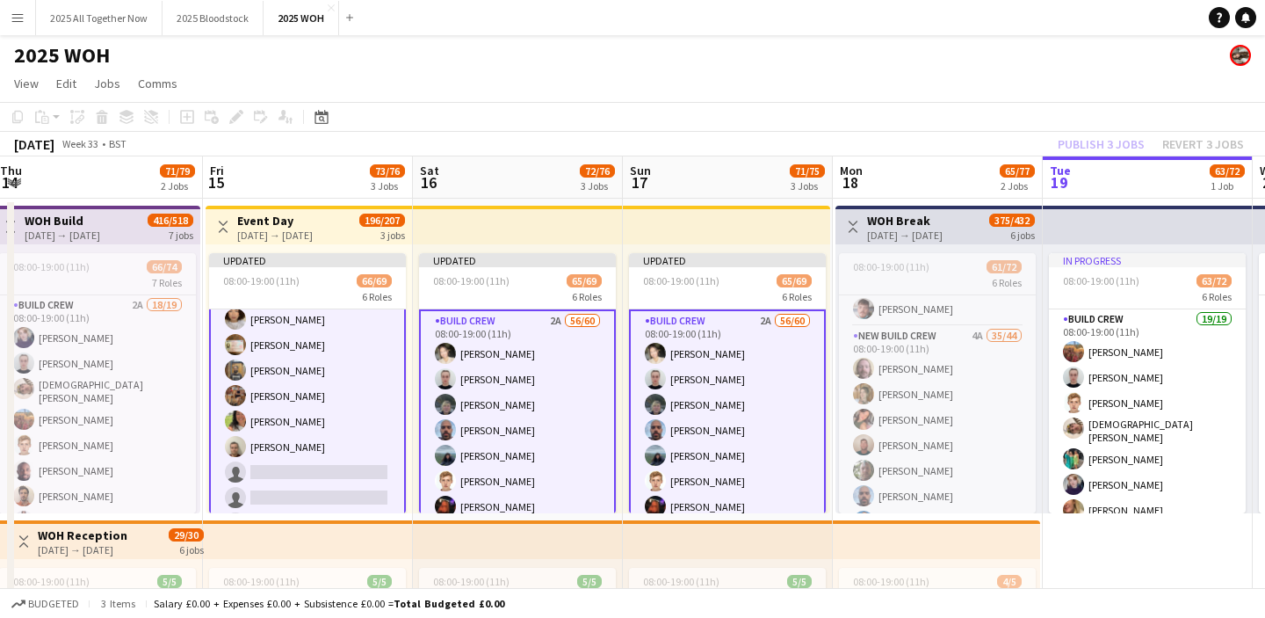
scroll to position [780, 0]
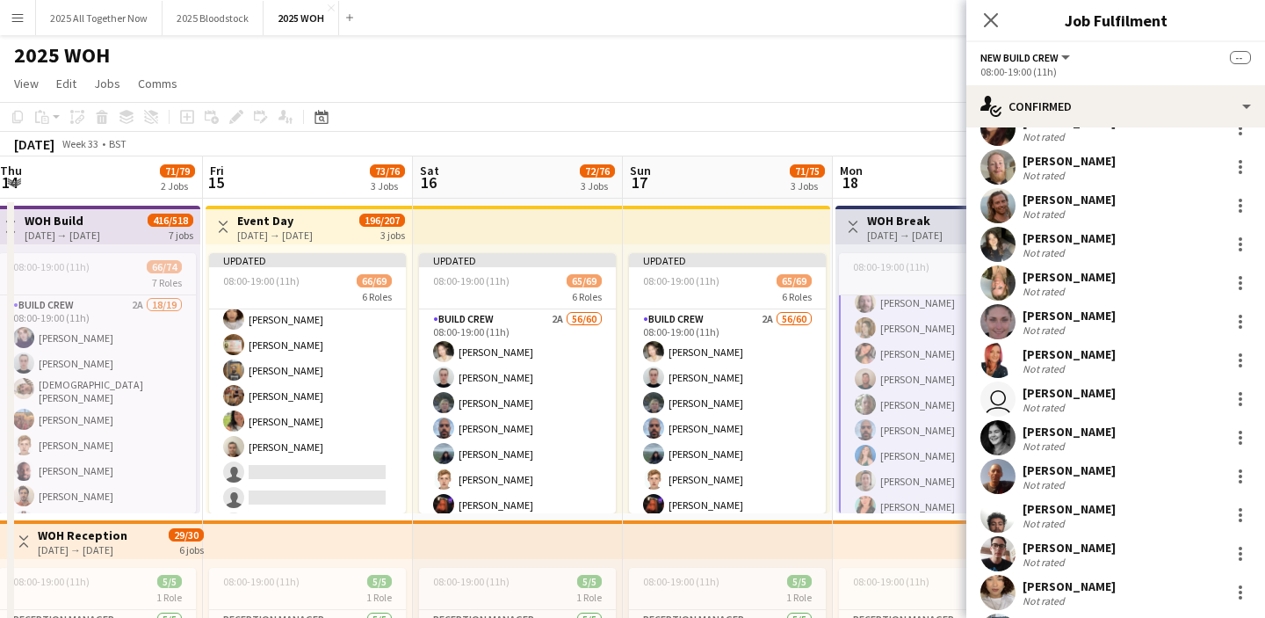
scroll to position [1308, 0]
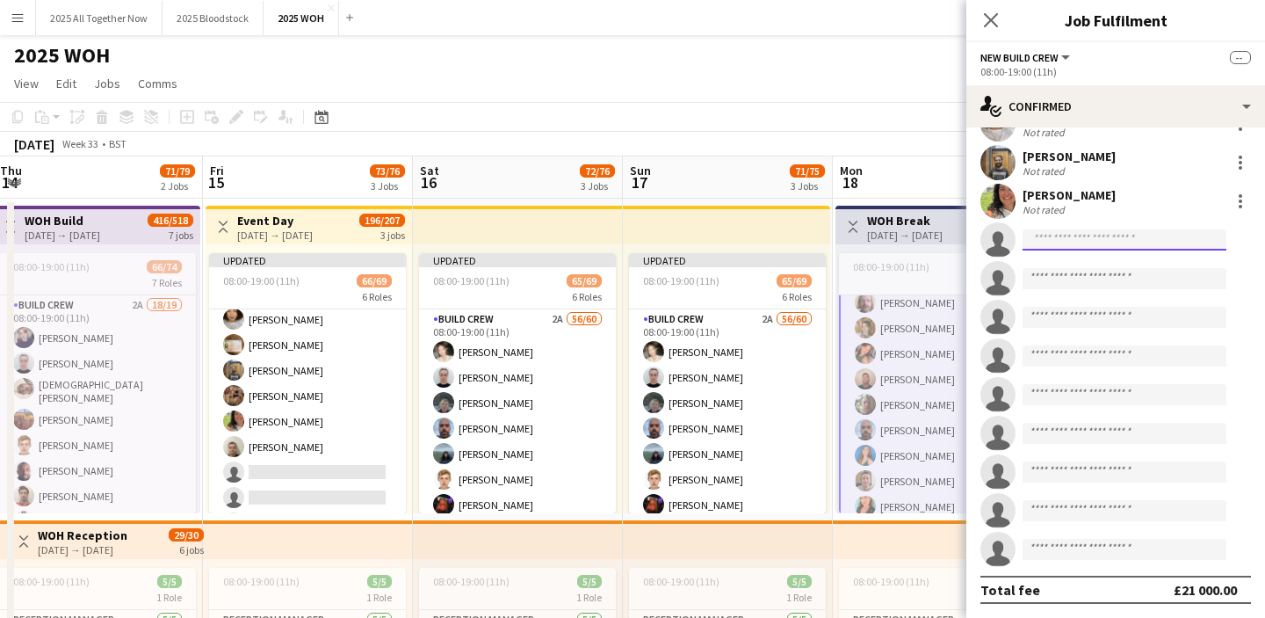
click at [1074, 243] on input at bounding box center [1125, 239] width 204 height 21
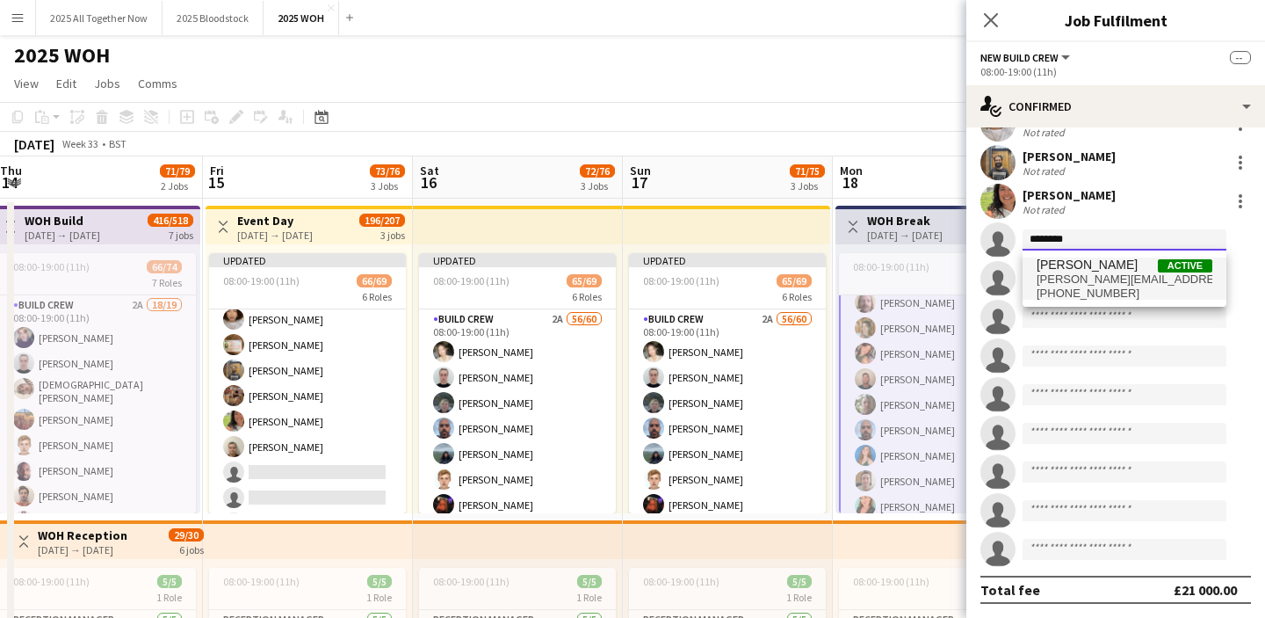
type input "********"
click at [1101, 279] on span "[PERSON_NAME][EMAIL_ADDRESS][DOMAIN_NAME]" at bounding box center [1125, 279] width 176 height 14
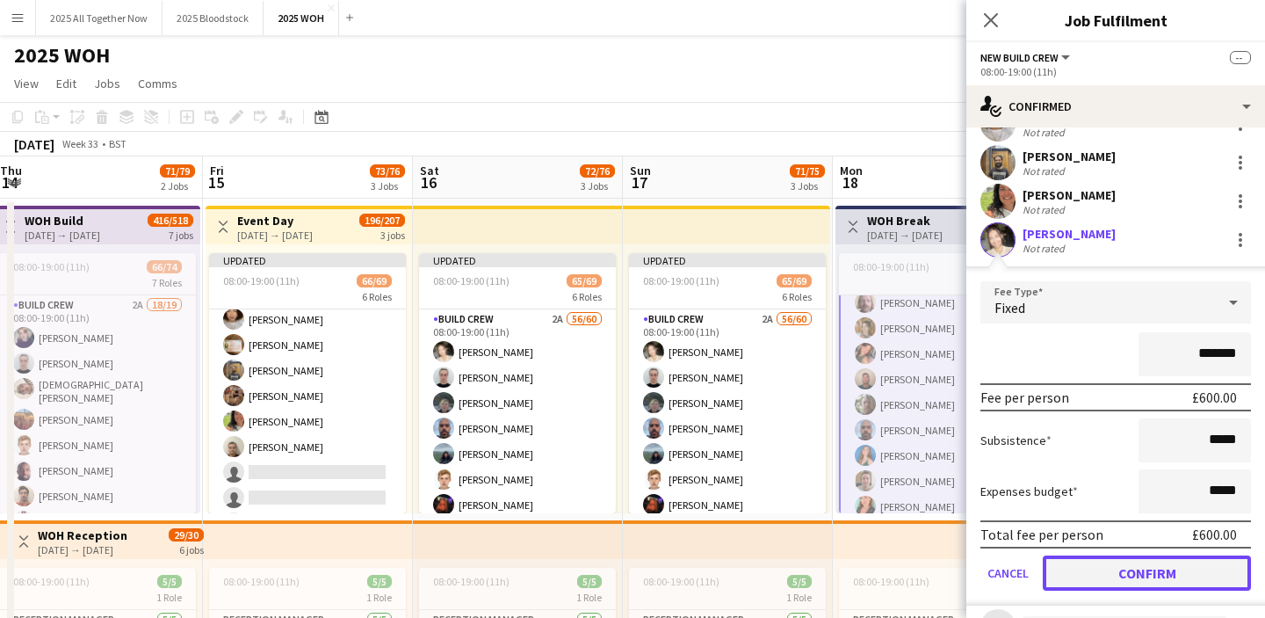
click at [1114, 574] on button "Confirm" at bounding box center [1147, 572] width 208 height 35
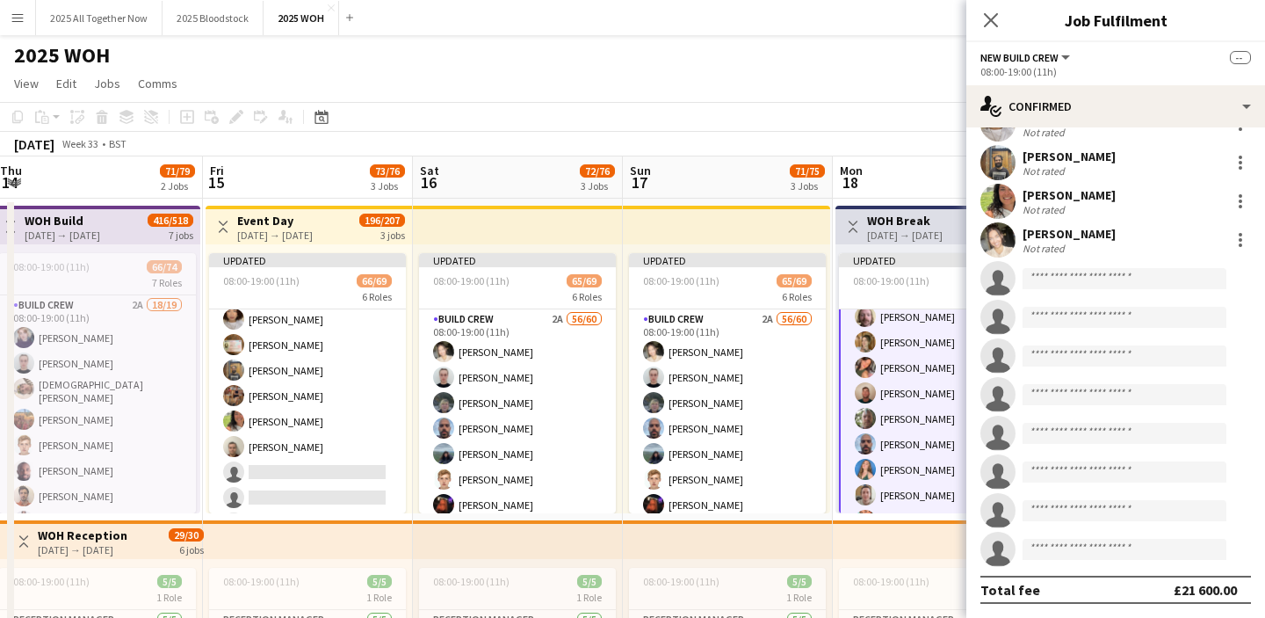
click at [876, 96] on app-page-menu "View Day view expanded Day view collapsed Month view Date picker Jump to [DATE]…" at bounding box center [632, 85] width 1265 height 33
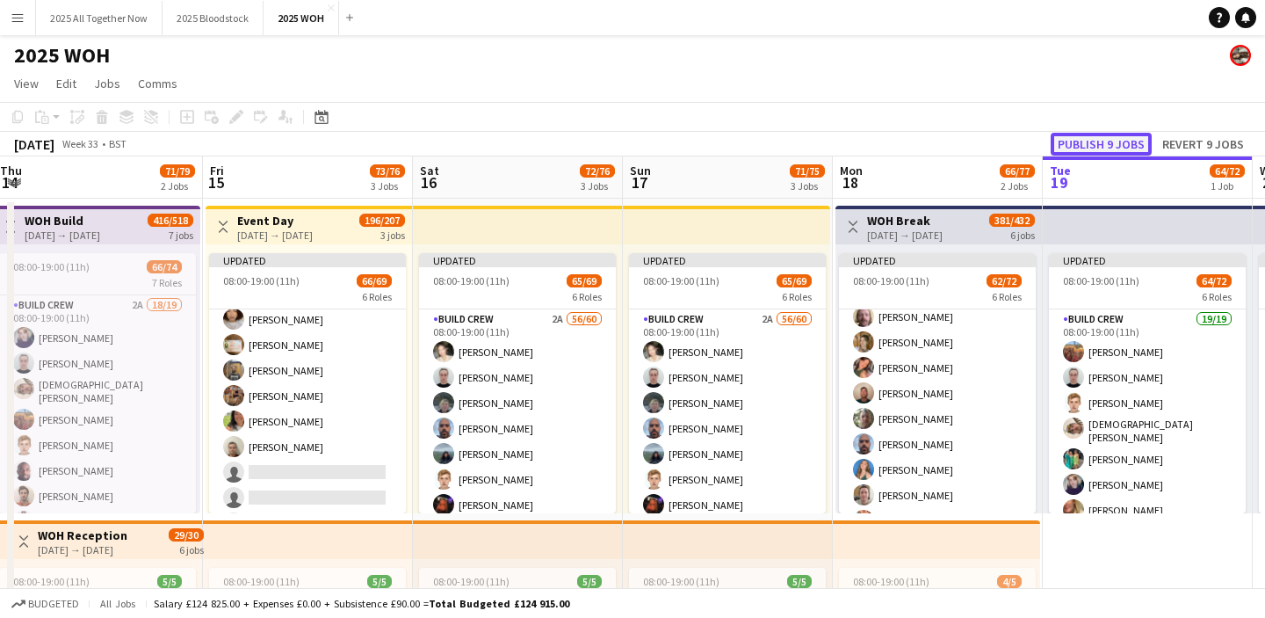
click at [1104, 141] on button "Publish 9 jobs" at bounding box center [1101, 144] width 101 height 23
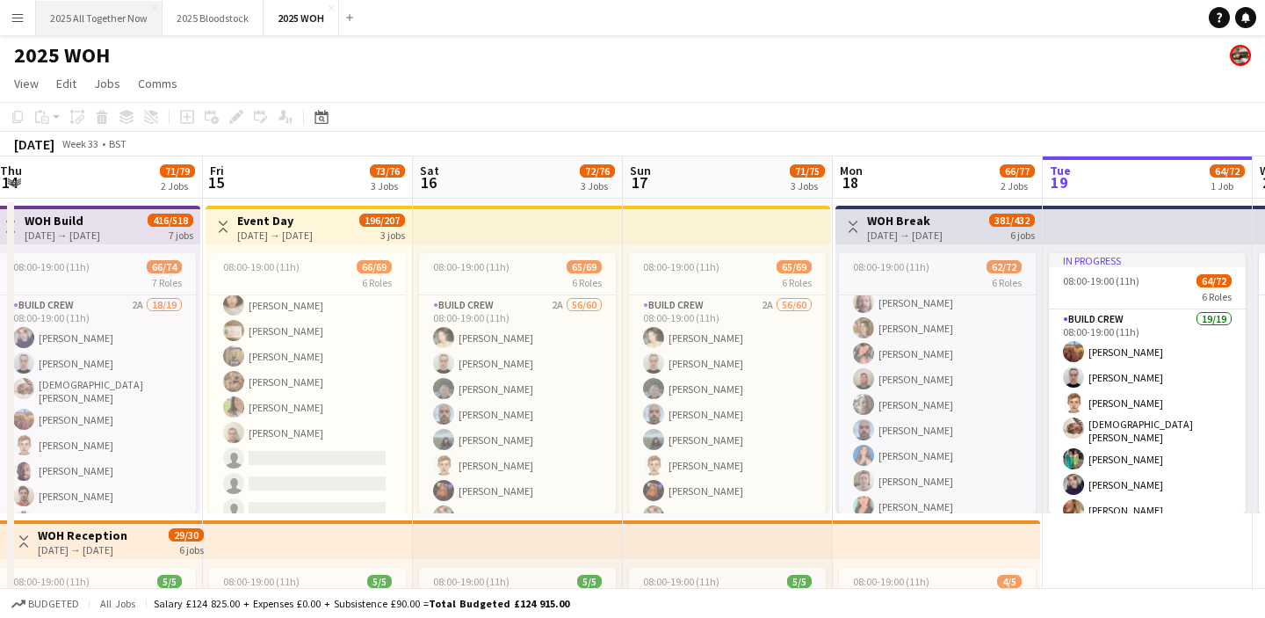
click at [105, 12] on button "2025 All Together Now Close" at bounding box center [99, 18] width 127 height 34
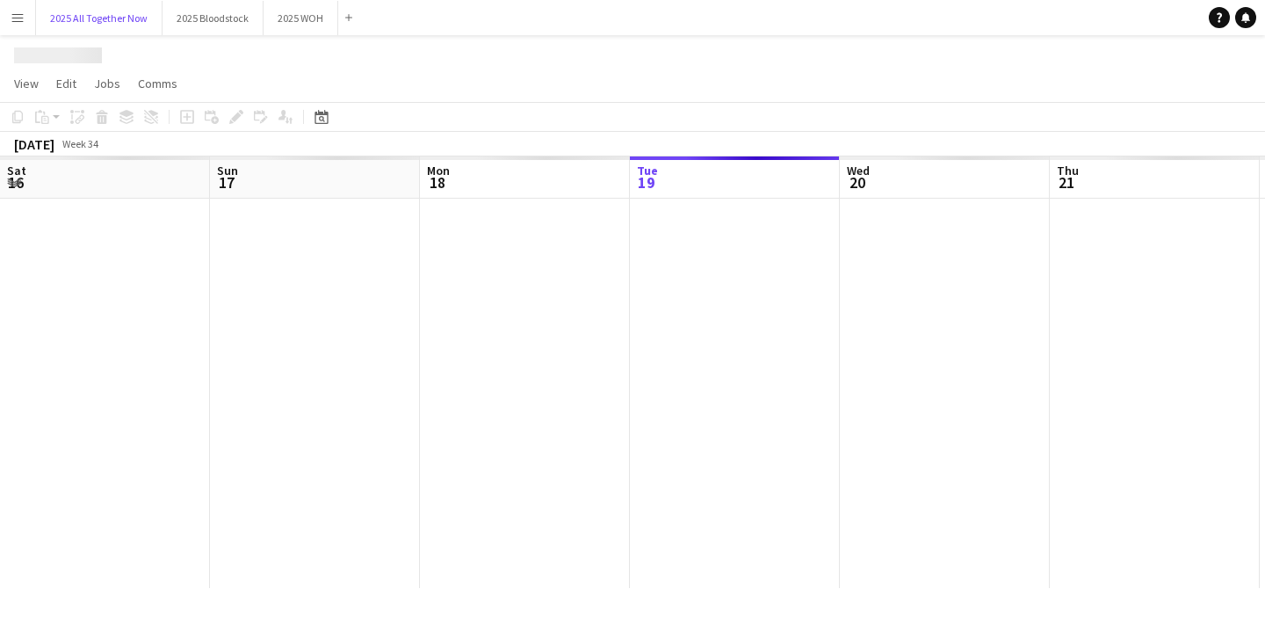
scroll to position [0, 420]
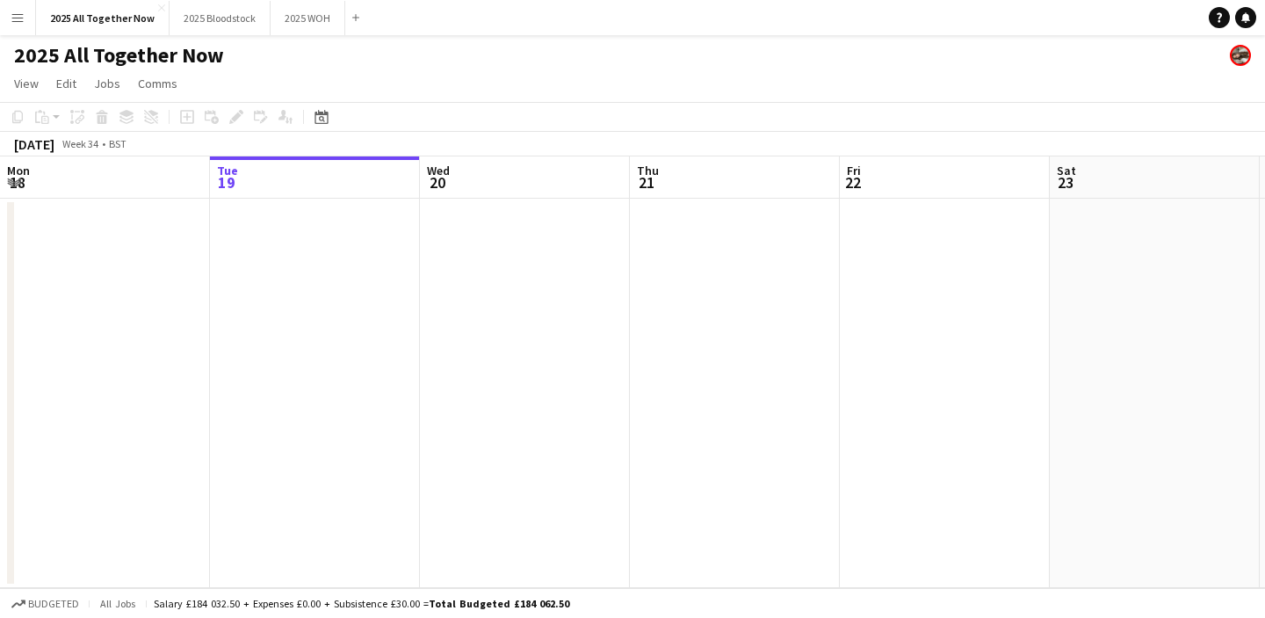
click at [19, 19] on app-icon "Menu" at bounding box center [18, 18] width 14 height 14
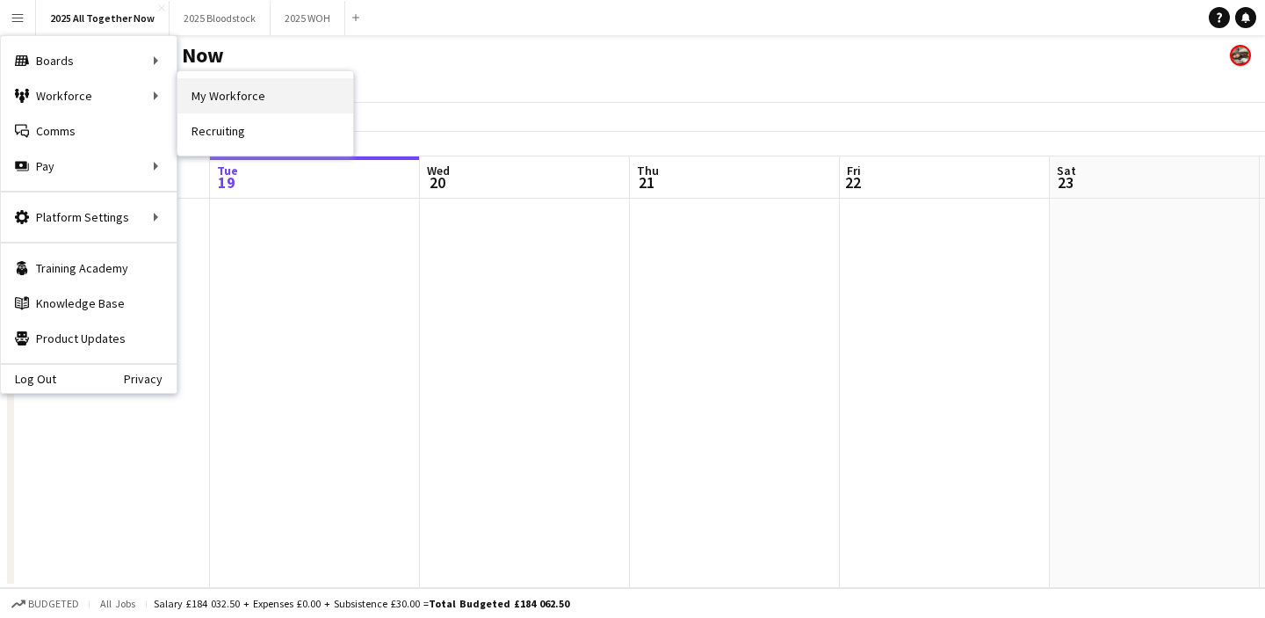
click at [233, 103] on link "My Workforce" at bounding box center [265, 95] width 176 height 35
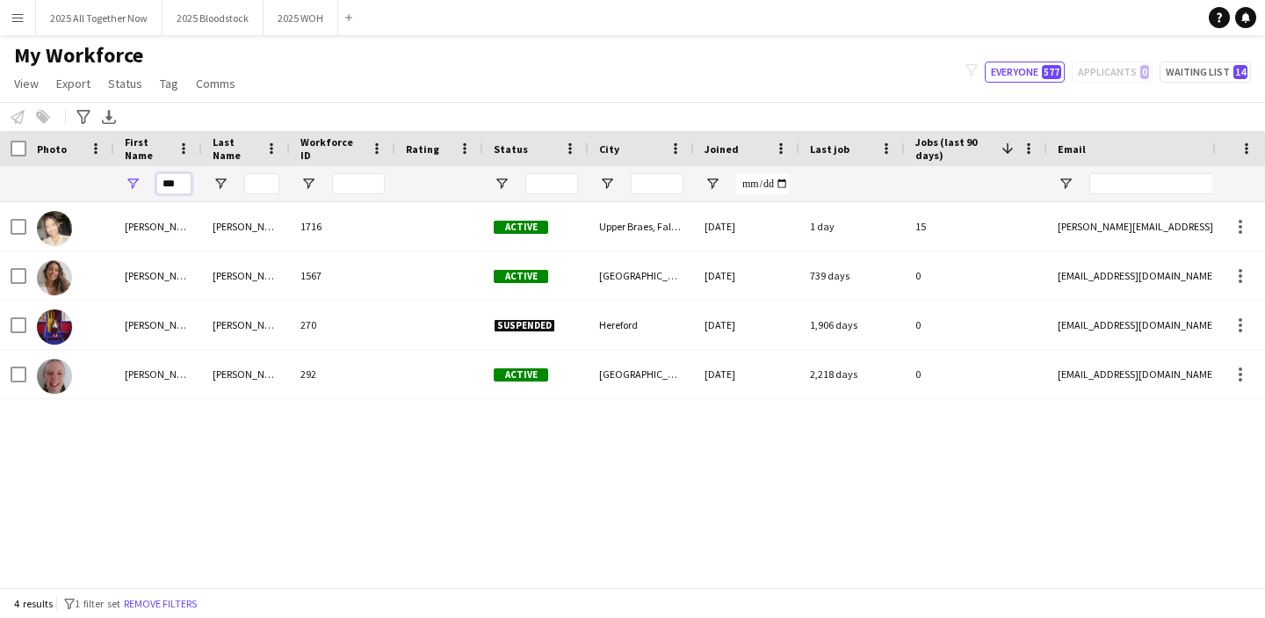
click at [177, 185] on input "***" at bounding box center [173, 183] width 35 height 21
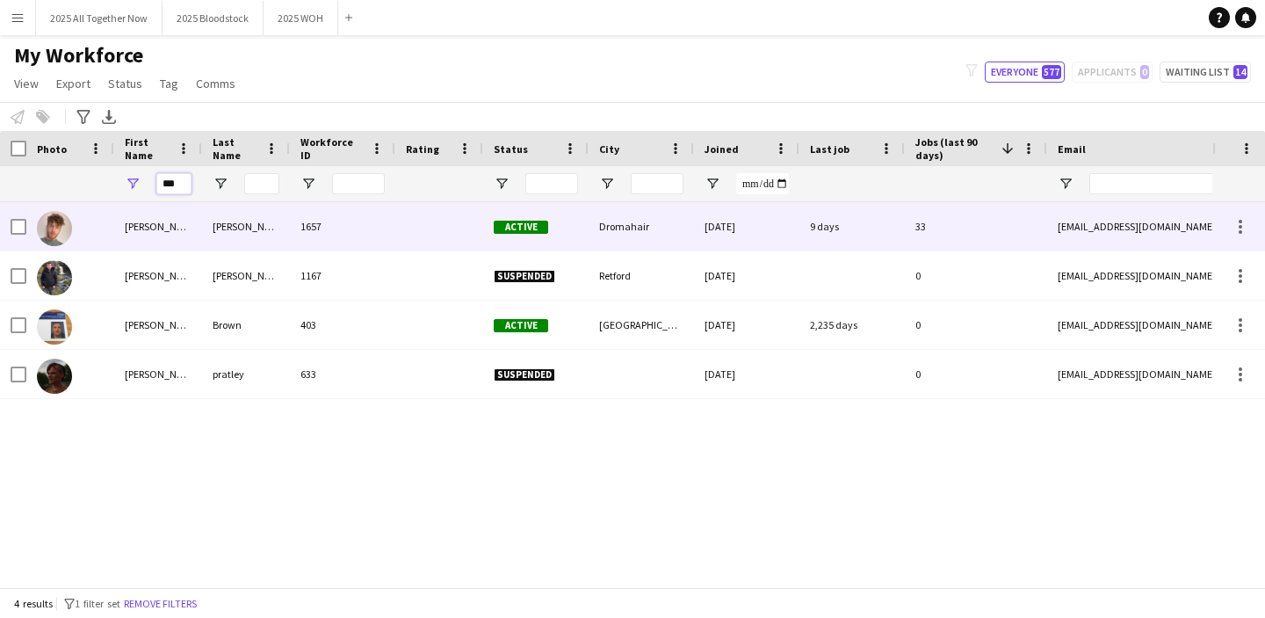
type input "***"
click at [188, 228] on div "[PERSON_NAME]" at bounding box center [158, 226] width 88 height 48
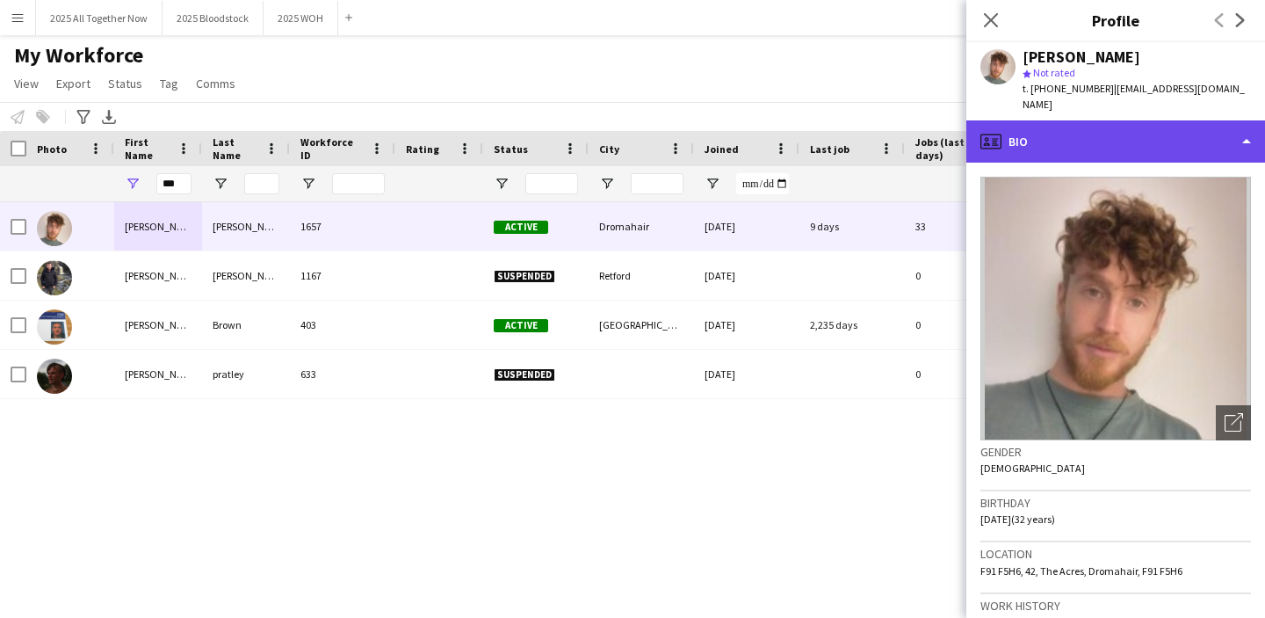
click at [1155, 120] on div "profile Bio" at bounding box center [1116, 141] width 299 height 42
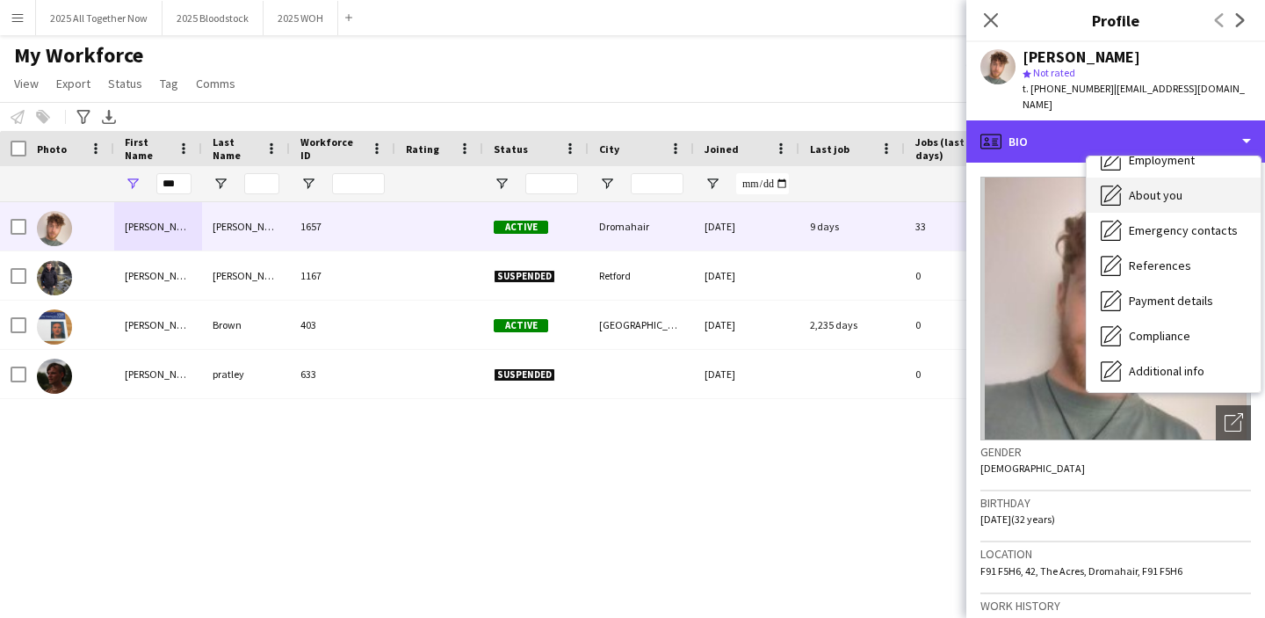
scroll to position [121, 0]
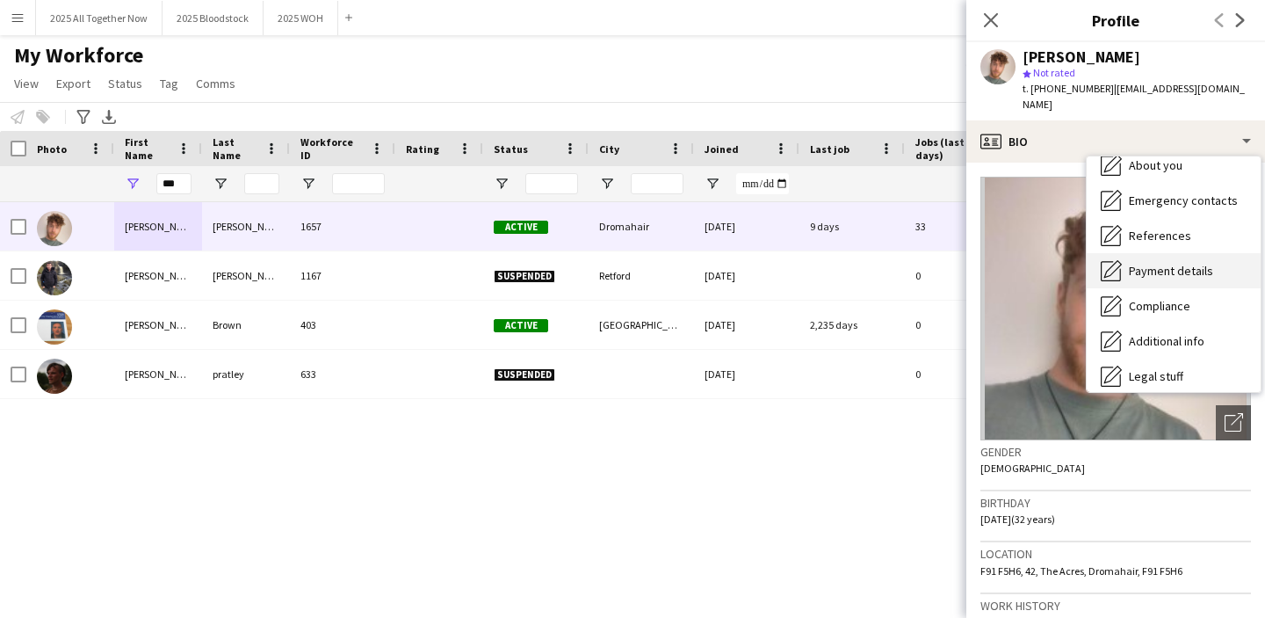
click at [1169, 263] on span "Payment details" at bounding box center [1171, 271] width 84 height 16
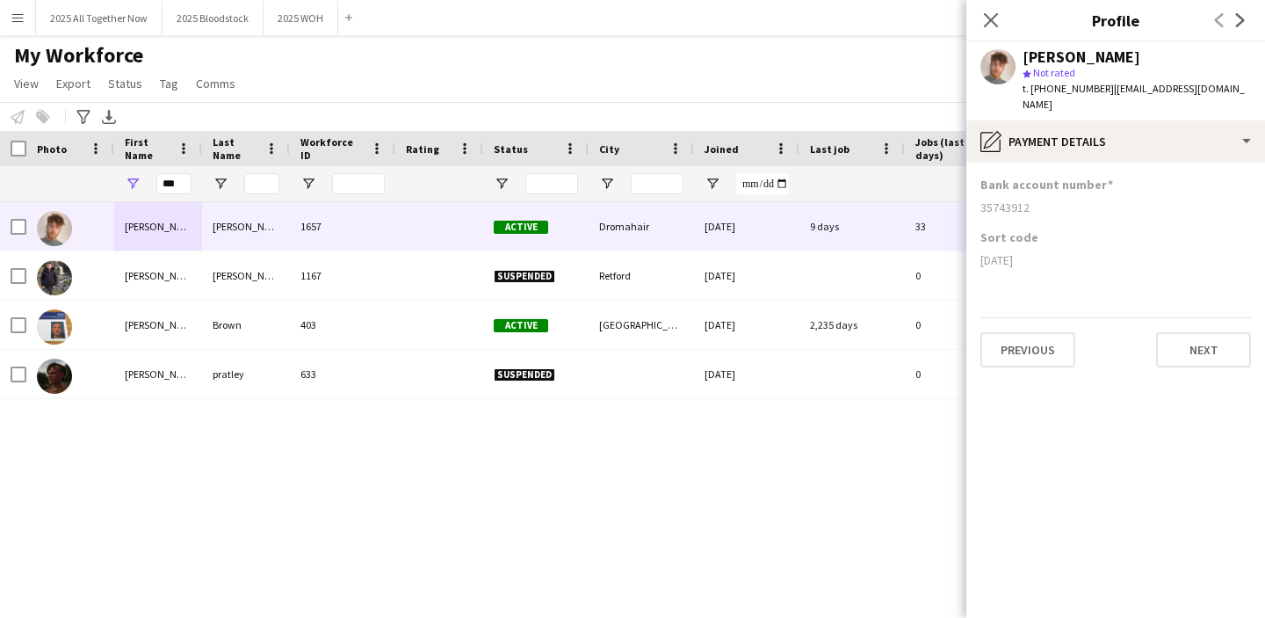
drag, startPoint x: 981, startPoint y: 188, endPoint x: 1041, endPoint y: 194, distance: 60.1
click at [1041, 199] on div "35743912" at bounding box center [1116, 207] width 271 height 16
copy div "35743912"
drag, startPoint x: 980, startPoint y: 245, endPoint x: 1030, endPoint y: 247, distance: 50.1
click at [1030, 252] on div "[DATE]" at bounding box center [1116, 260] width 271 height 16
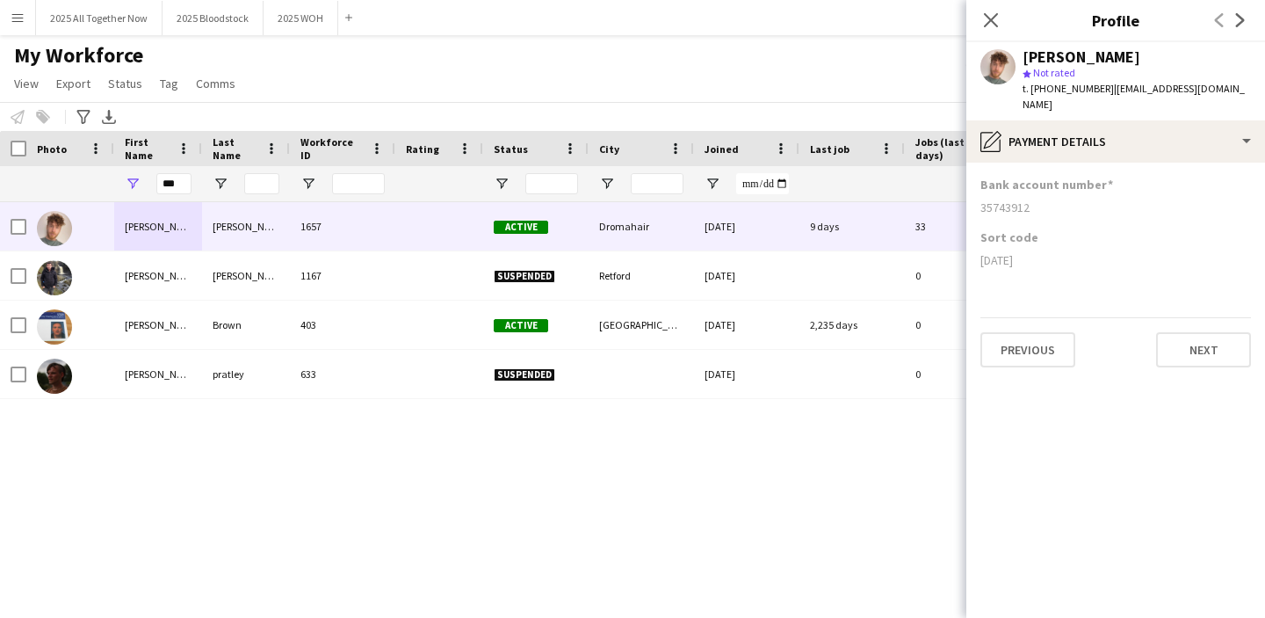
copy div "[DATE]"
